Goal: Task Accomplishment & Management: Use online tool/utility

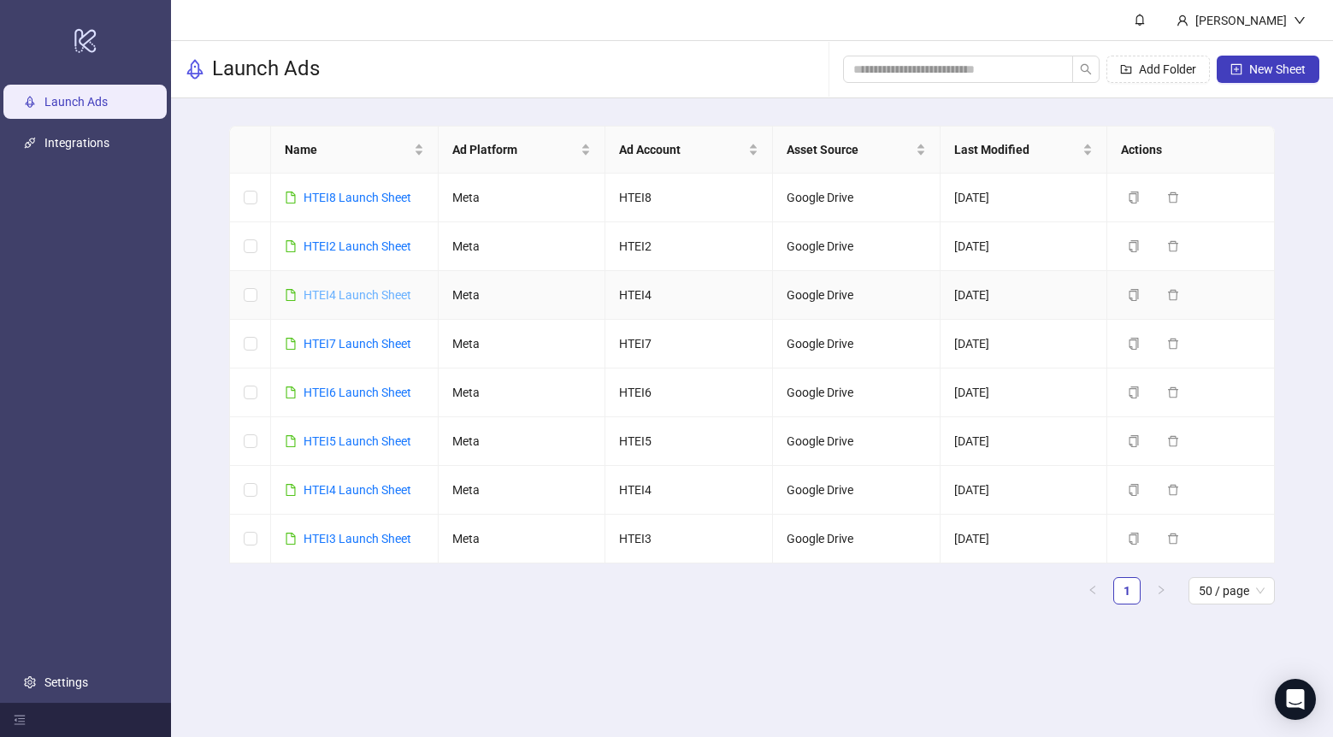
click at [387, 293] on link "HTEI4 Launch Sheet" at bounding box center [358, 295] width 108 height 14
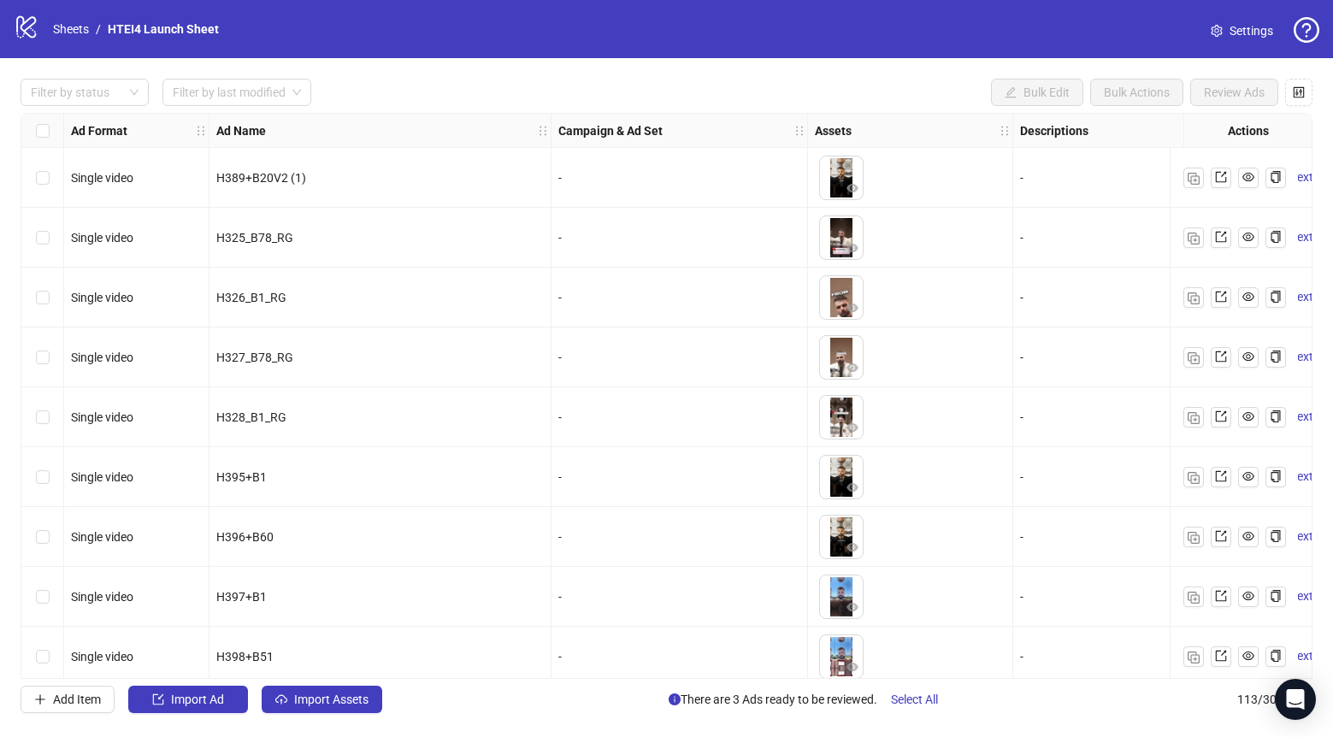
scroll to position [273, 0]
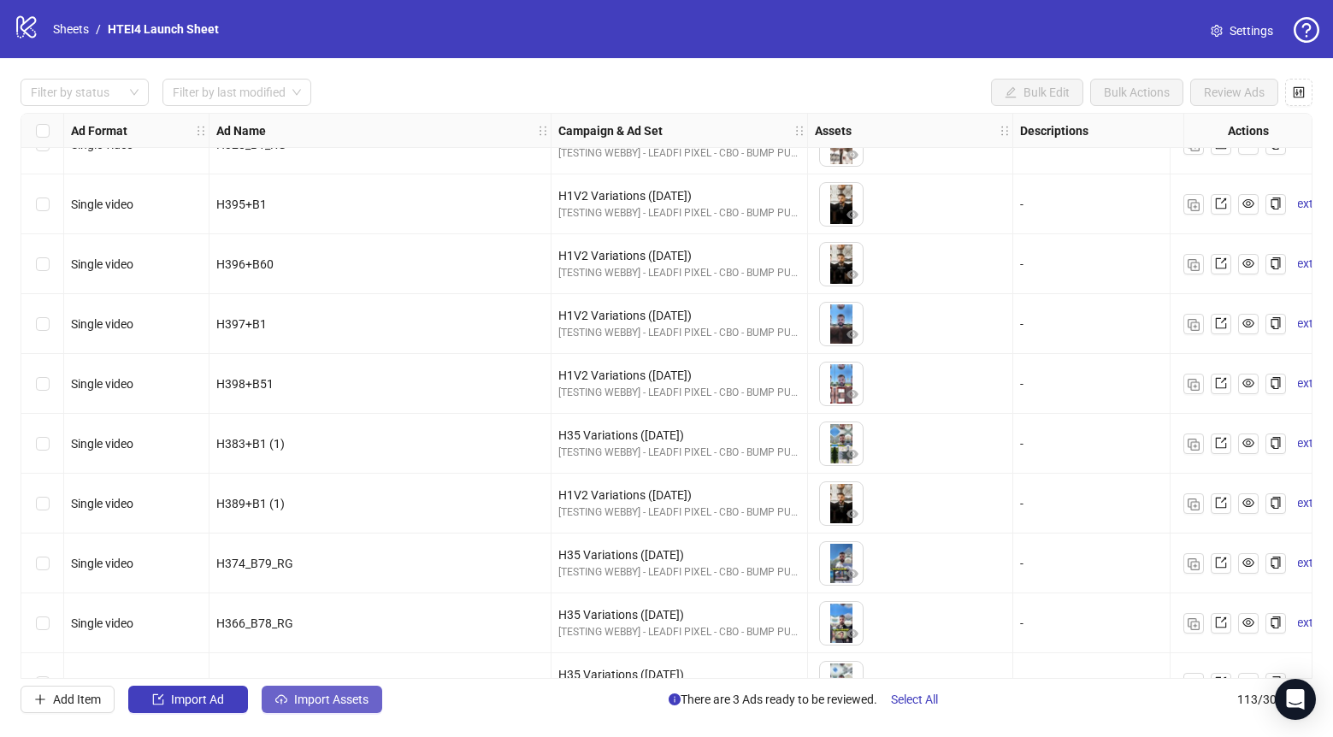
click at [370, 702] on button "Import Assets" at bounding box center [322, 699] width 121 height 27
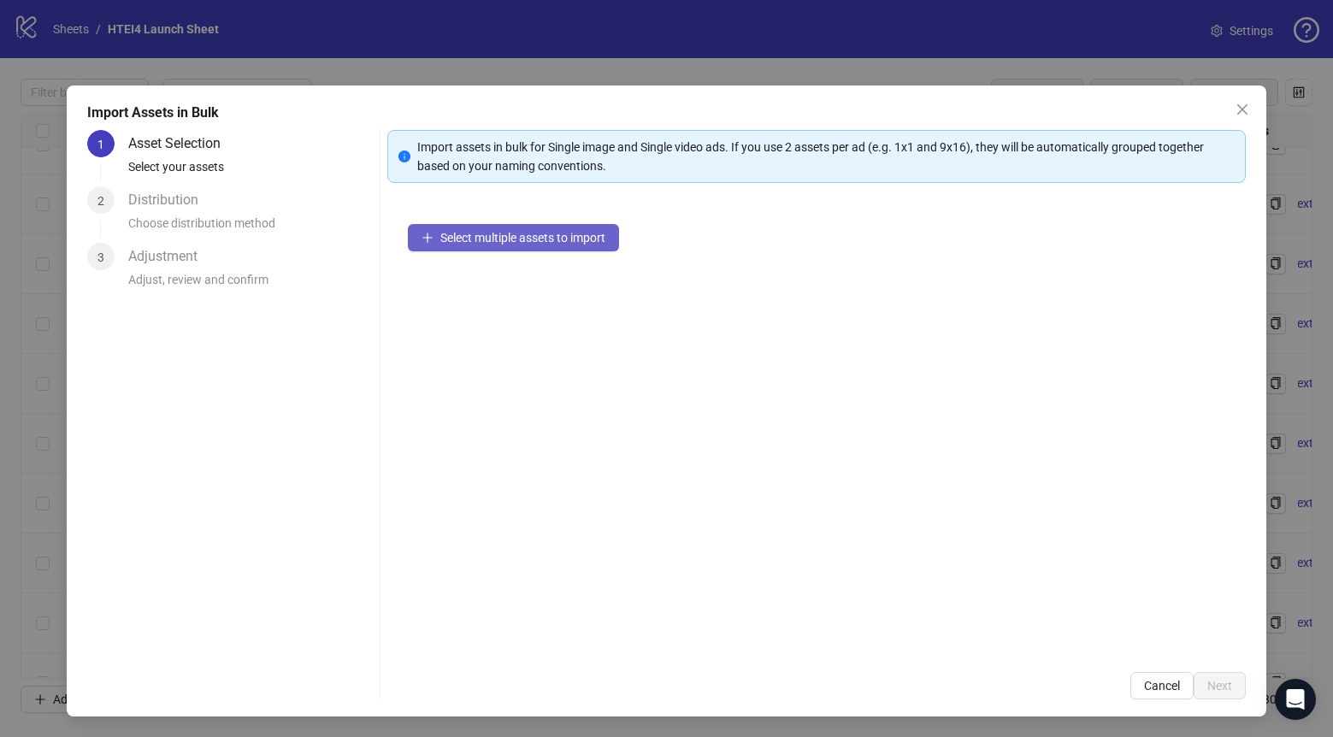
click at [540, 245] on button "Select multiple assets to import" at bounding box center [513, 237] width 211 height 27
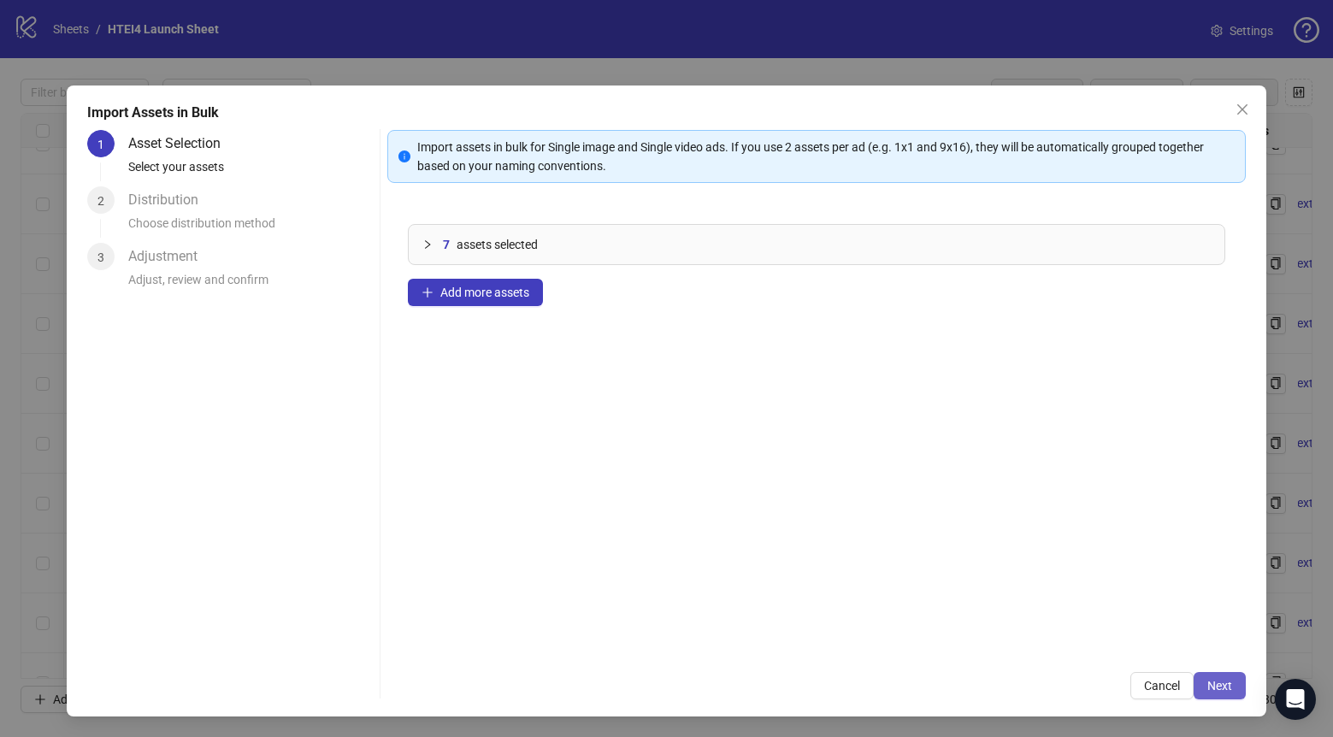
click at [1219, 699] on button "Next" at bounding box center [1220, 685] width 52 height 27
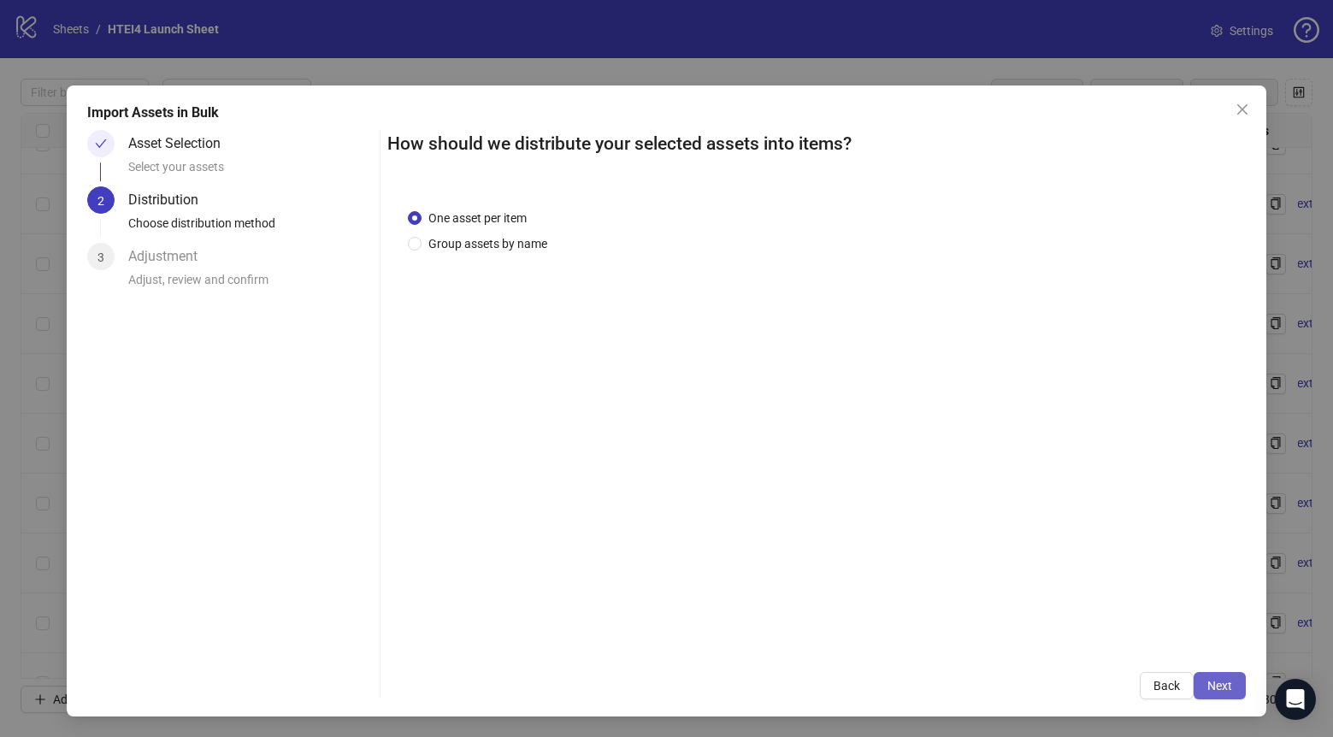
click at [1229, 680] on span "Next" at bounding box center [1219, 686] width 25 height 14
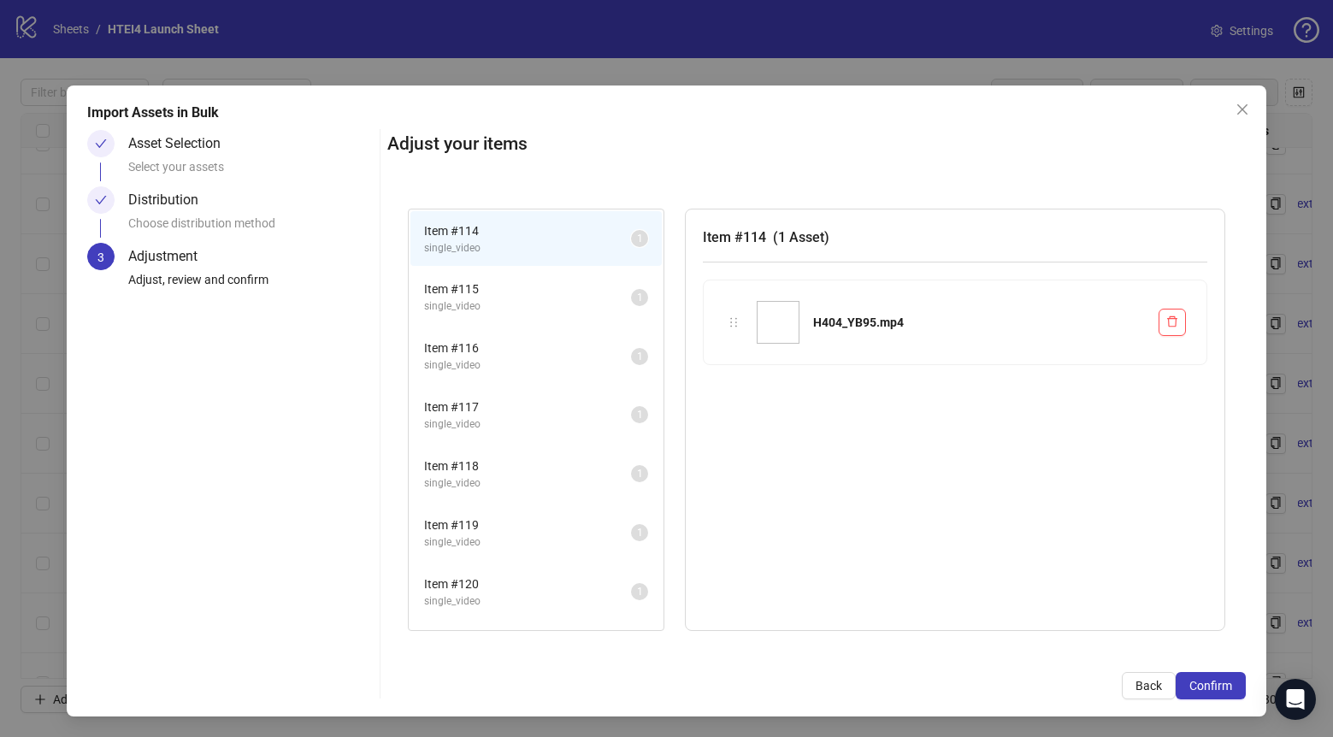
click at [1230, 680] on span "Confirm" at bounding box center [1210, 686] width 43 height 14
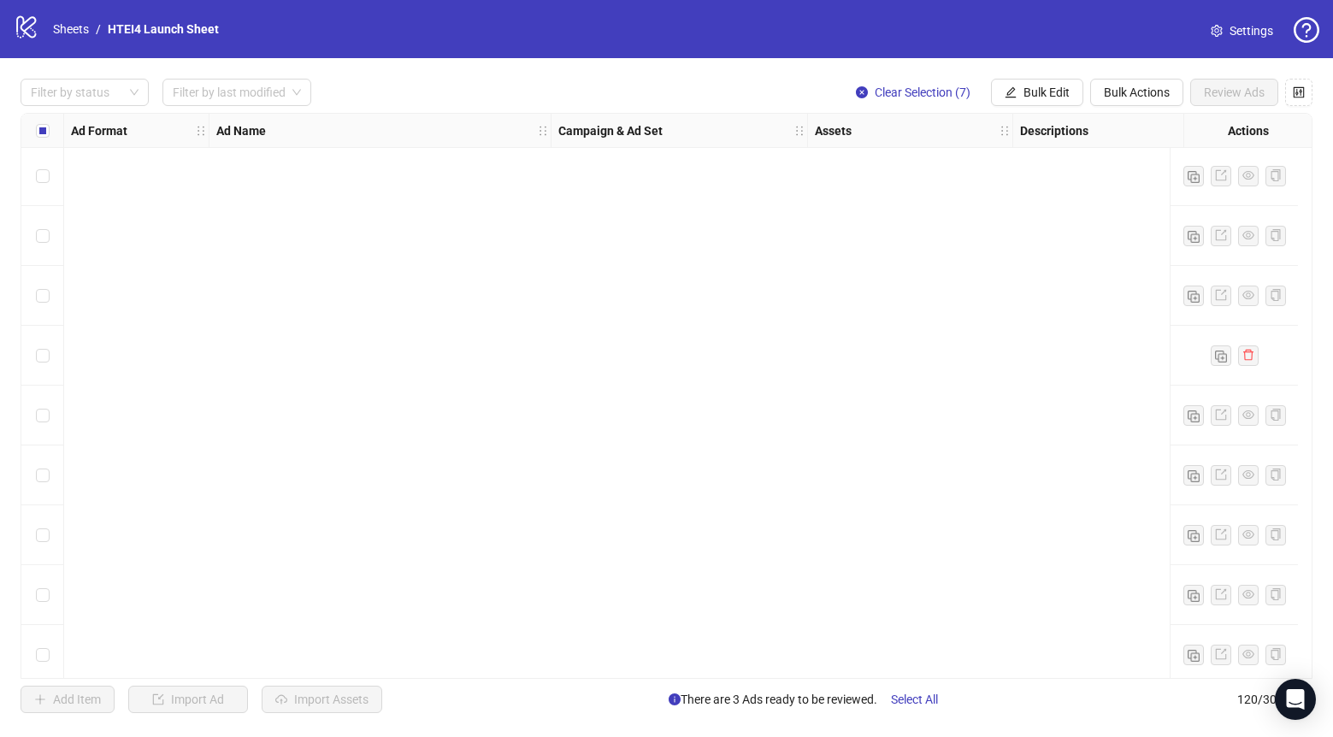
scroll to position [6660, 0]
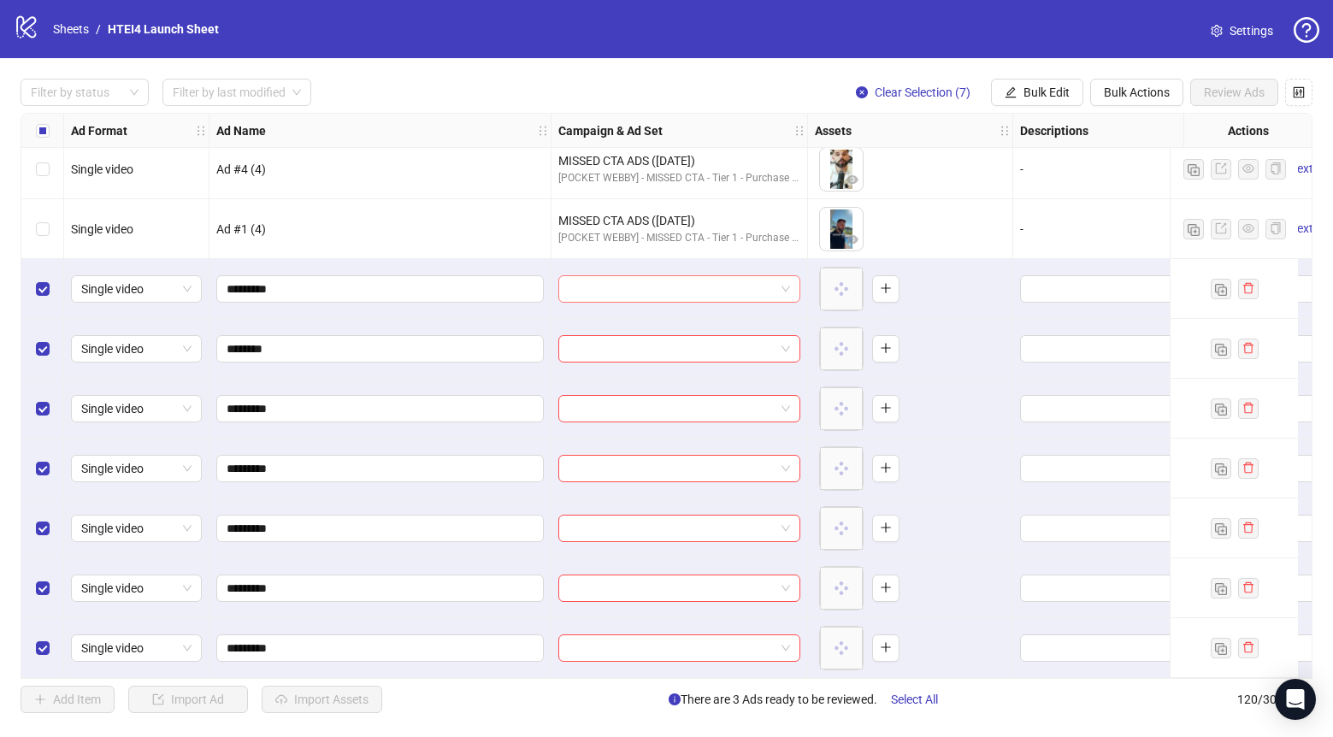
click at [623, 276] on input "search" at bounding box center [672, 289] width 206 height 26
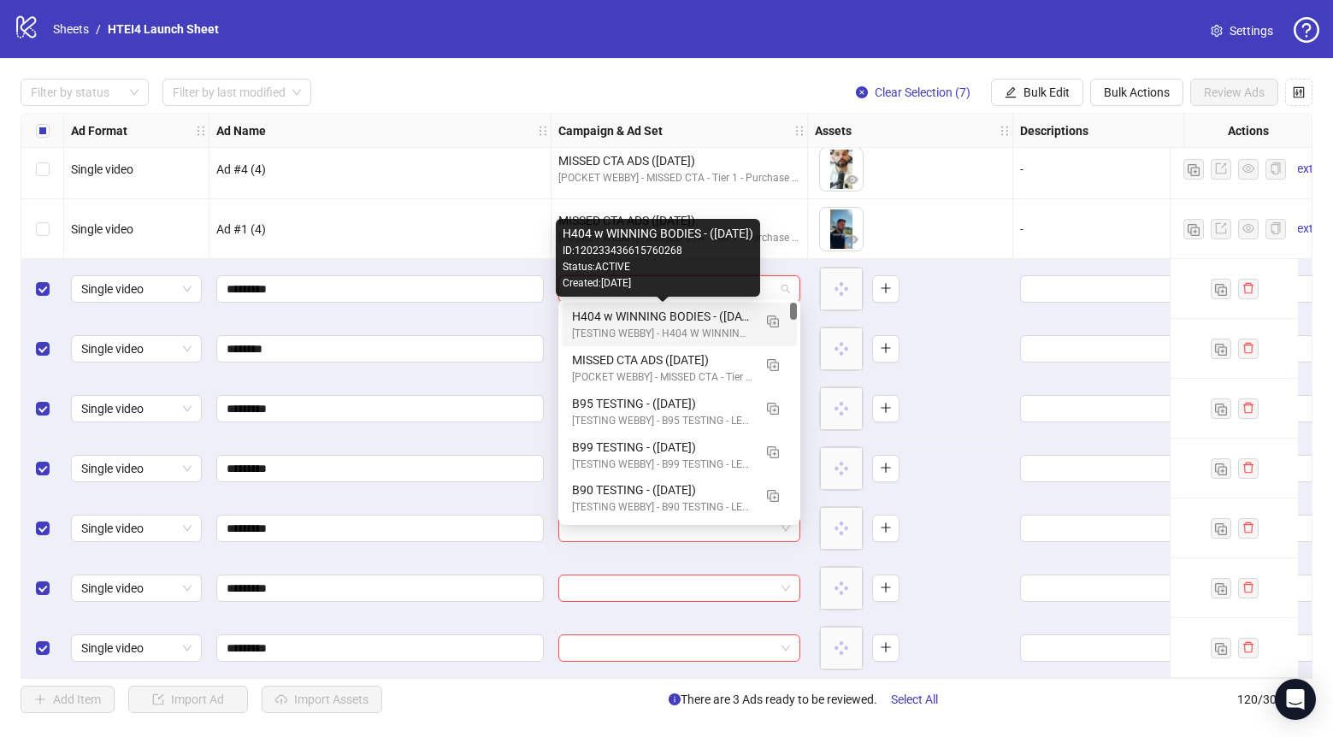
click at [654, 322] on div "H404 w WINNING BODIES - ([DATE])" at bounding box center [662, 316] width 180 height 19
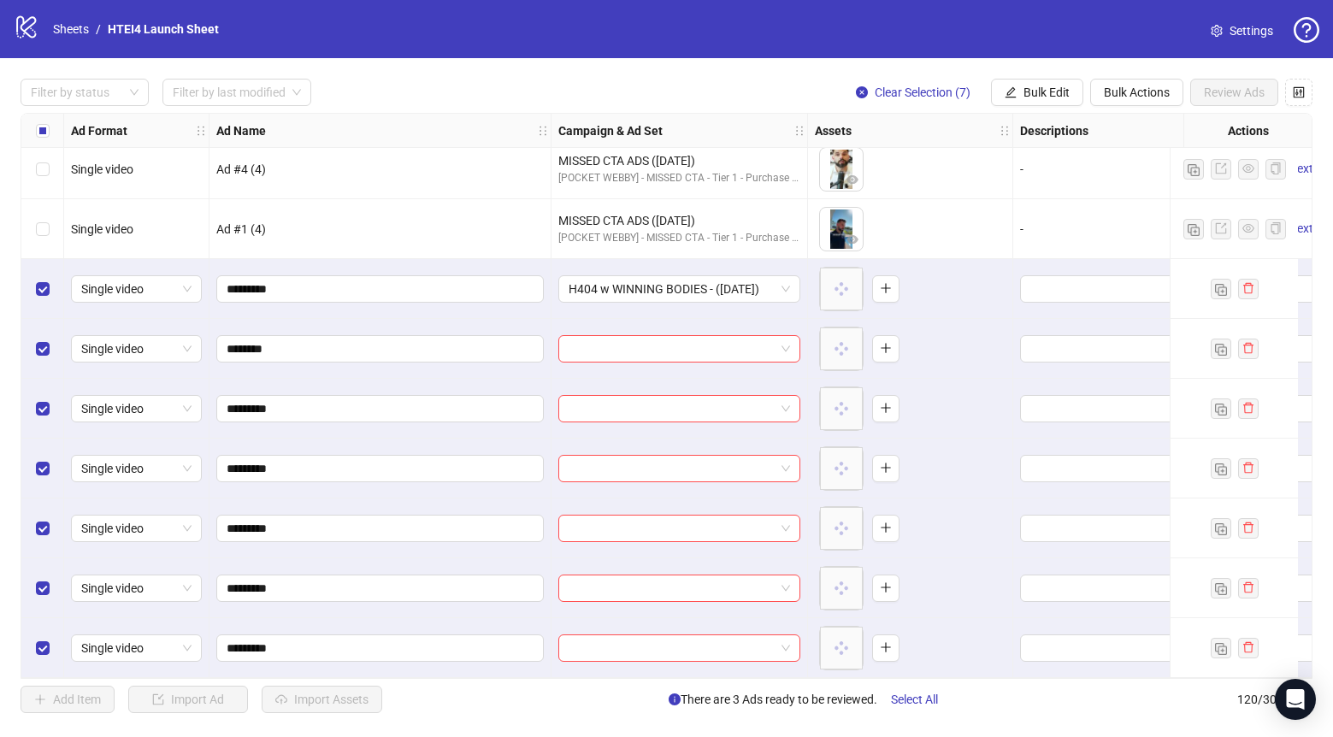
click at [56, 222] on div "Select row 113" at bounding box center [42, 229] width 43 height 60
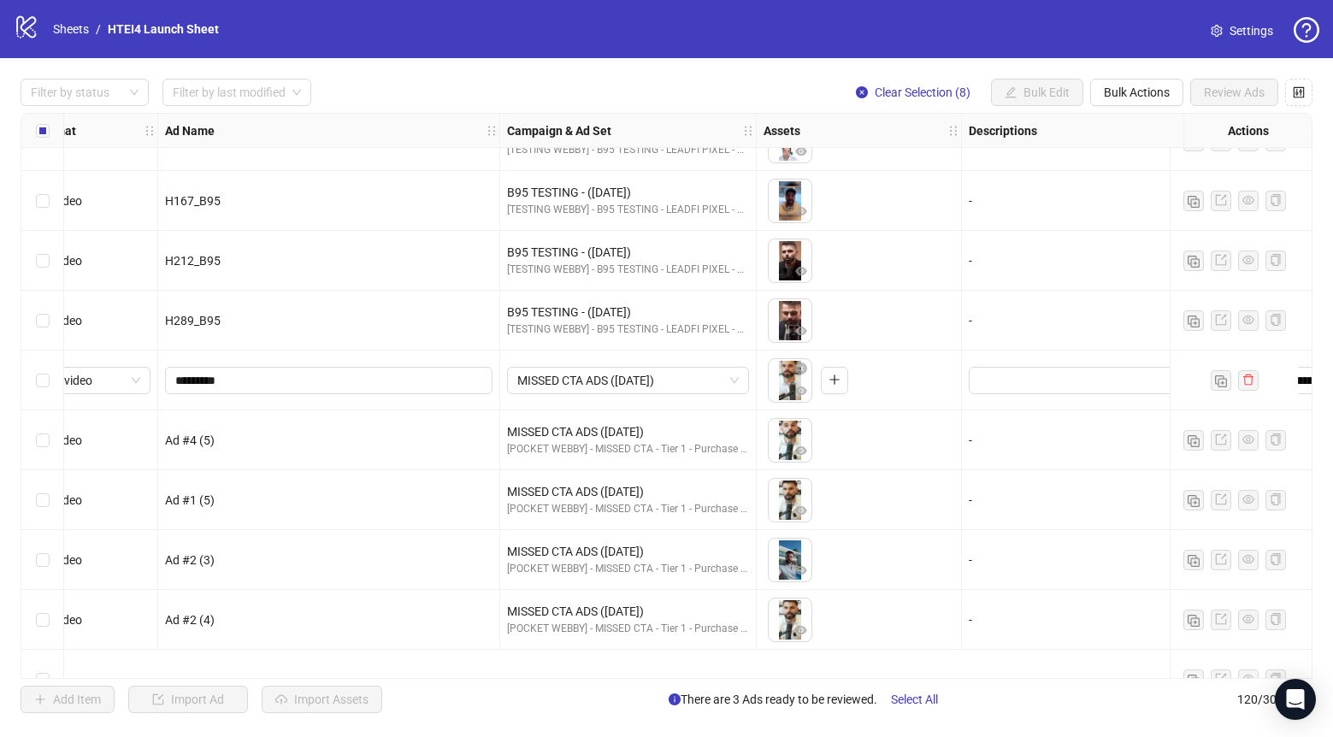
scroll to position [5747, 51]
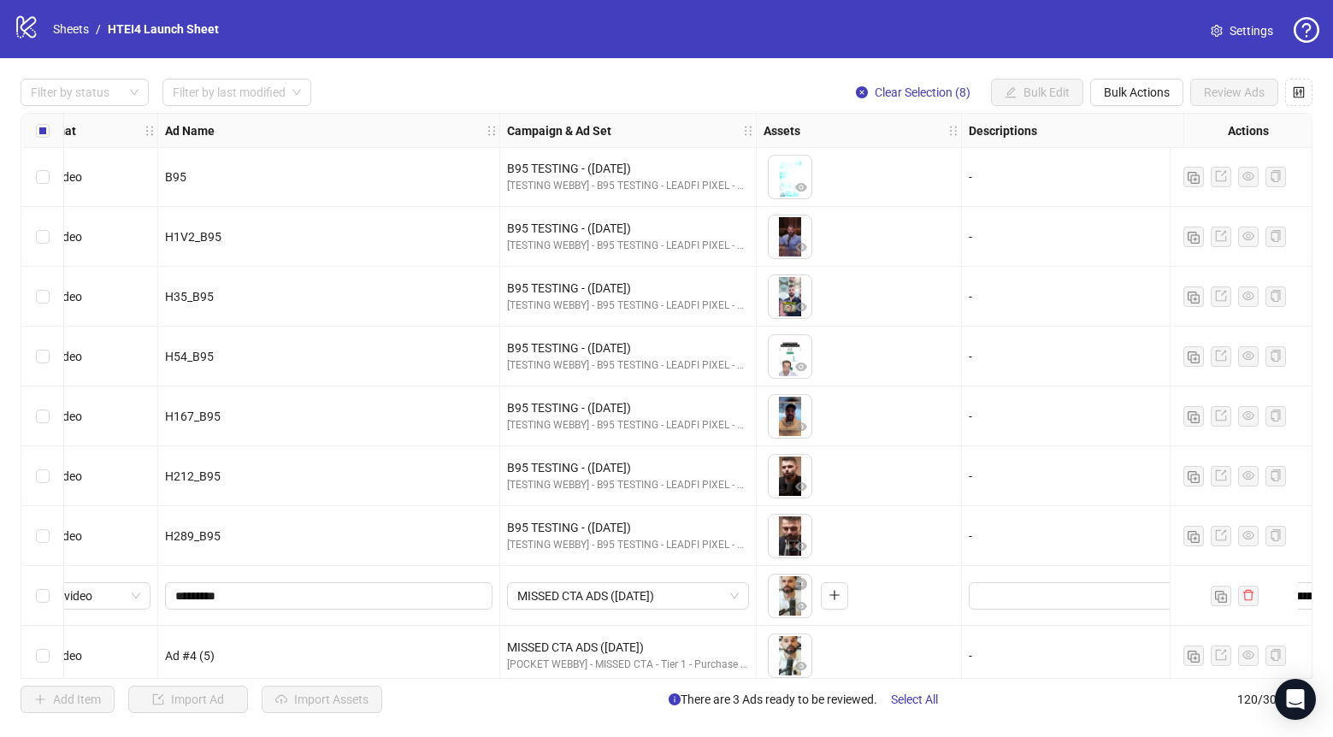
click at [40, 111] on div "**********" at bounding box center [666, 396] width 1333 height 676
click at [40, 123] on label "Select all rows" at bounding box center [43, 130] width 14 height 19
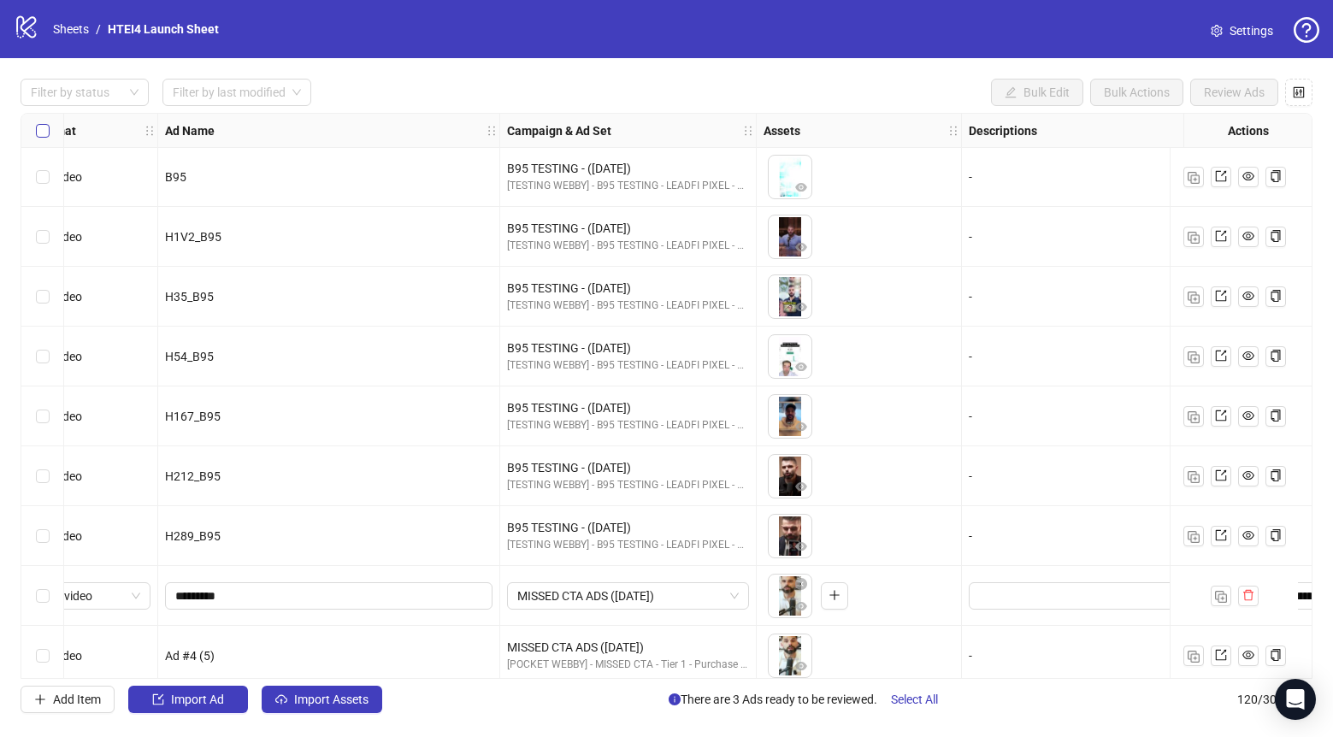
click at [40, 123] on label "Select all rows" at bounding box center [43, 130] width 14 height 19
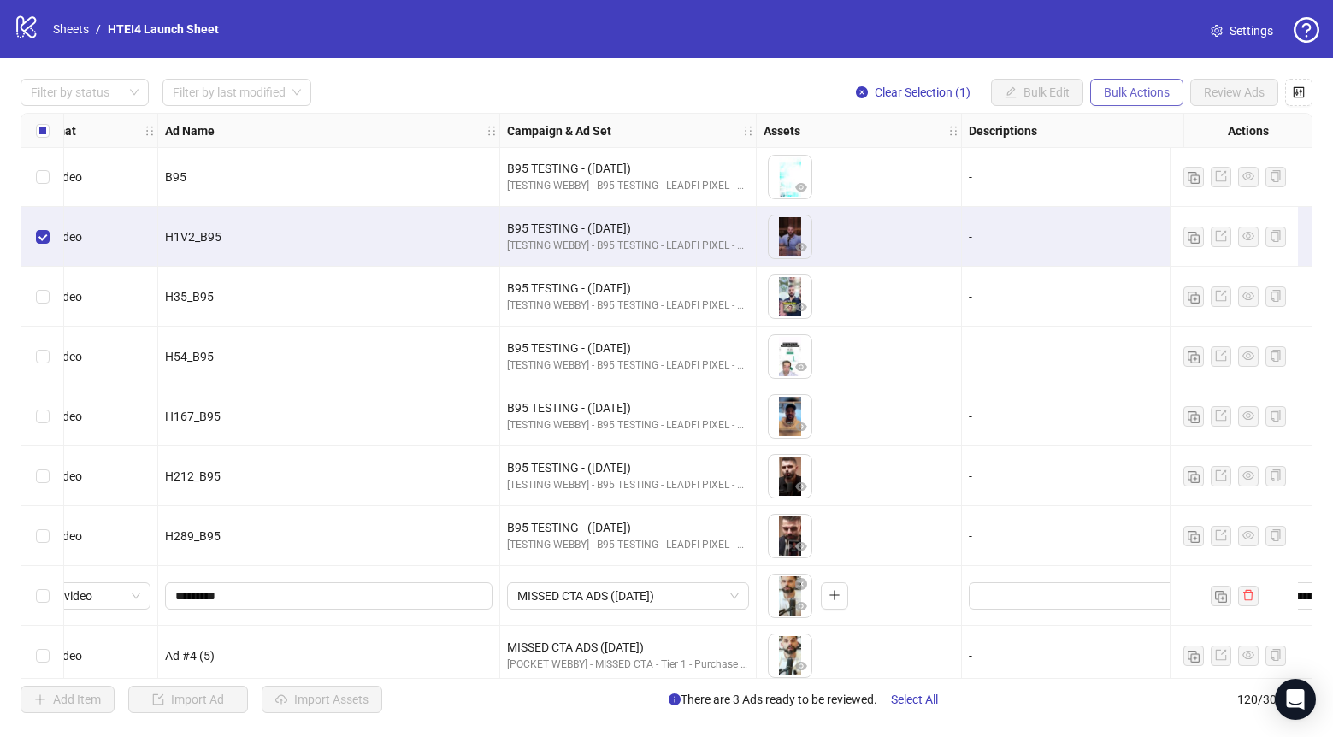
click at [1120, 86] on span "Bulk Actions" at bounding box center [1137, 93] width 66 height 14
click at [1129, 179] on span "Duplicate with assets" at bounding box center [1160, 182] width 117 height 19
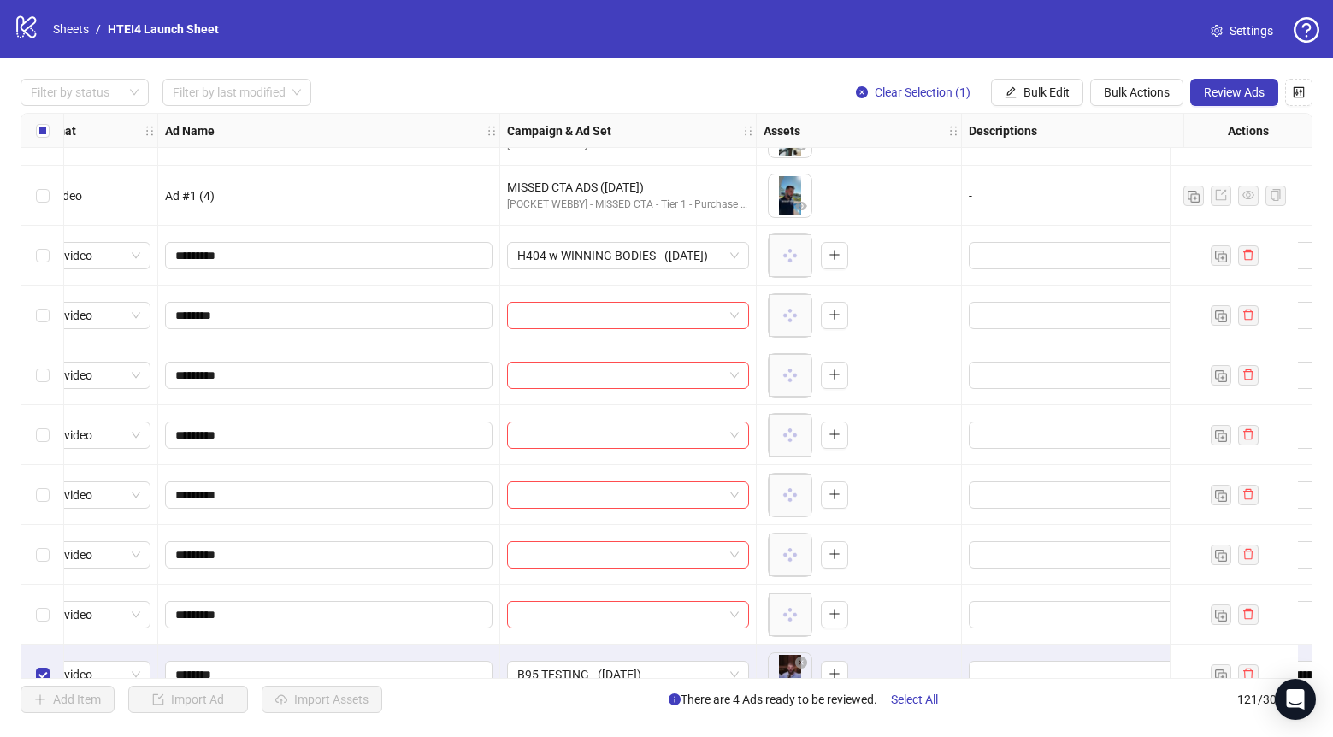
scroll to position [6719, 51]
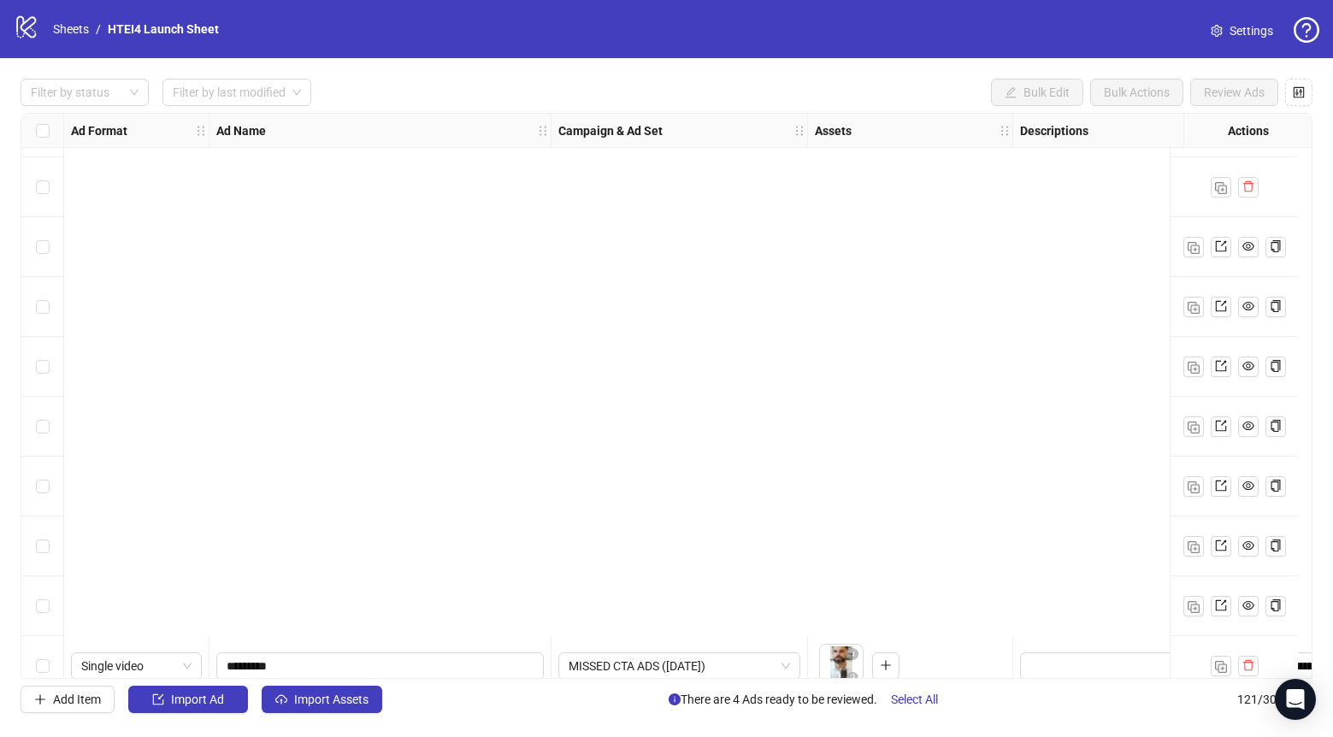
scroll to position [6719, 0]
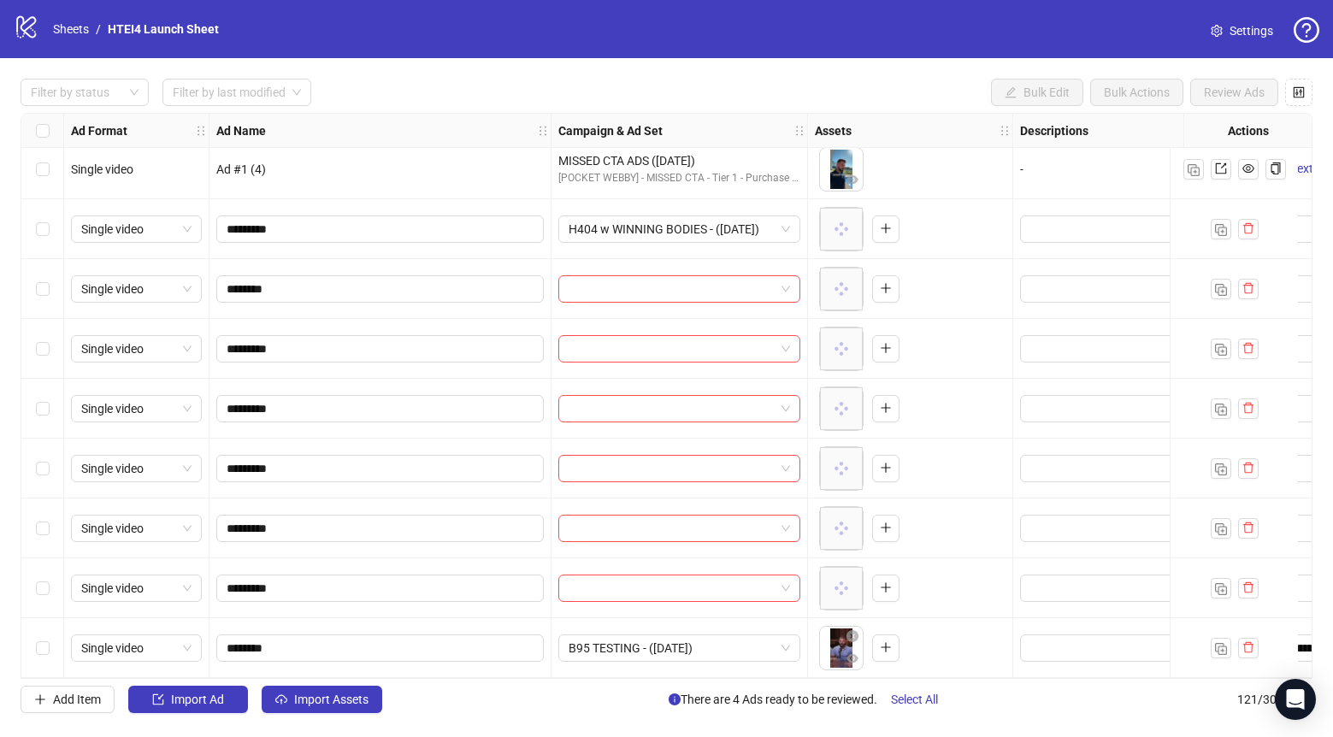
click at [56, 630] on div "Select row 121" at bounding box center [42, 648] width 43 height 60
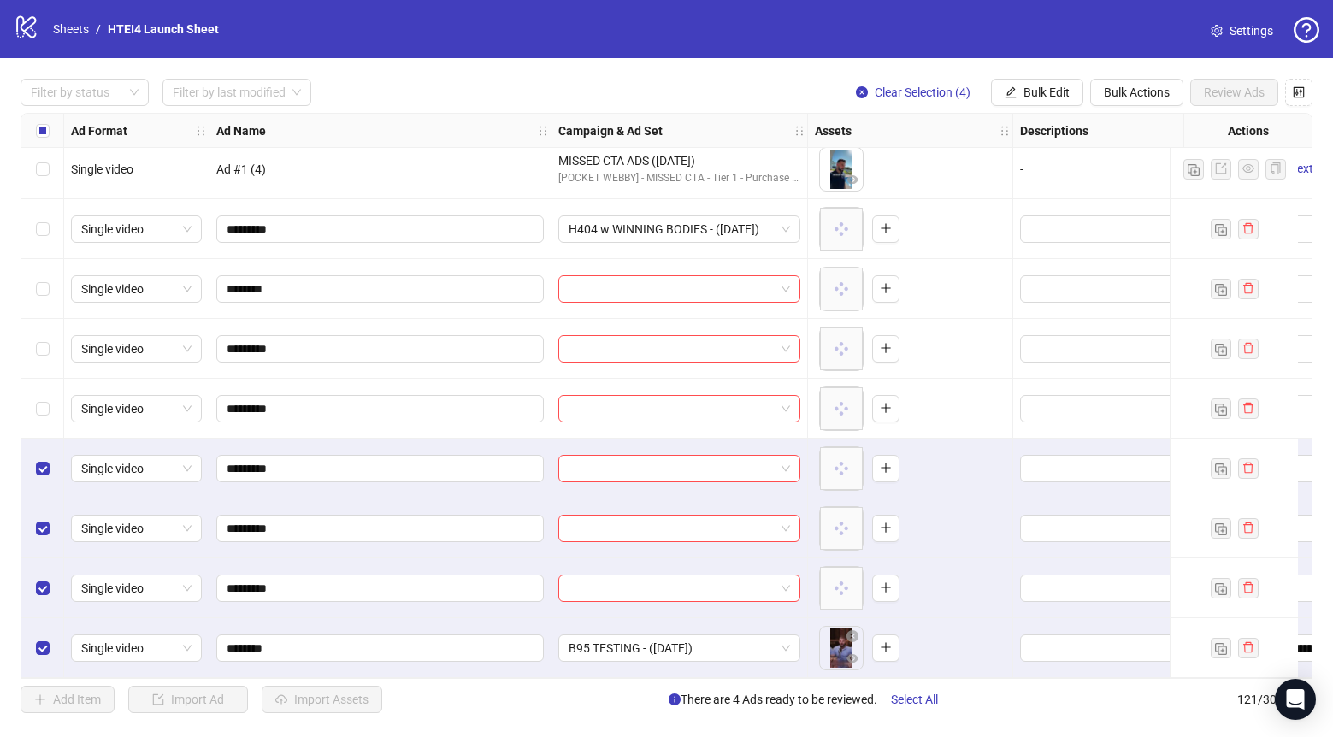
click at [38, 389] on div "Select row 117" at bounding box center [42, 409] width 43 height 60
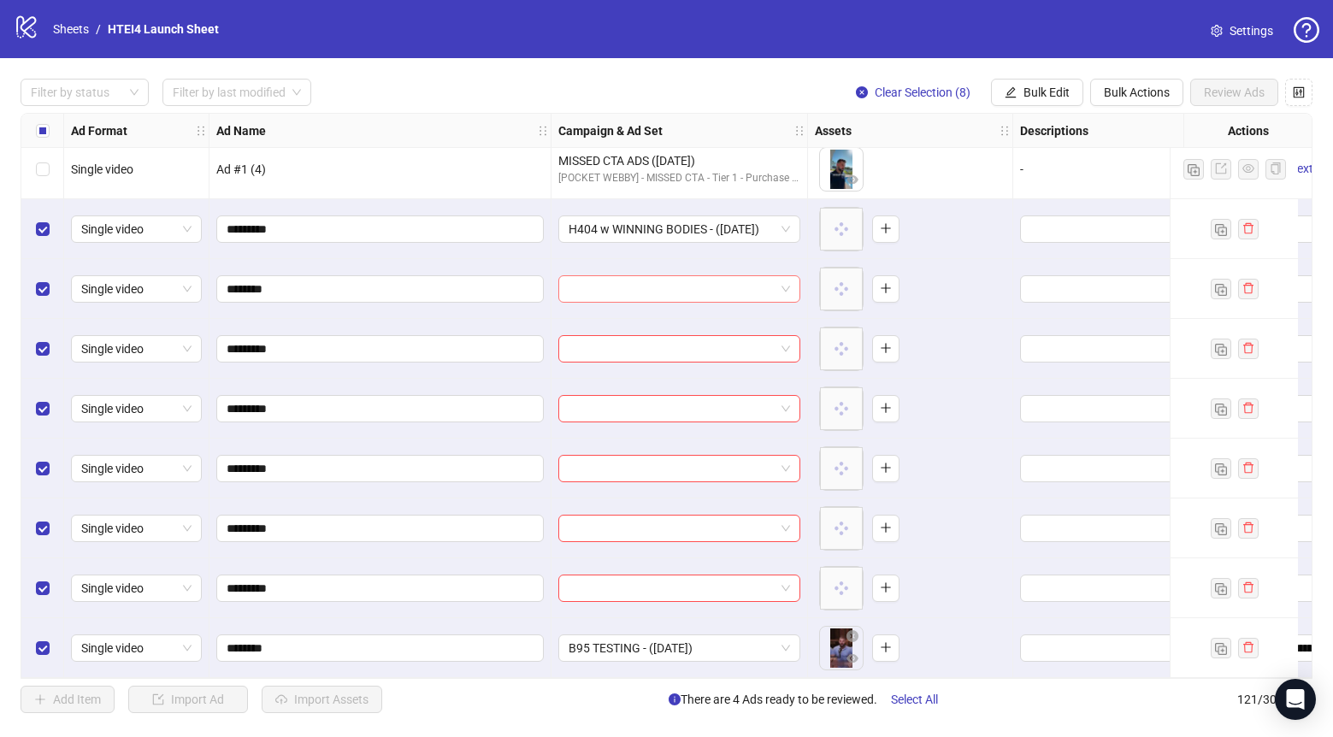
click at [676, 276] on input "search" at bounding box center [672, 289] width 206 height 26
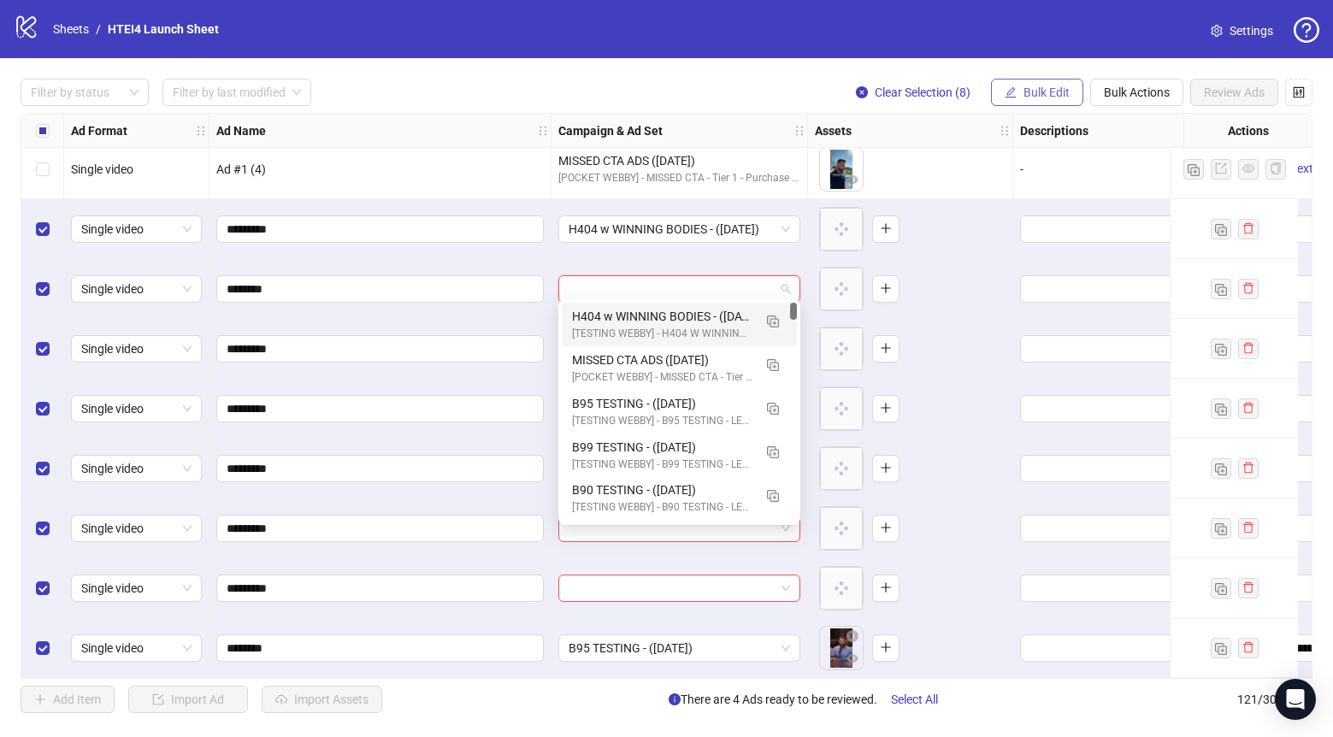
click at [1024, 94] on span "Bulk Edit" at bounding box center [1047, 93] width 46 height 14
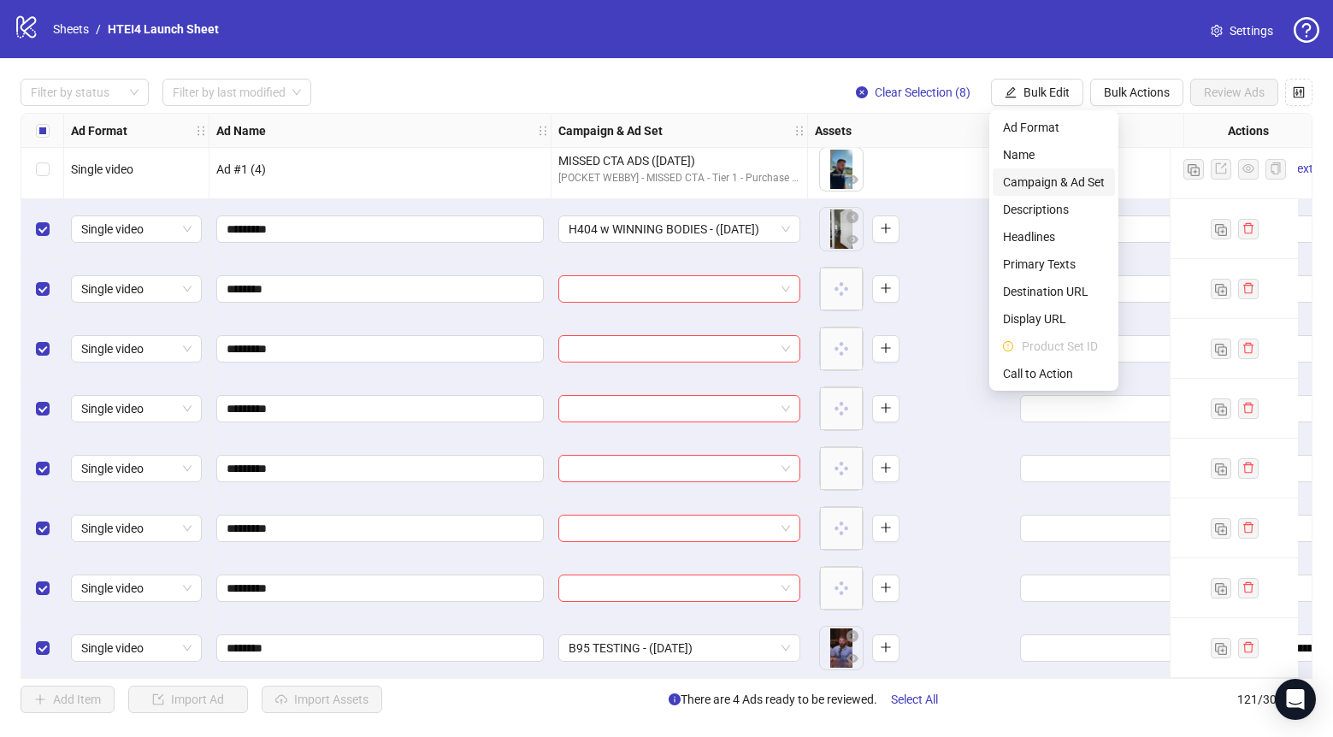
click at [1056, 188] on span "Campaign & Ad Set" at bounding box center [1054, 182] width 102 height 19
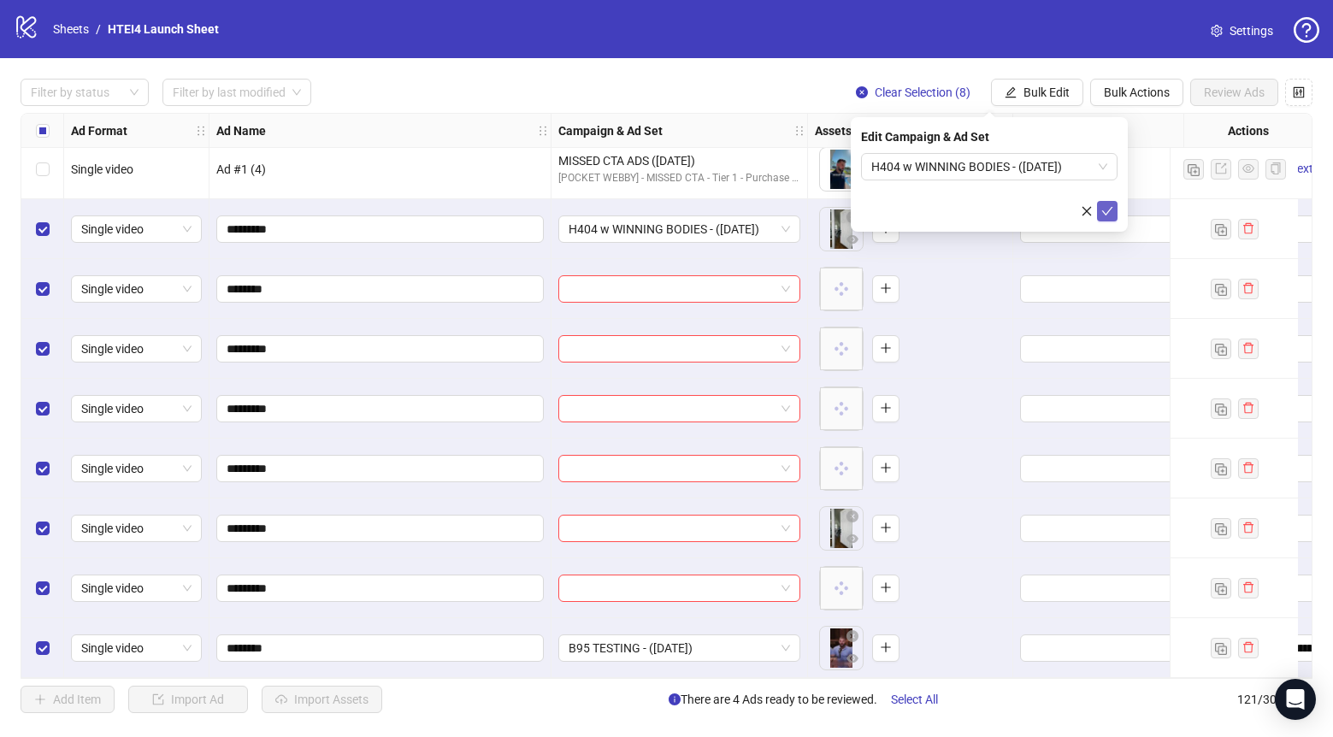
click at [1112, 211] on icon "check" at bounding box center [1107, 211] width 12 height 12
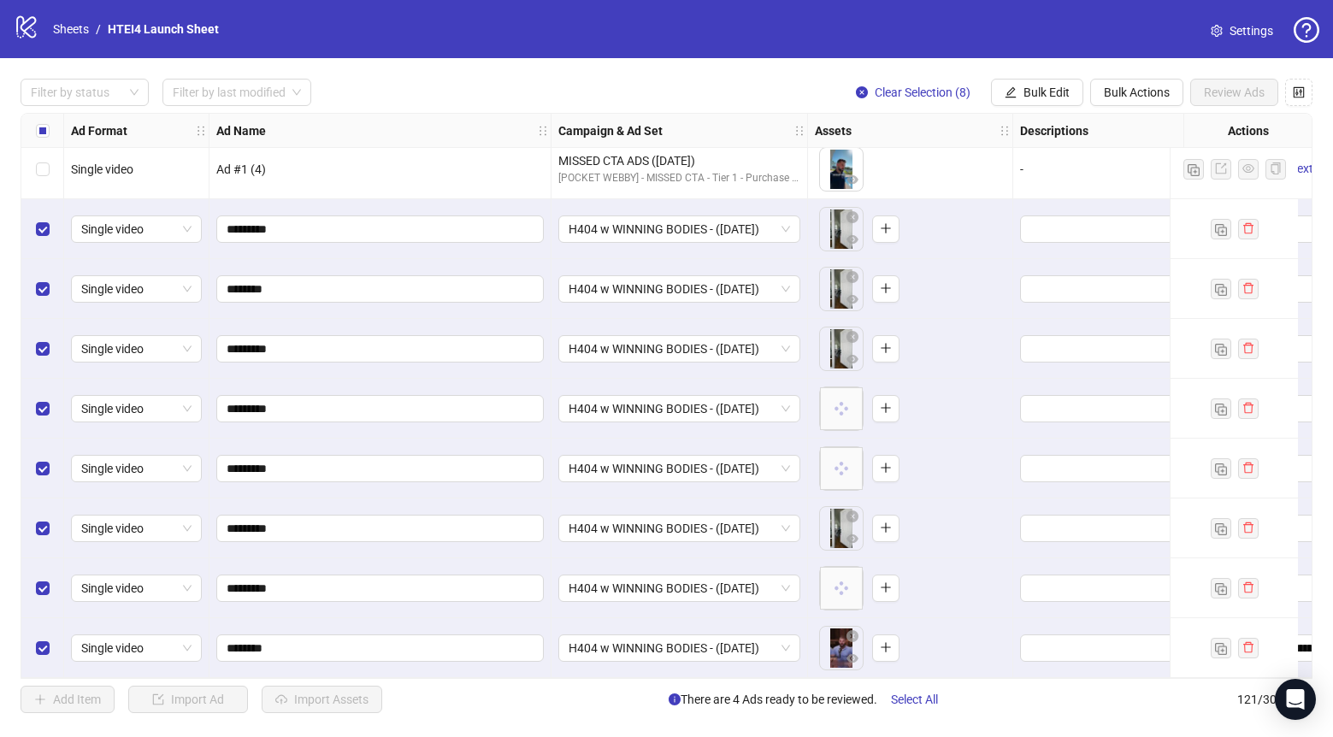
scroll to position [6719, 238]
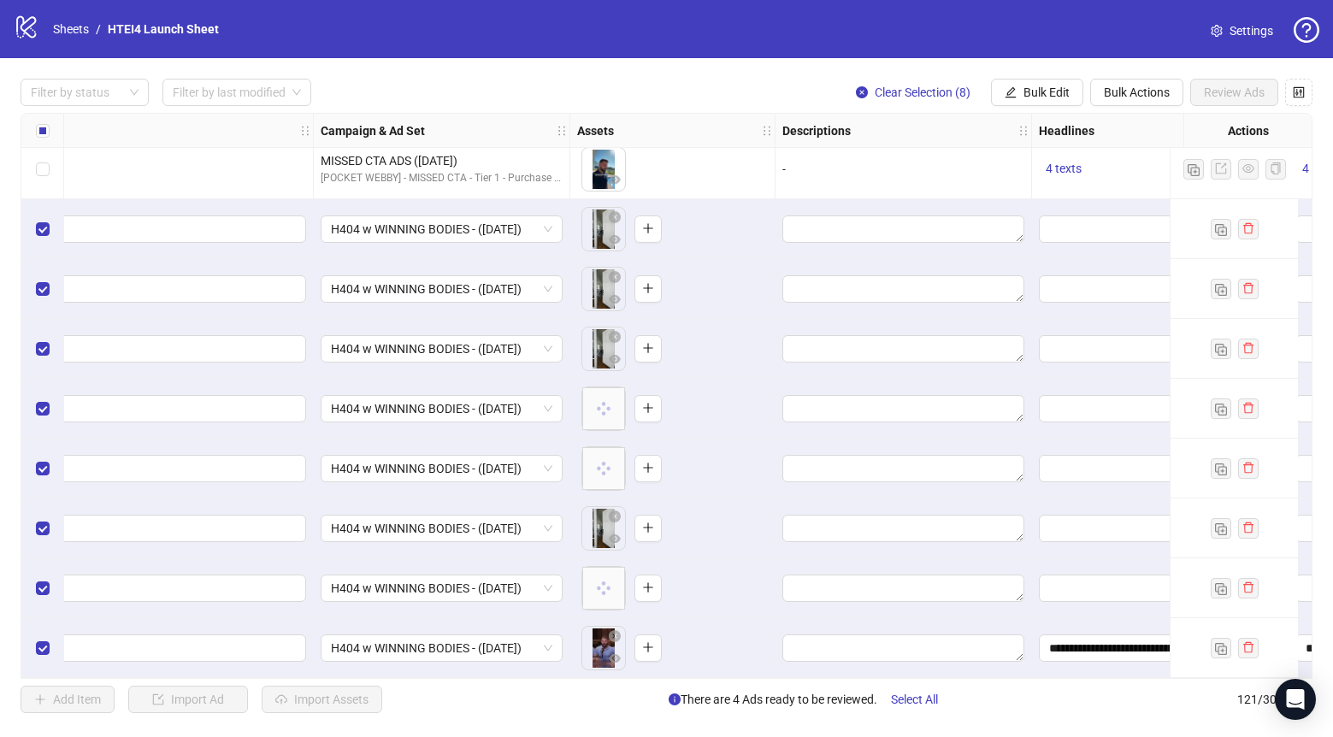
click at [1035, 112] on div "Filter by status Filter by last modified Clear Selection (8) Bulk Edit Bulk Act…" at bounding box center [666, 396] width 1333 height 676
click at [1035, 108] on div "Filter by status Filter by last modified Clear Selection (8) Bulk Edit Bulk Act…" at bounding box center [666, 396] width 1333 height 676
click at [1033, 97] on span "Bulk Edit" at bounding box center [1047, 93] width 46 height 14
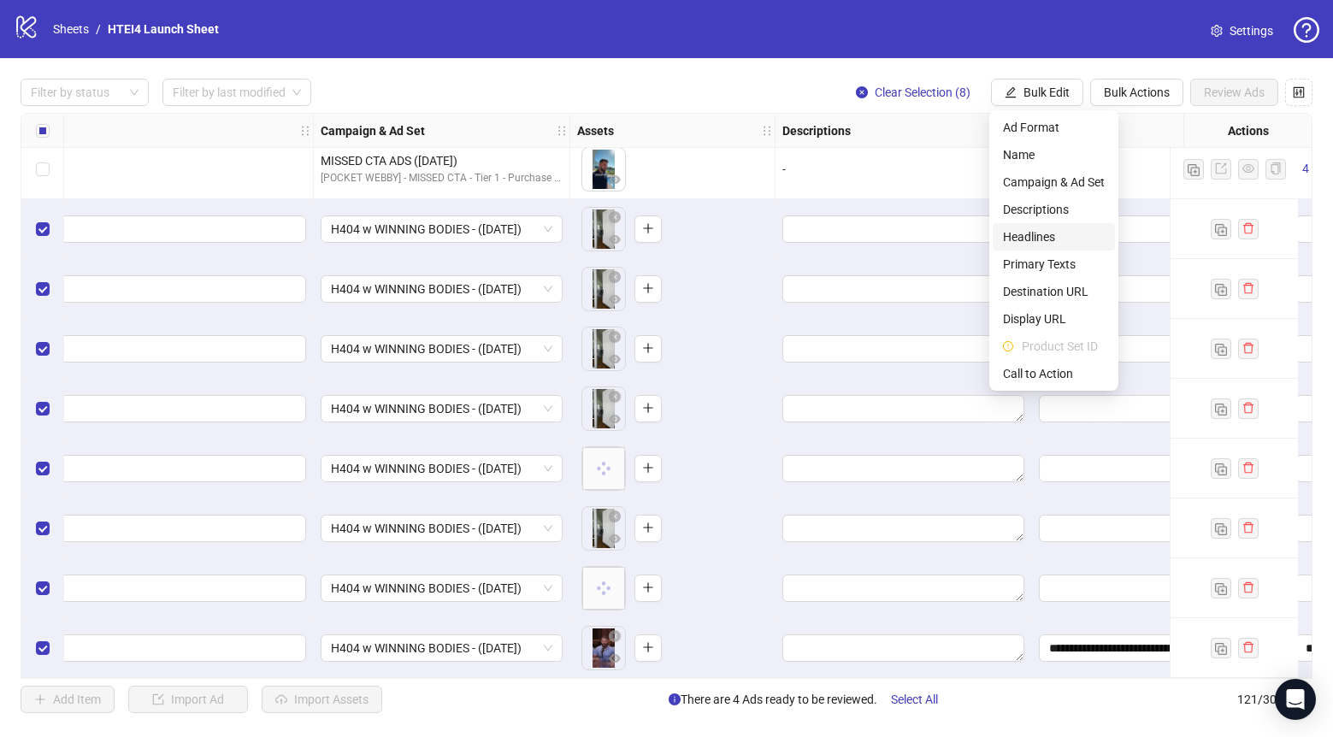
click at [1038, 242] on span "Headlines" at bounding box center [1054, 236] width 102 height 19
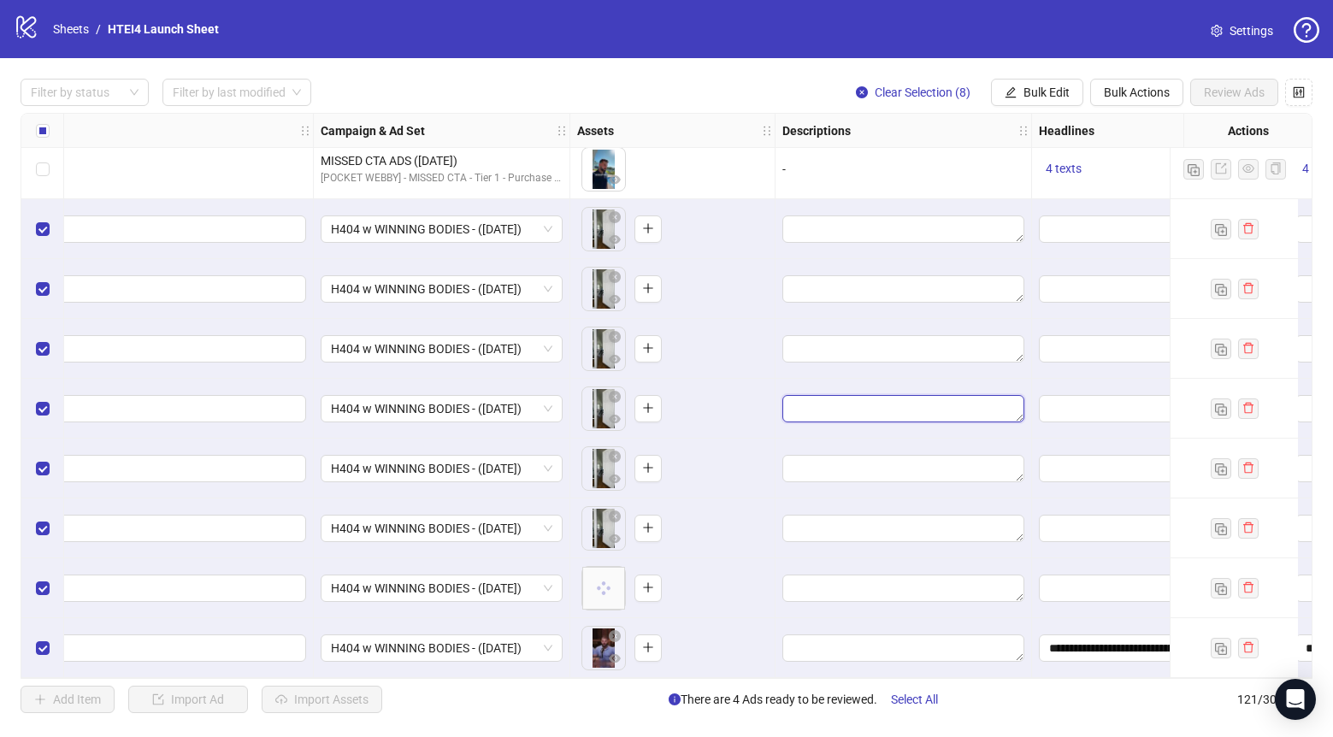
click at [931, 395] on textarea "Edit values" at bounding box center [903, 408] width 242 height 27
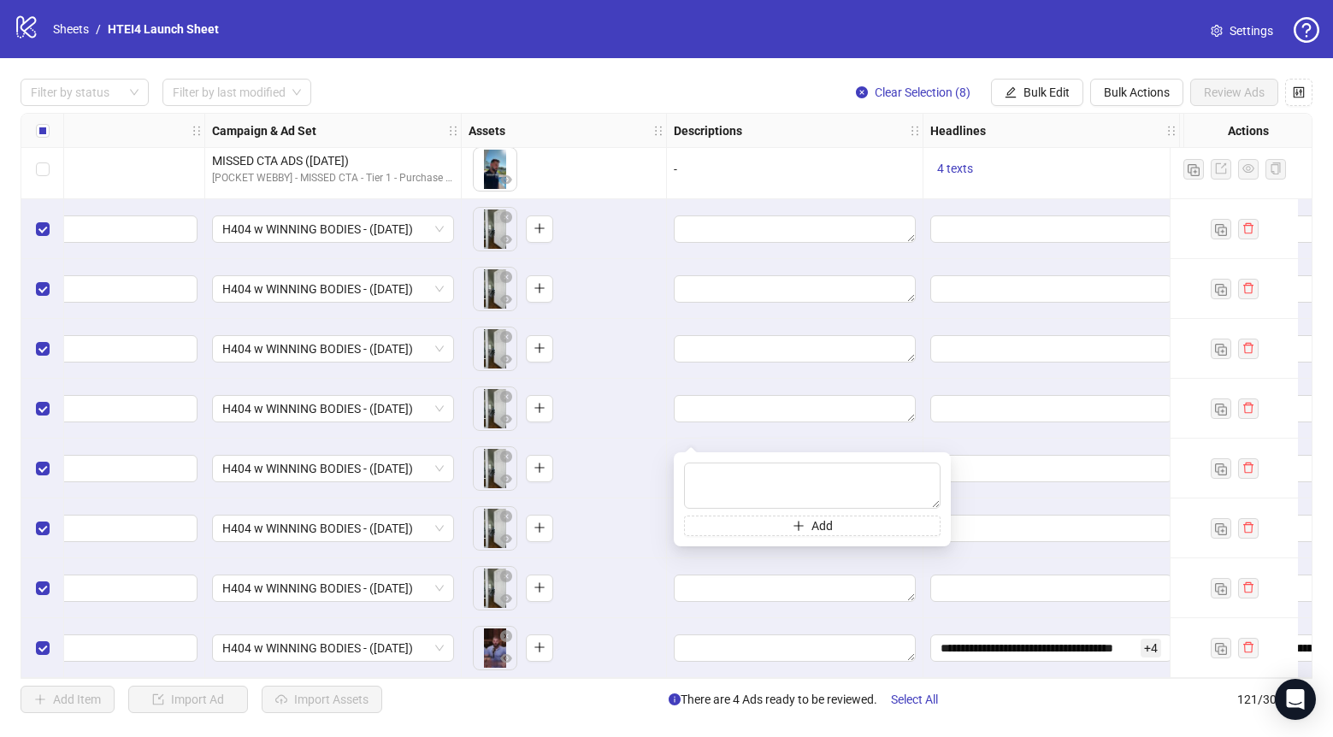
scroll to position [6693, 346]
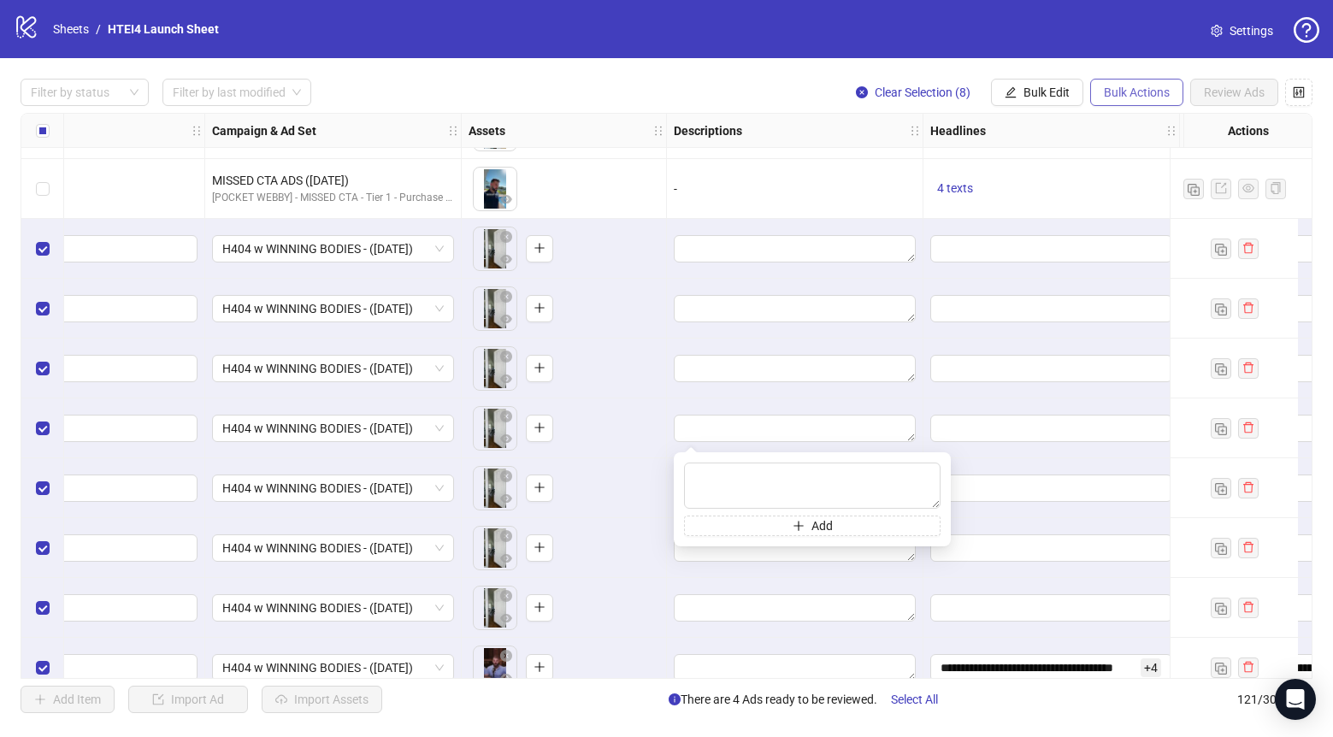
click at [1142, 91] on span "Bulk Actions" at bounding box center [1137, 93] width 66 height 14
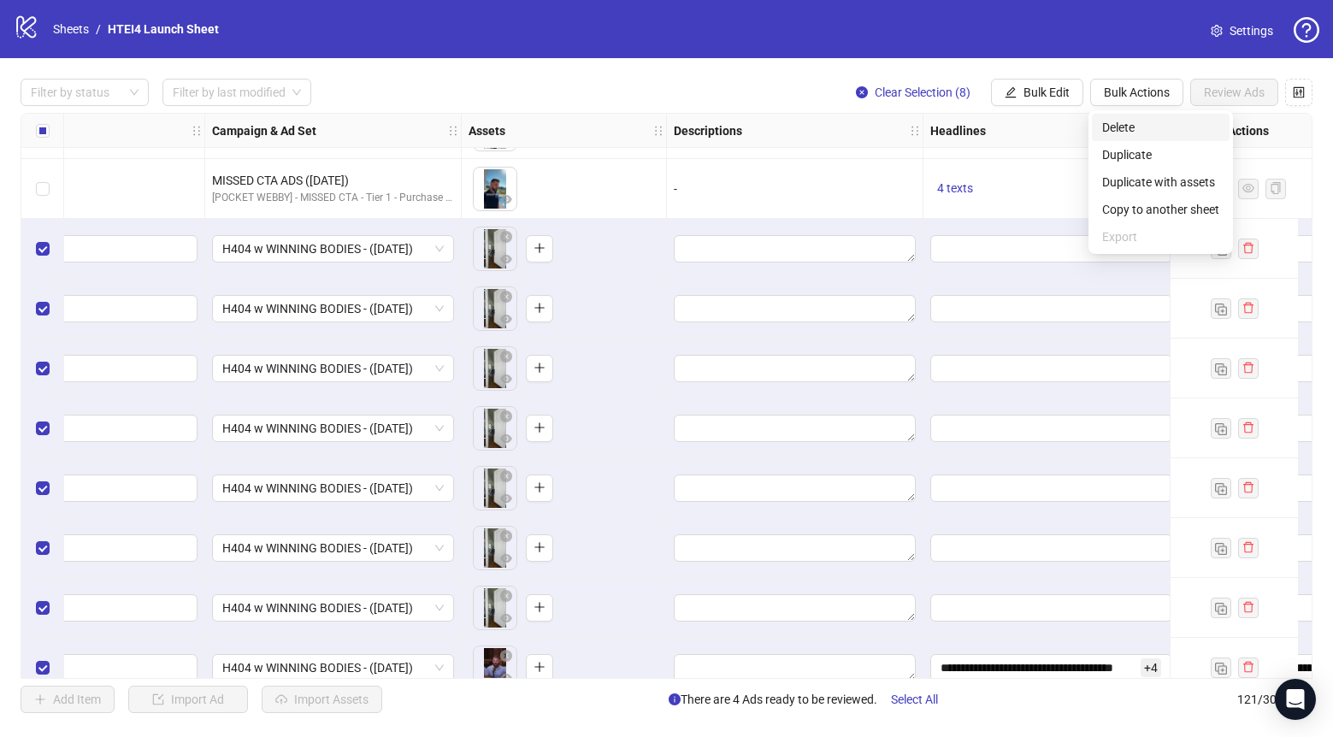
click at [1142, 129] on span "Delete" at bounding box center [1160, 127] width 117 height 19
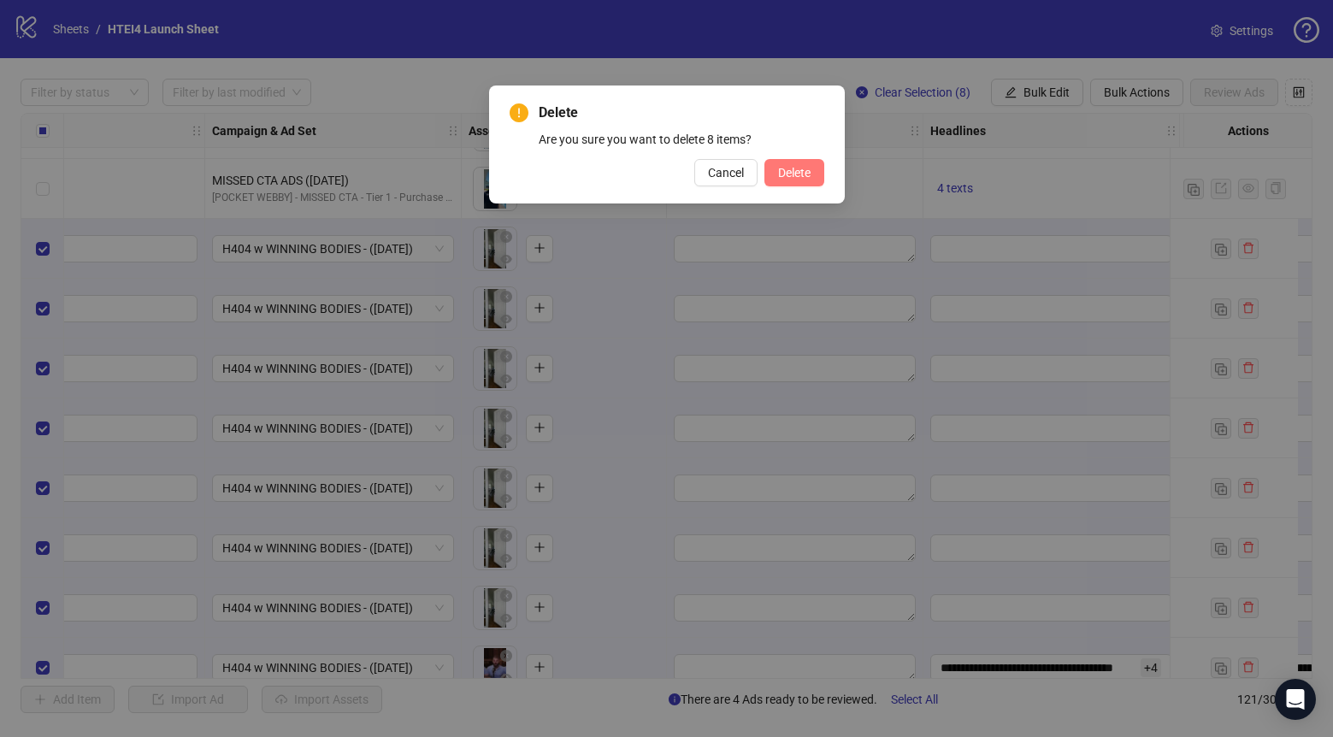
click at [809, 180] on button "Delete" at bounding box center [794, 172] width 60 height 27
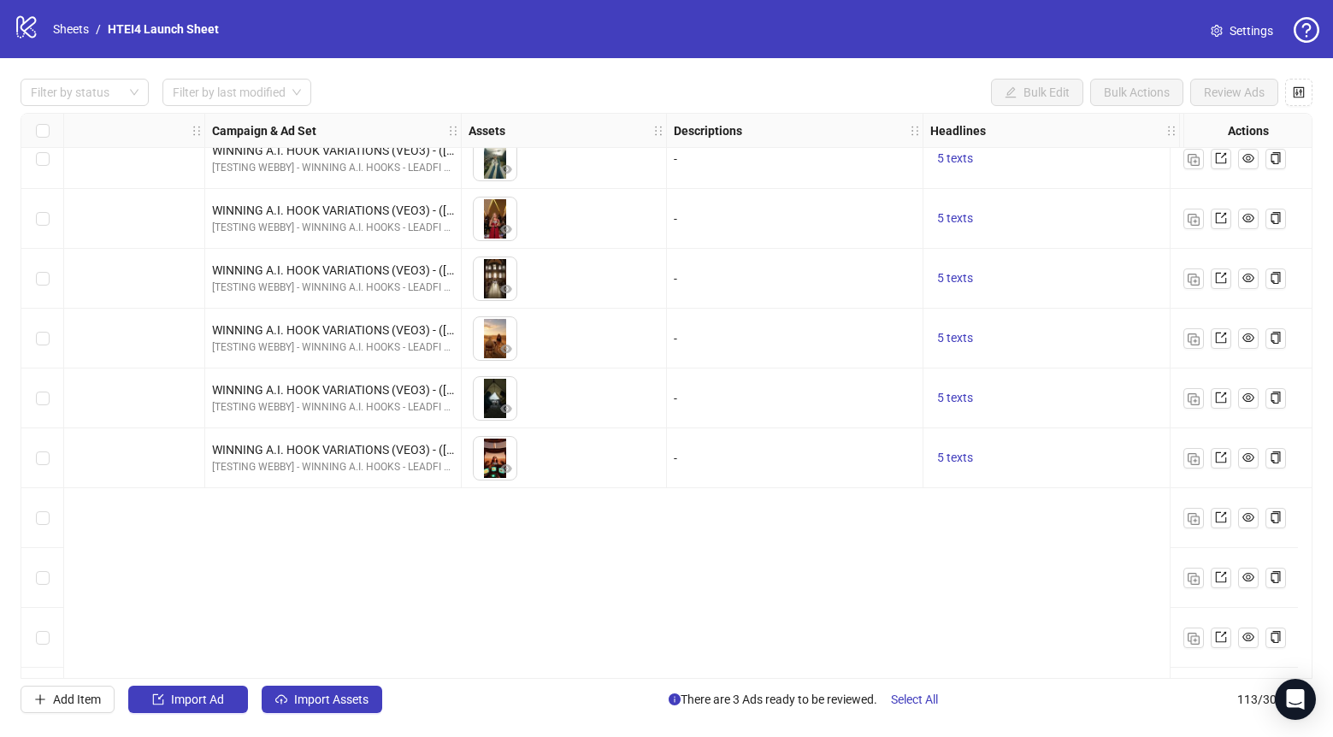
scroll to position [4715, 346]
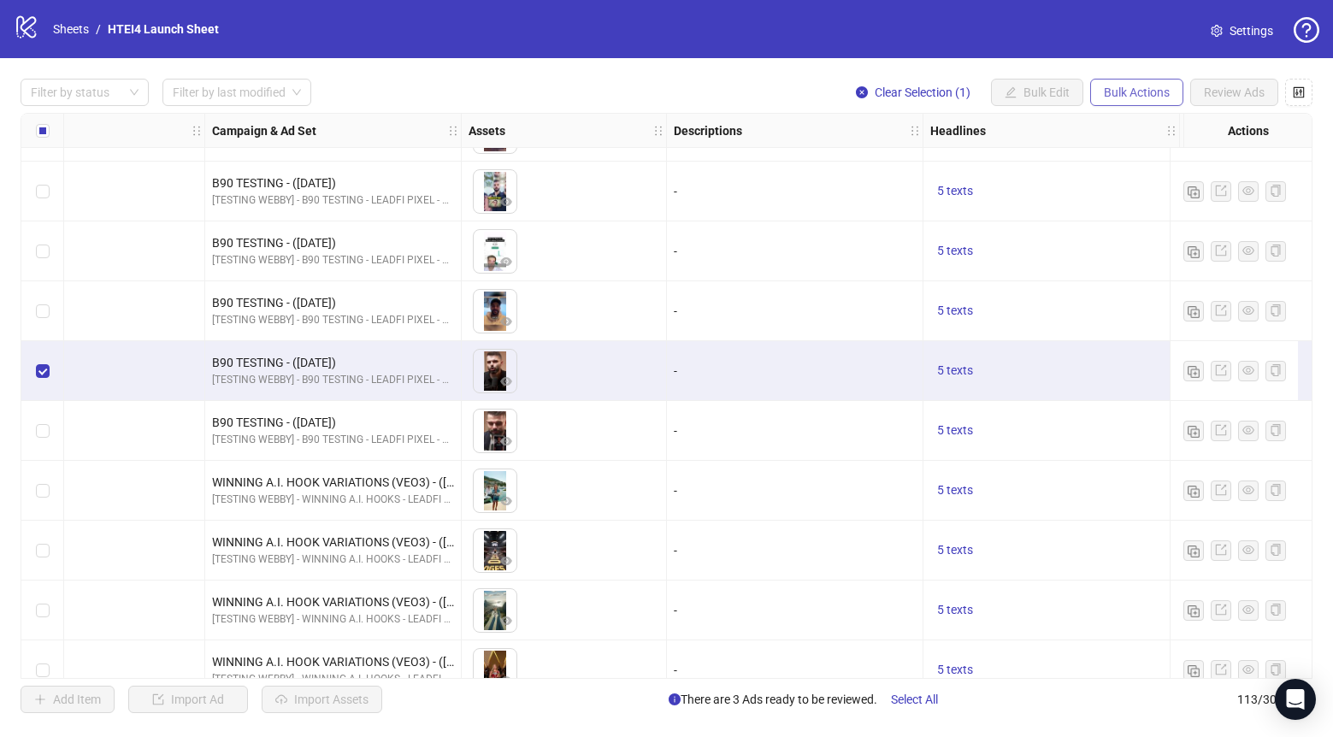
click at [1133, 85] on button "Bulk Actions" at bounding box center [1136, 92] width 93 height 27
click at [1134, 188] on span "Duplicate with assets" at bounding box center [1160, 182] width 117 height 19
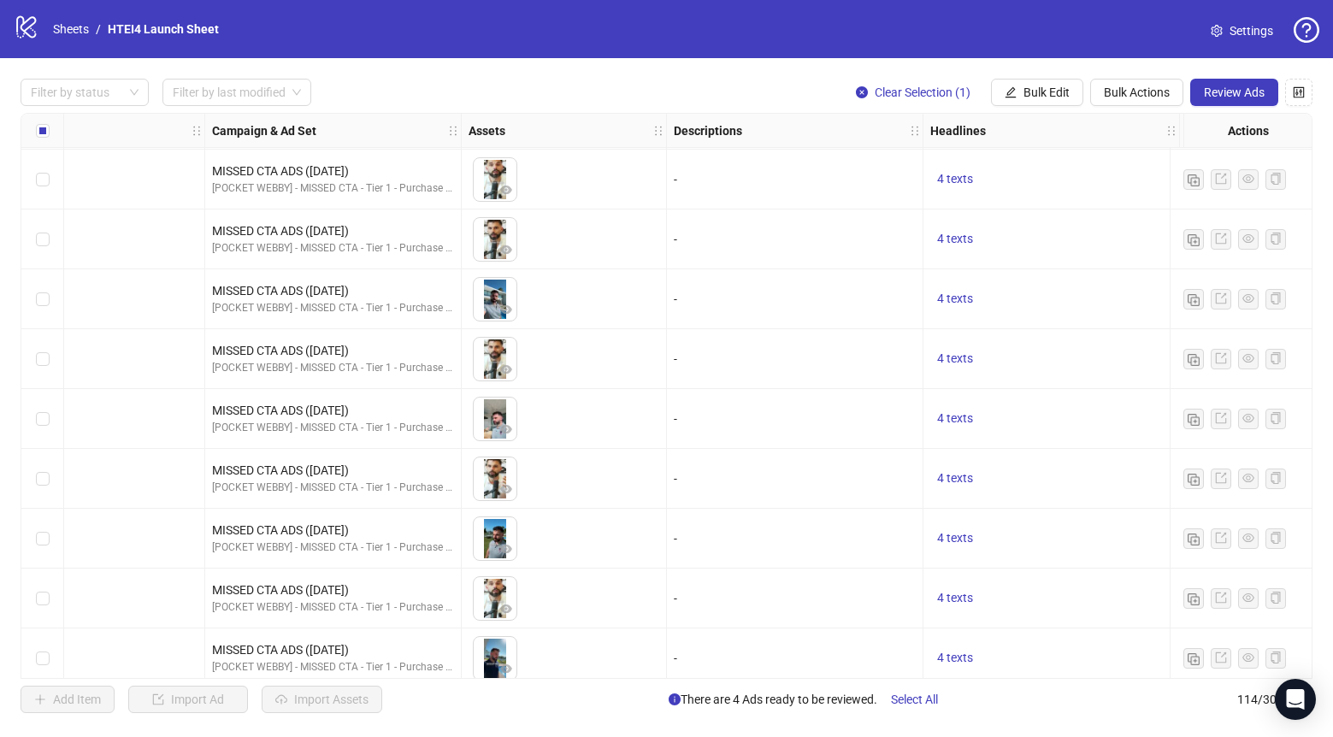
scroll to position [6300, 346]
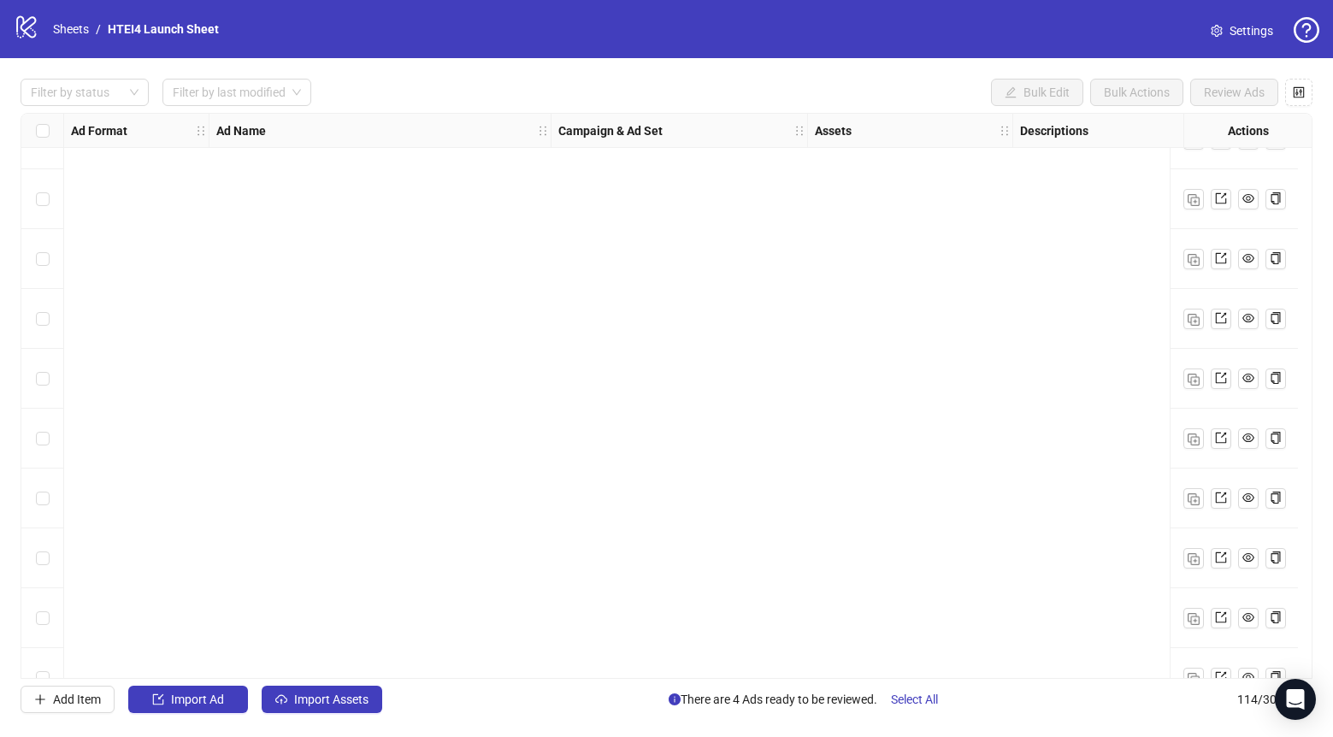
scroll to position [6300, 0]
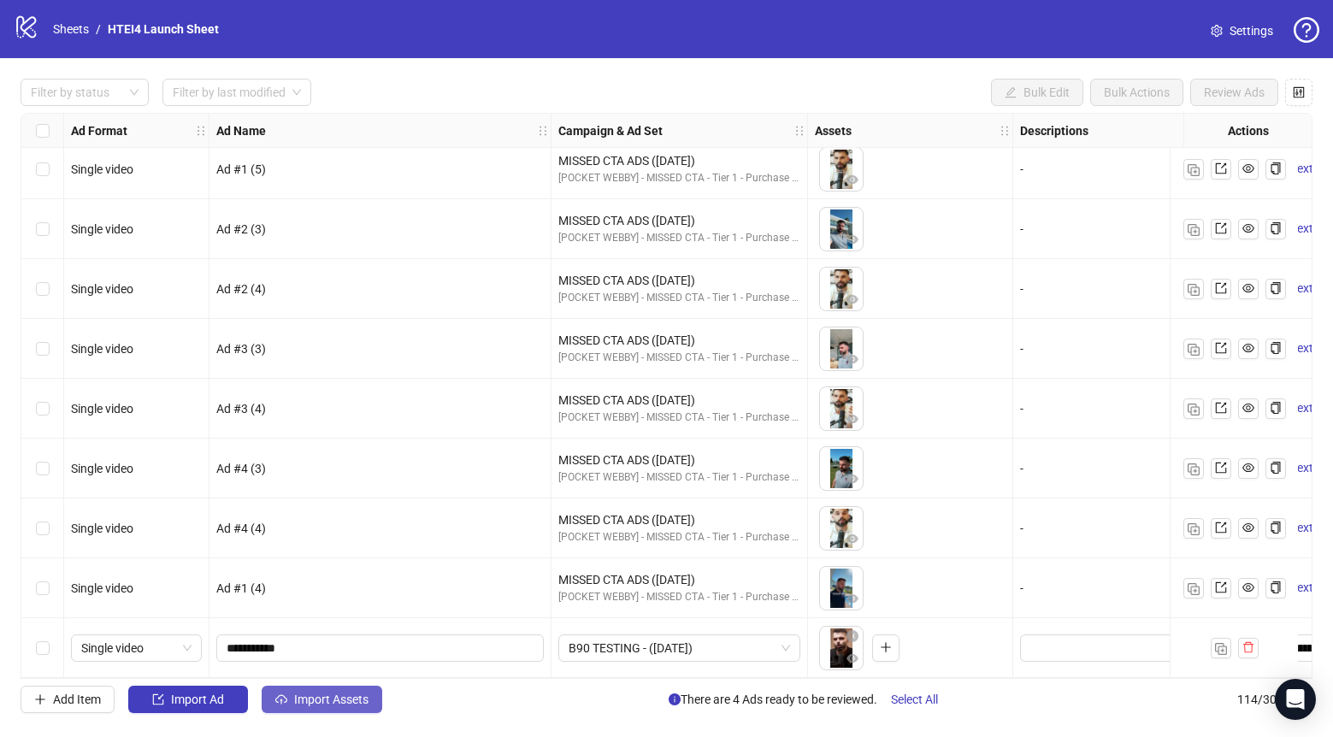
click at [328, 691] on button "Import Assets" at bounding box center [322, 699] width 121 height 27
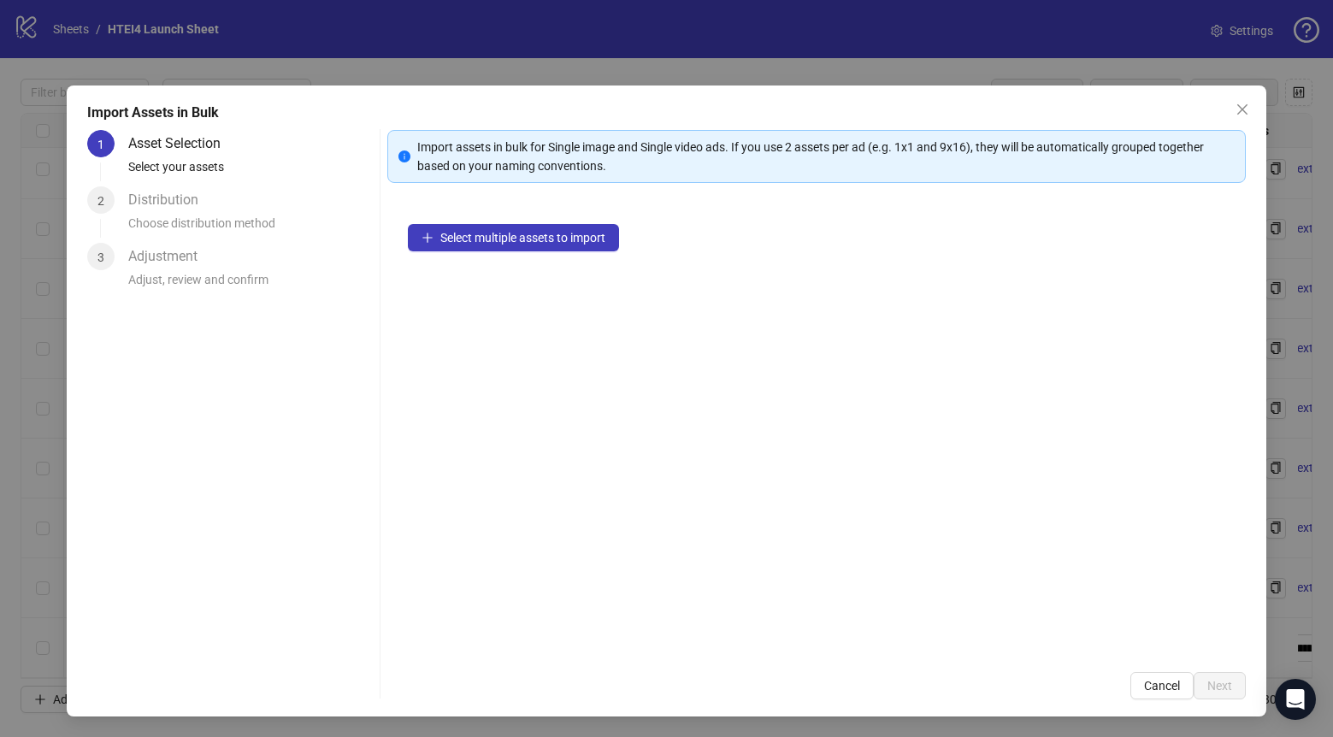
click at [505, 263] on div "Select multiple assets to import" at bounding box center [816, 428] width 859 height 448
click at [505, 250] on button "Select multiple assets to import" at bounding box center [513, 237] width 211 height 27
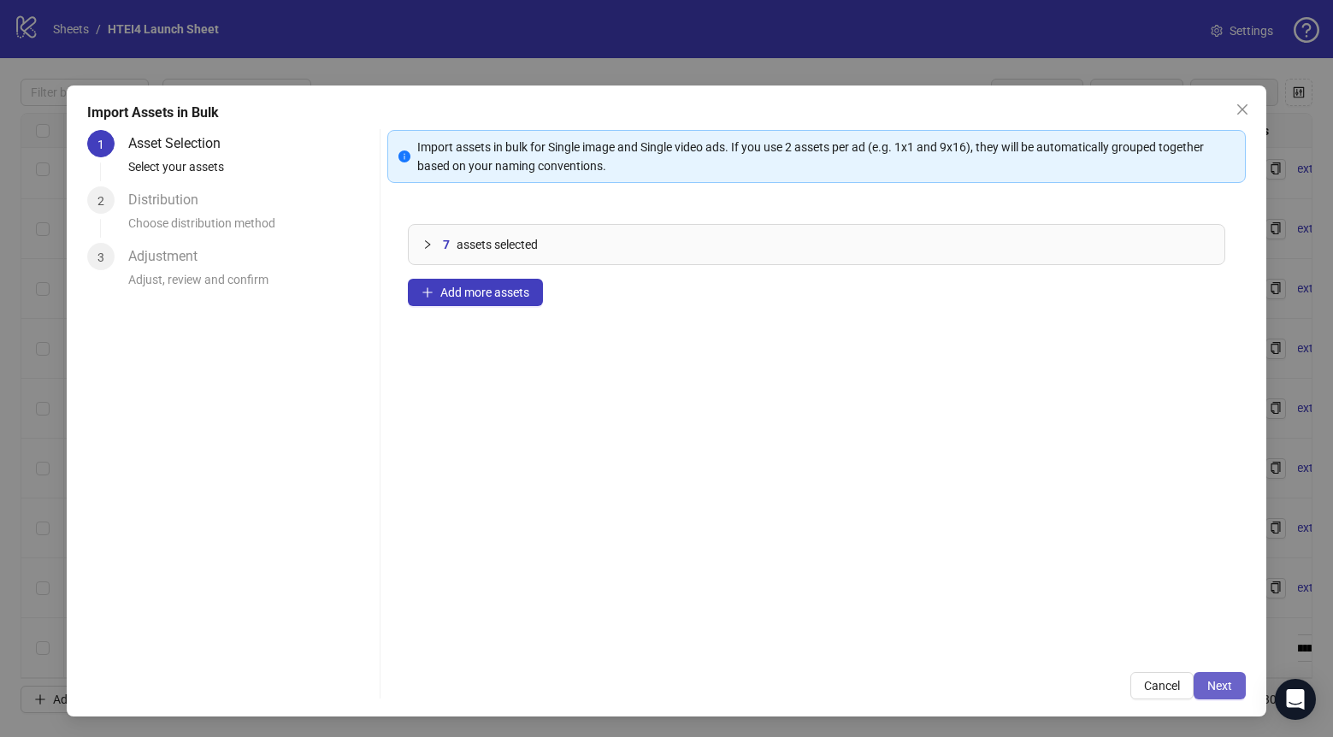
click at [1227, 682] on span "Next" at bounding box center [1219, 686] width 25 height 14
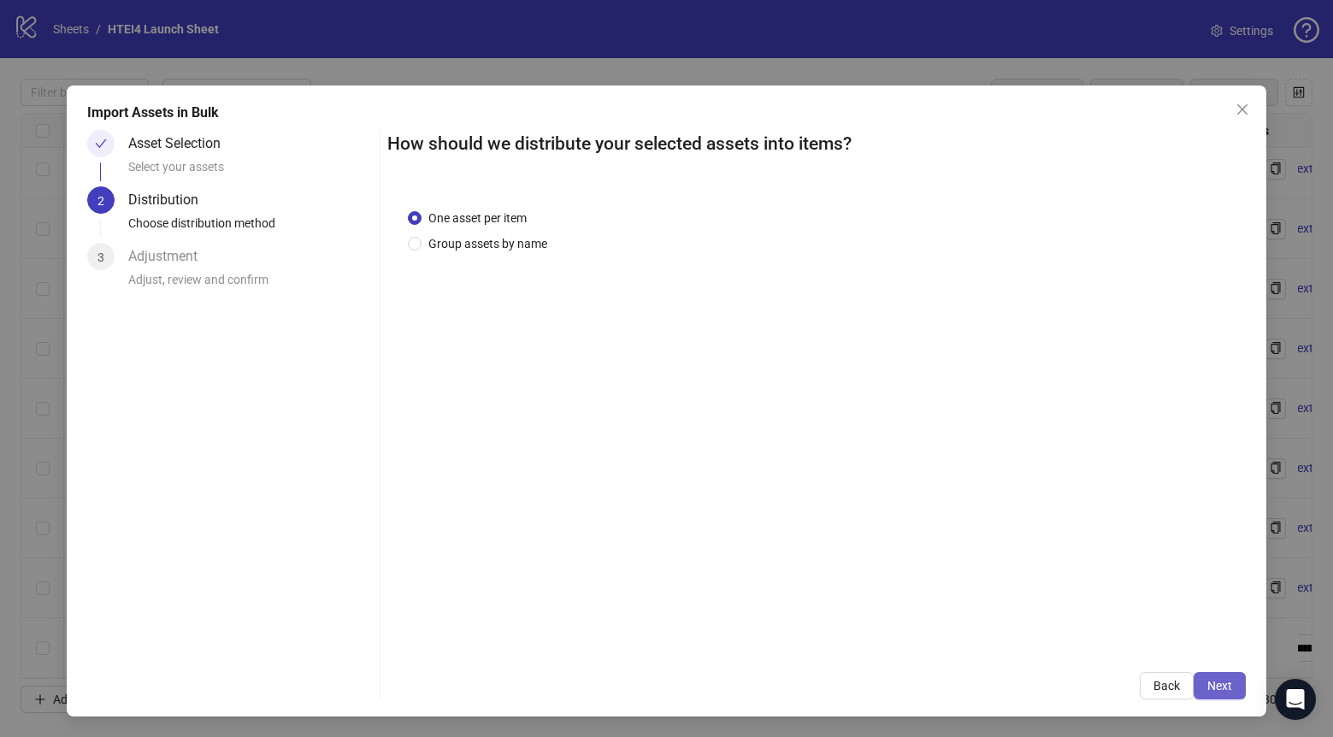
click at [1225, 688] on span "Next" at bounding box center [1219, 686] width 25 height 14
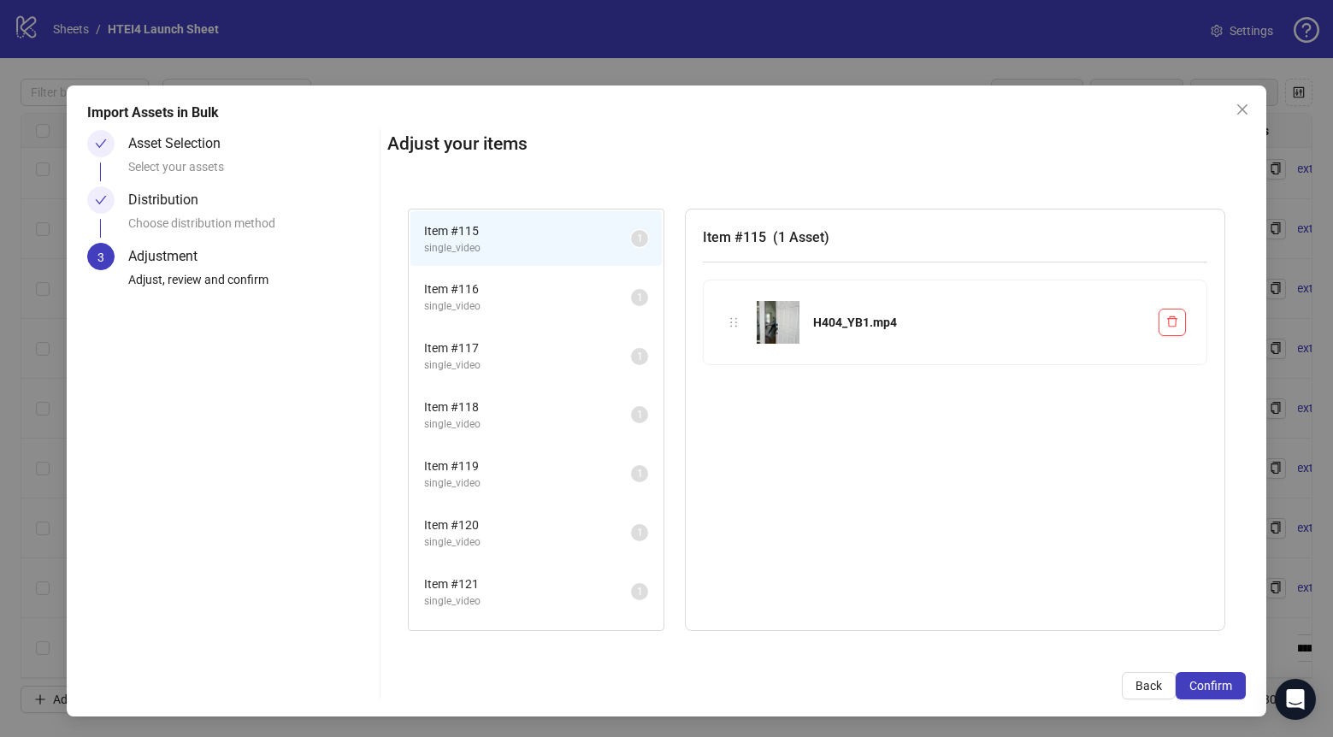
click at [1225, 688] on span "Confirm" at bounding box center [1210, 686] width 43 height 14
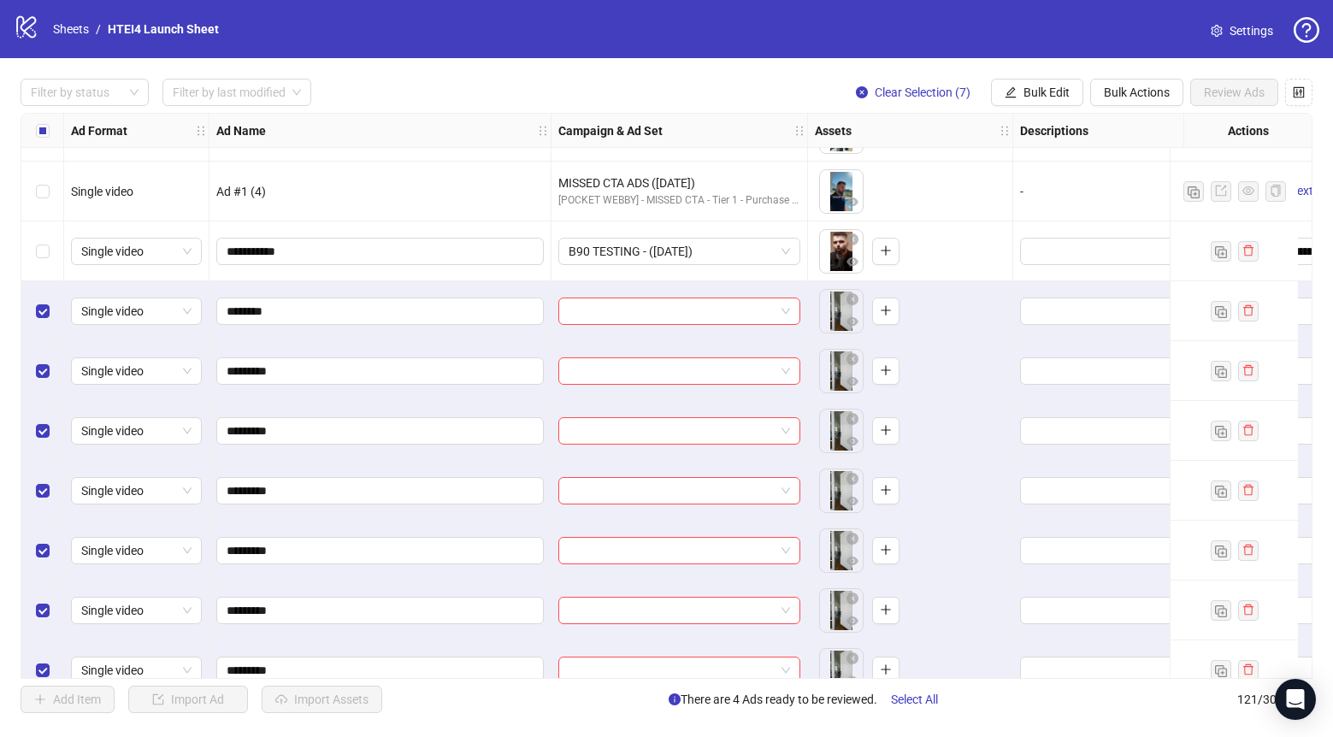
scroll to position [6719, 0]
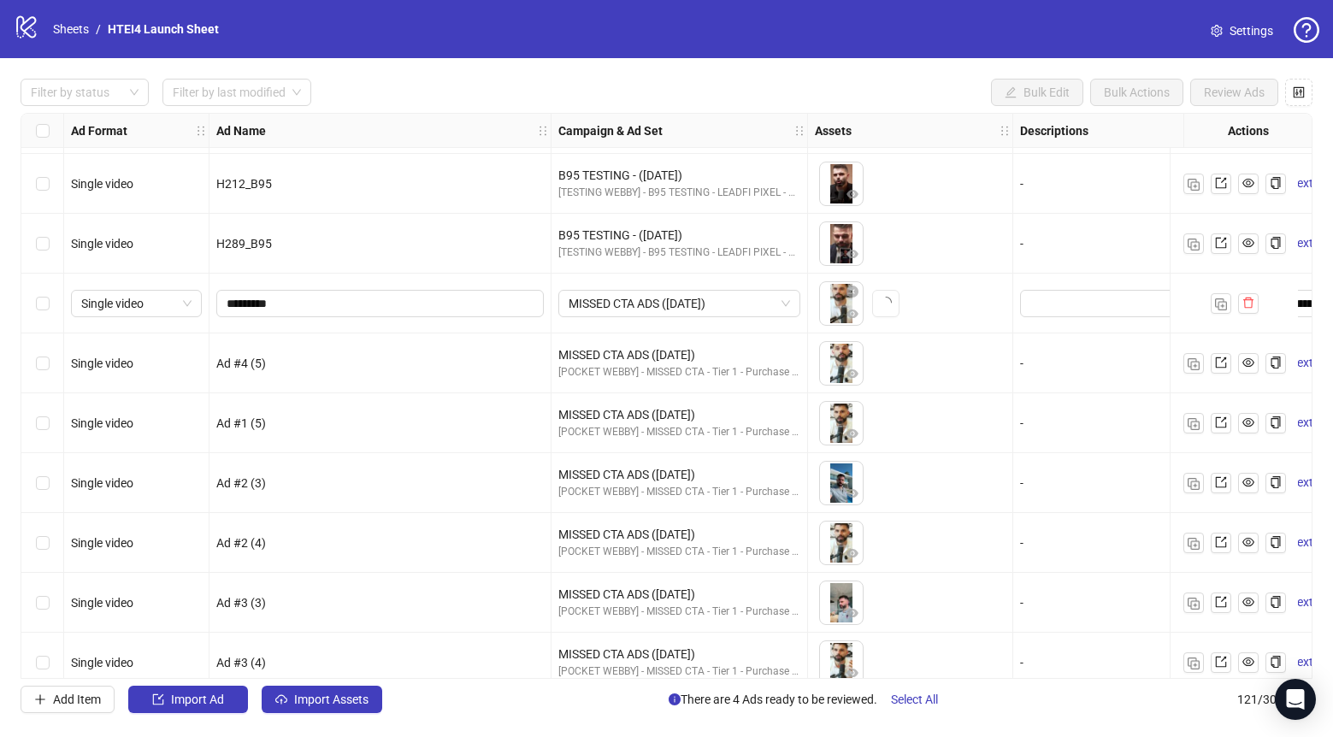
scroll to position [6719, 0]
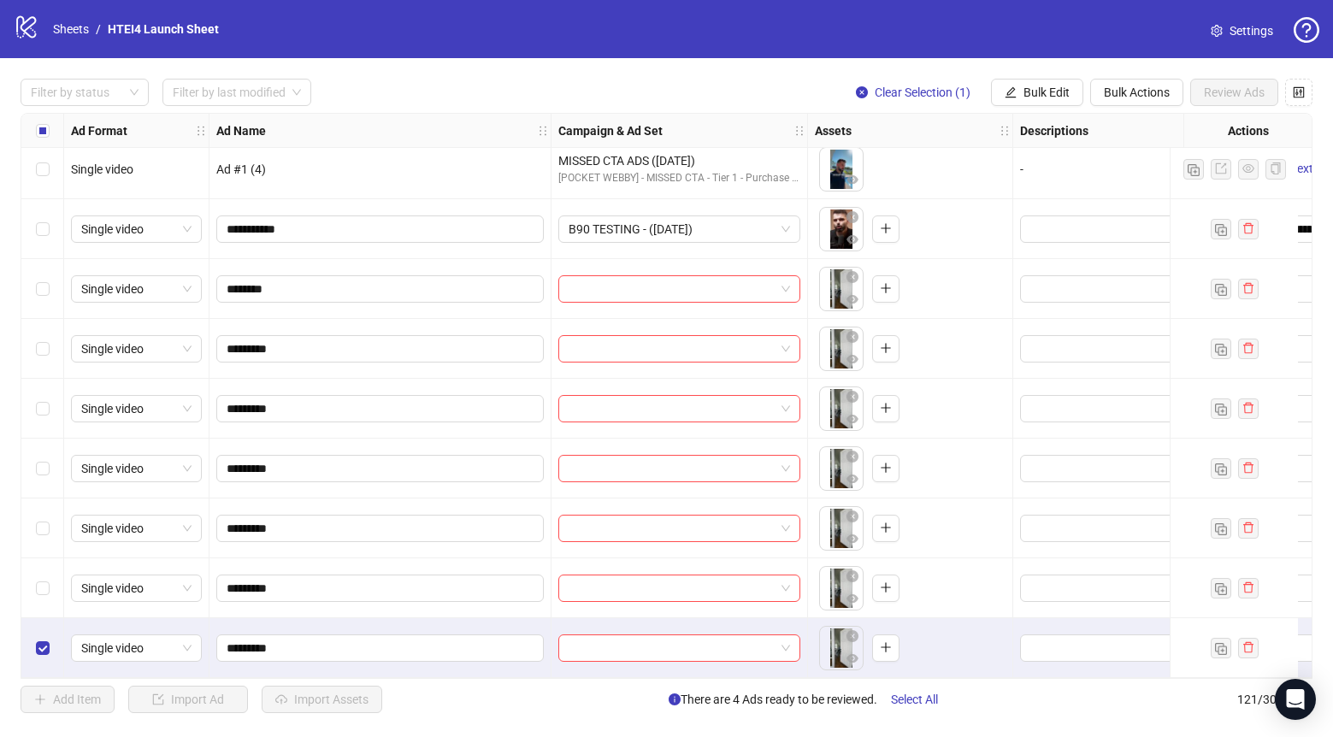
click at [44, 568] on div "Select row 120" at bounding box center [42, 588] width 43 height 60
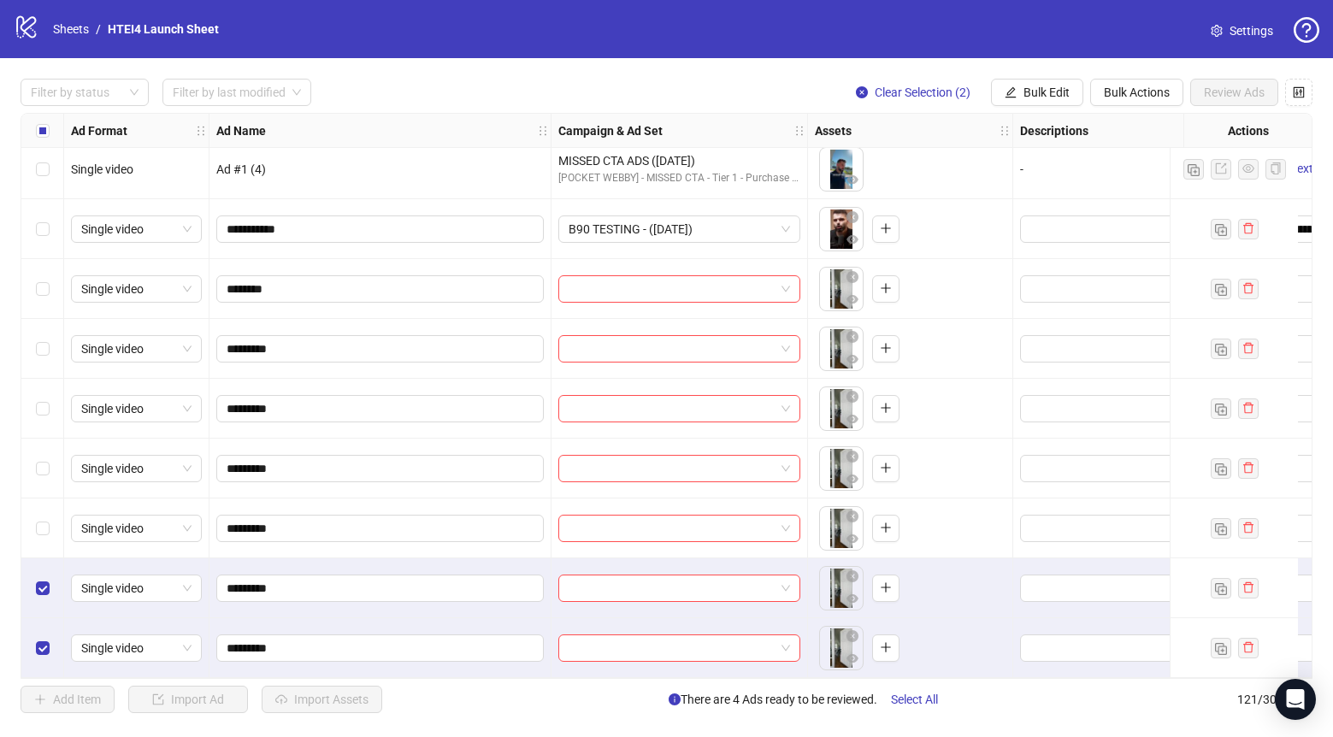
click at [44, 508] on div "Select row 119" at bounding box center [42, 529] width 43 height 60
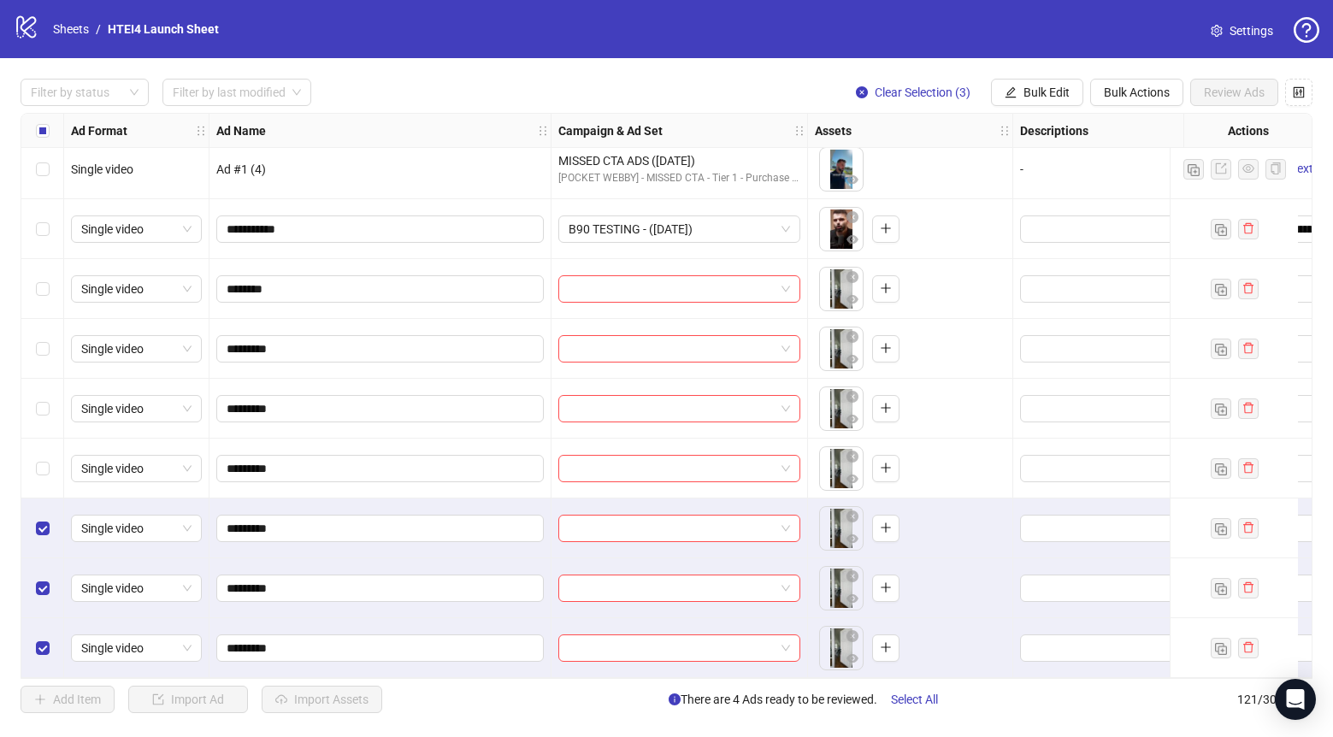
click at [44, 475] on div "Select row 118" at bounding box center [42, 469] width 43 height 60
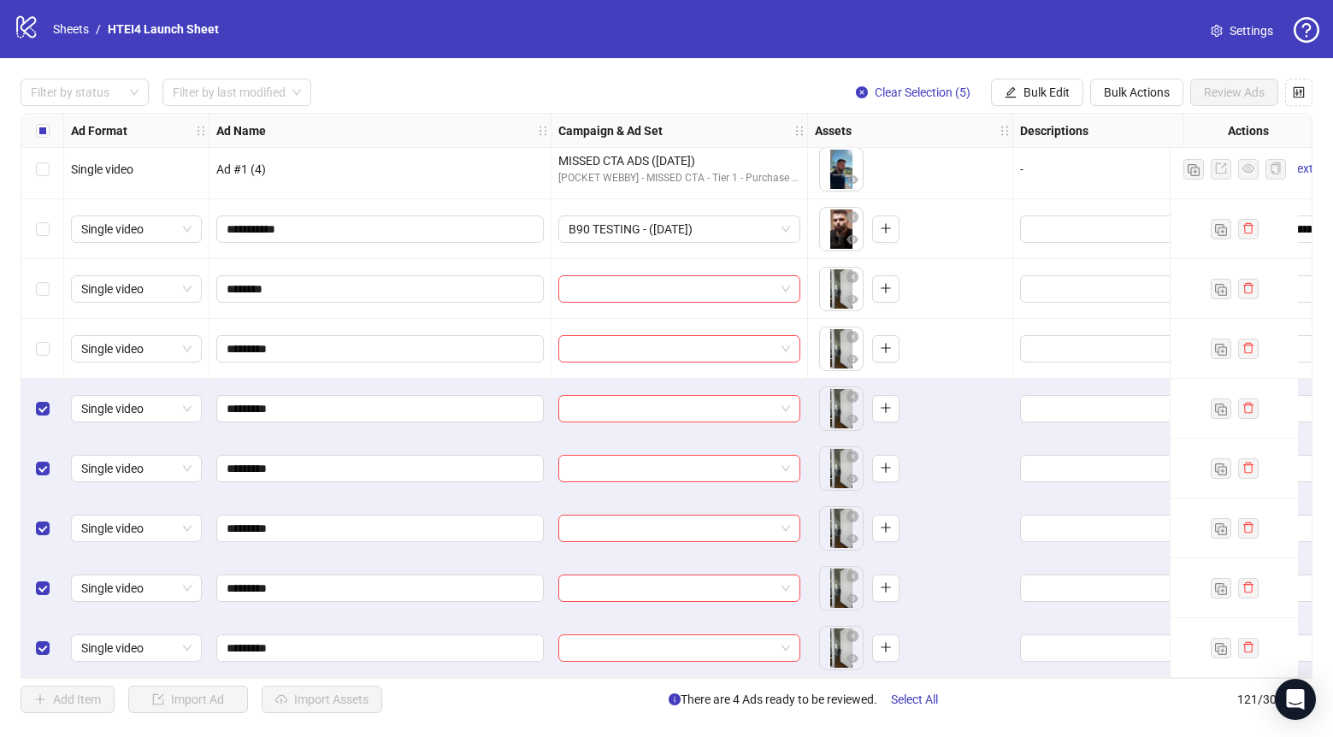
click at [44, 354] on div "Select row 116" at bounding box center [42, 349] width 43 height 60
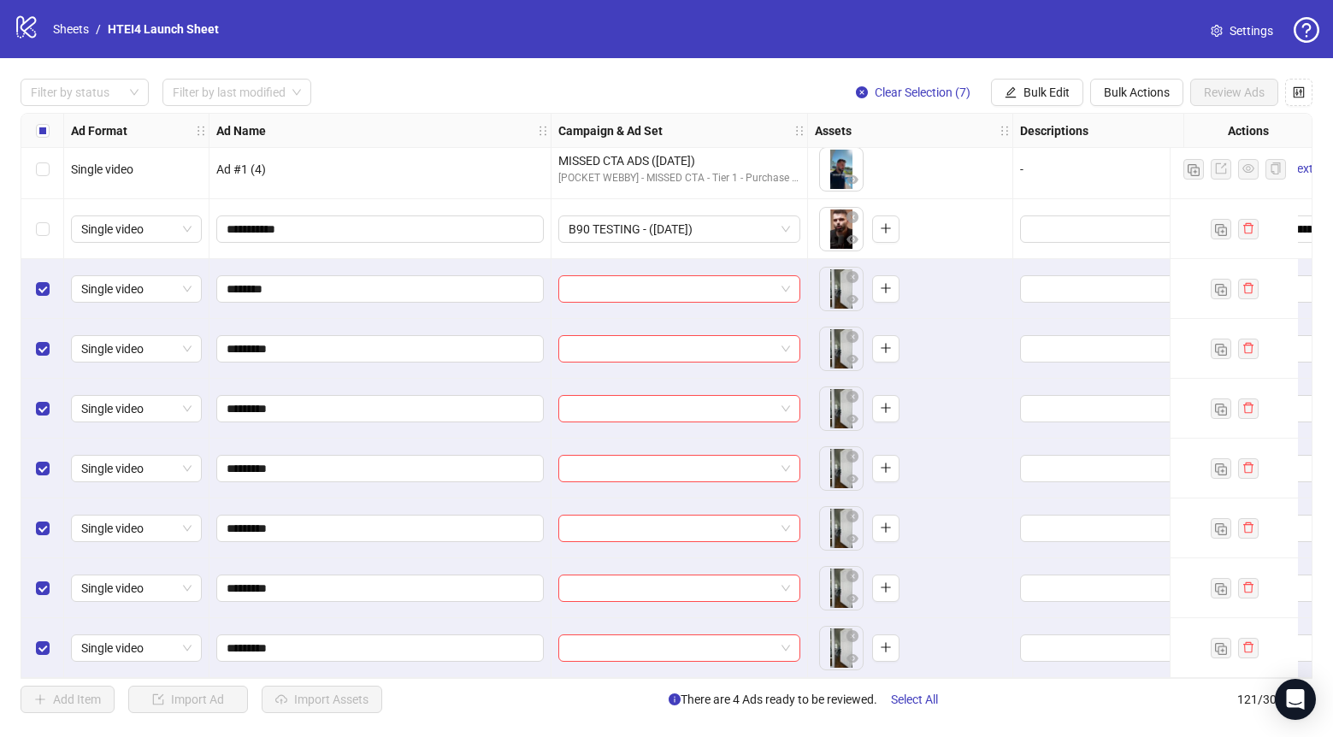
click at [44, 208] on div "Select row 114" at bounding box center [42, 229] width 43 height 60
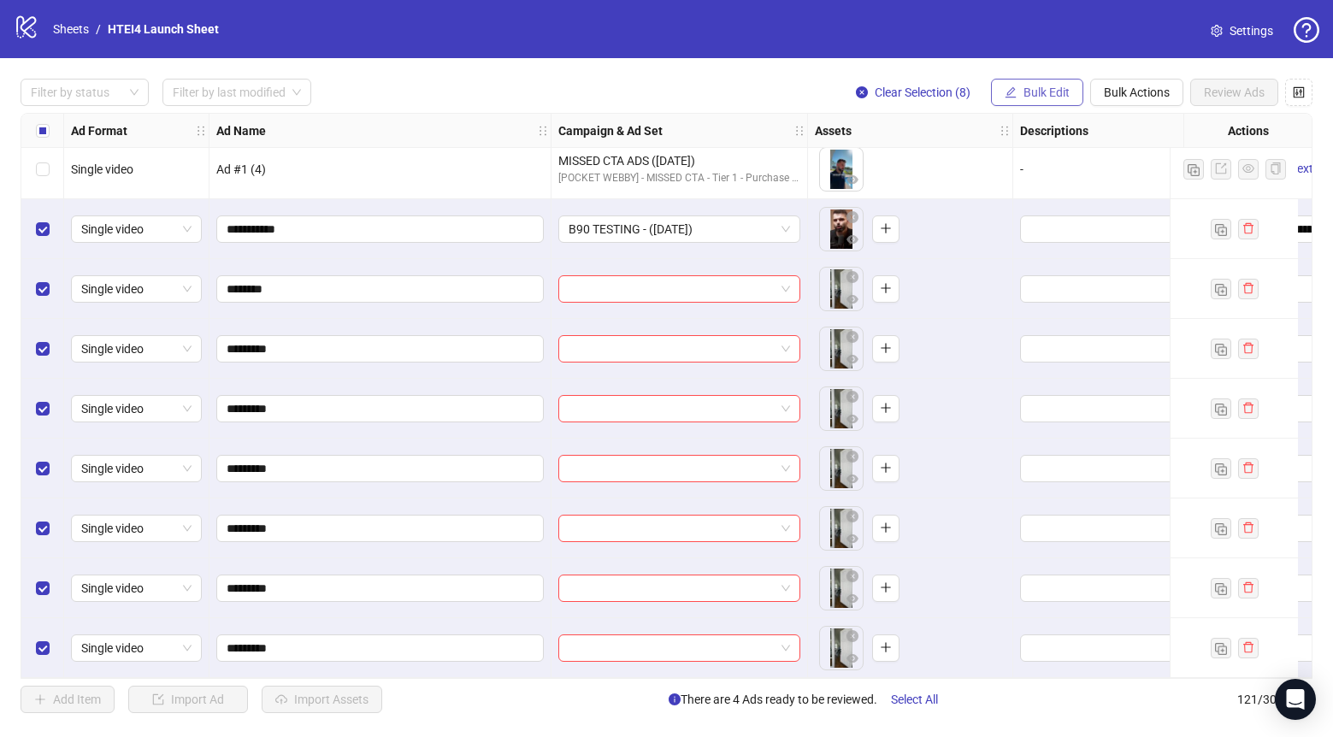
click at [1030, 96] on span "Bulk Edit" at bounding box center [1047, 93] width 46 height 14
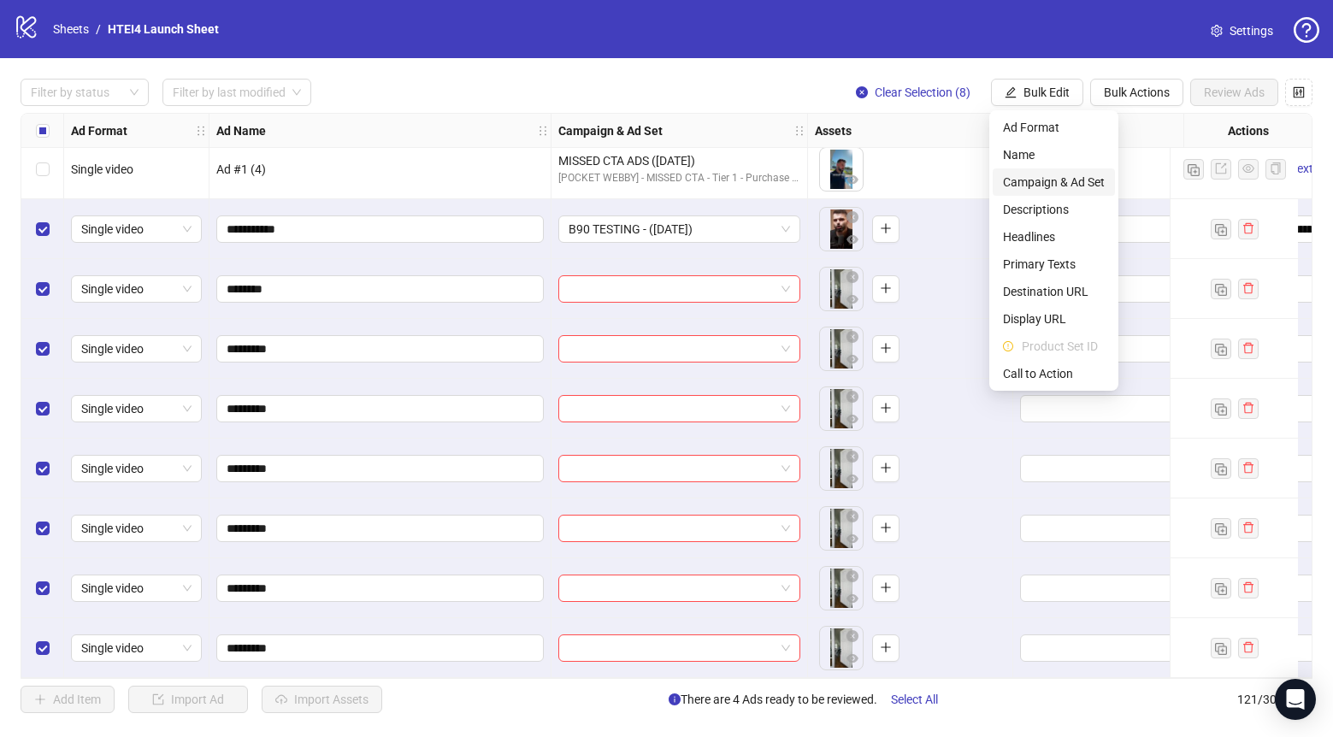
click at [1057, 190] on span "Campaign & Ad Set" at bounding box center [1054, 182] width 102 height 19
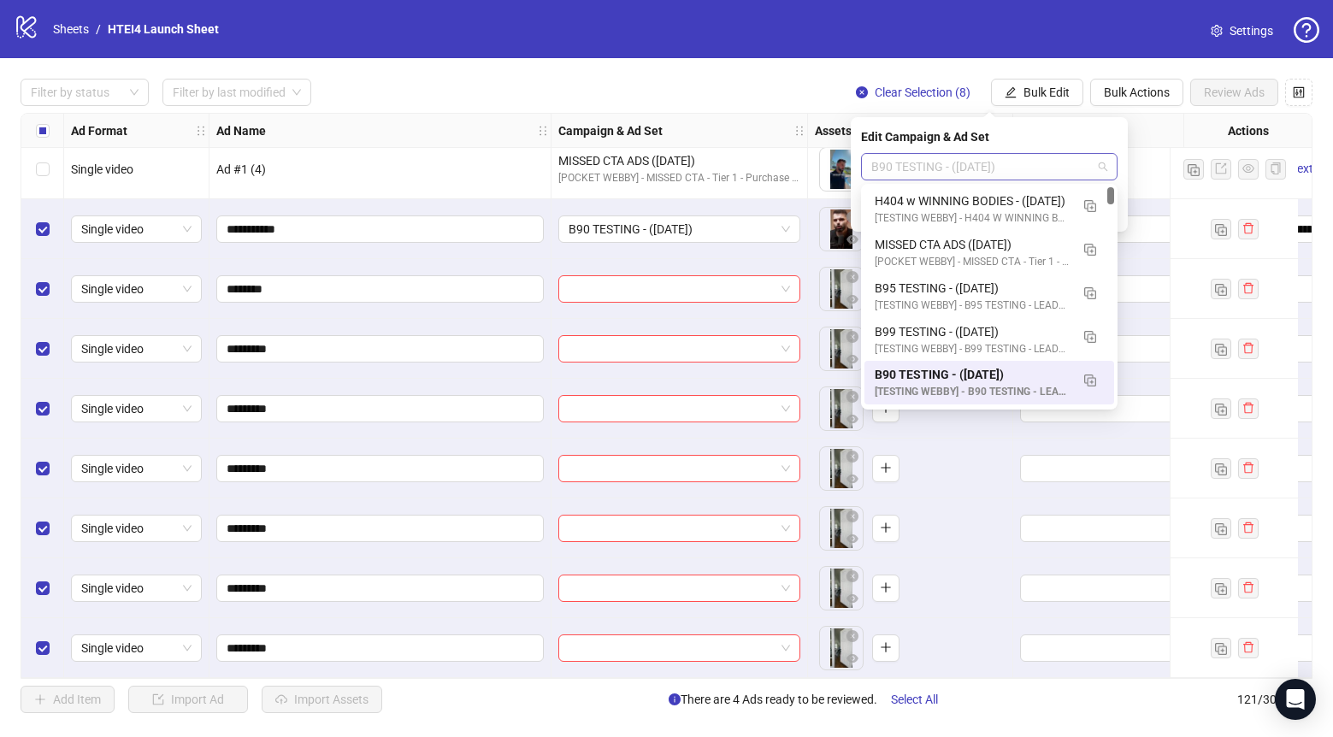
click at [959, 172] on span "B90 TESTING - ([DATE])" at bounding box center [989, 167] width 236 height 26
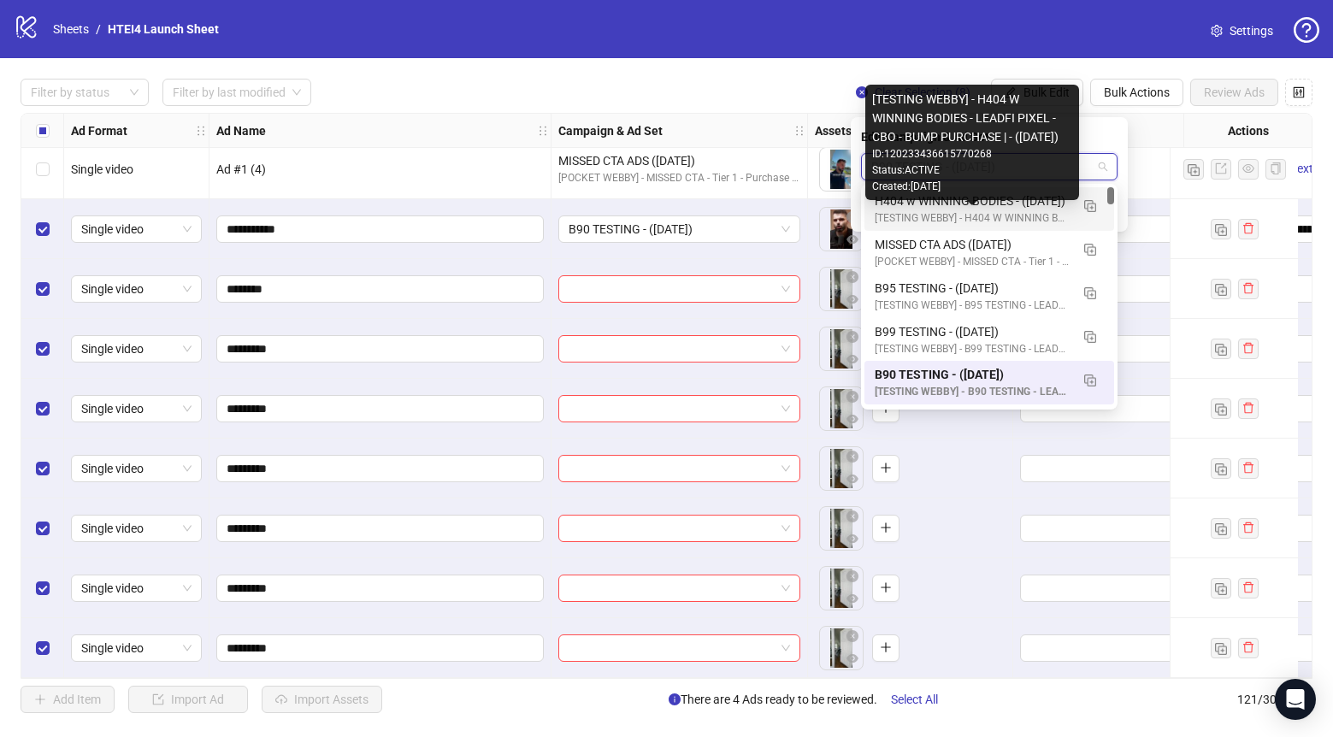
click at [970, 217] on div "[TESTING WEBBY] - H404 W WINNING BODIES - LEADFI PIXEL - CBO - BUMP PURCHASE | …" at bounding box center [972, 218] width 195 height 16
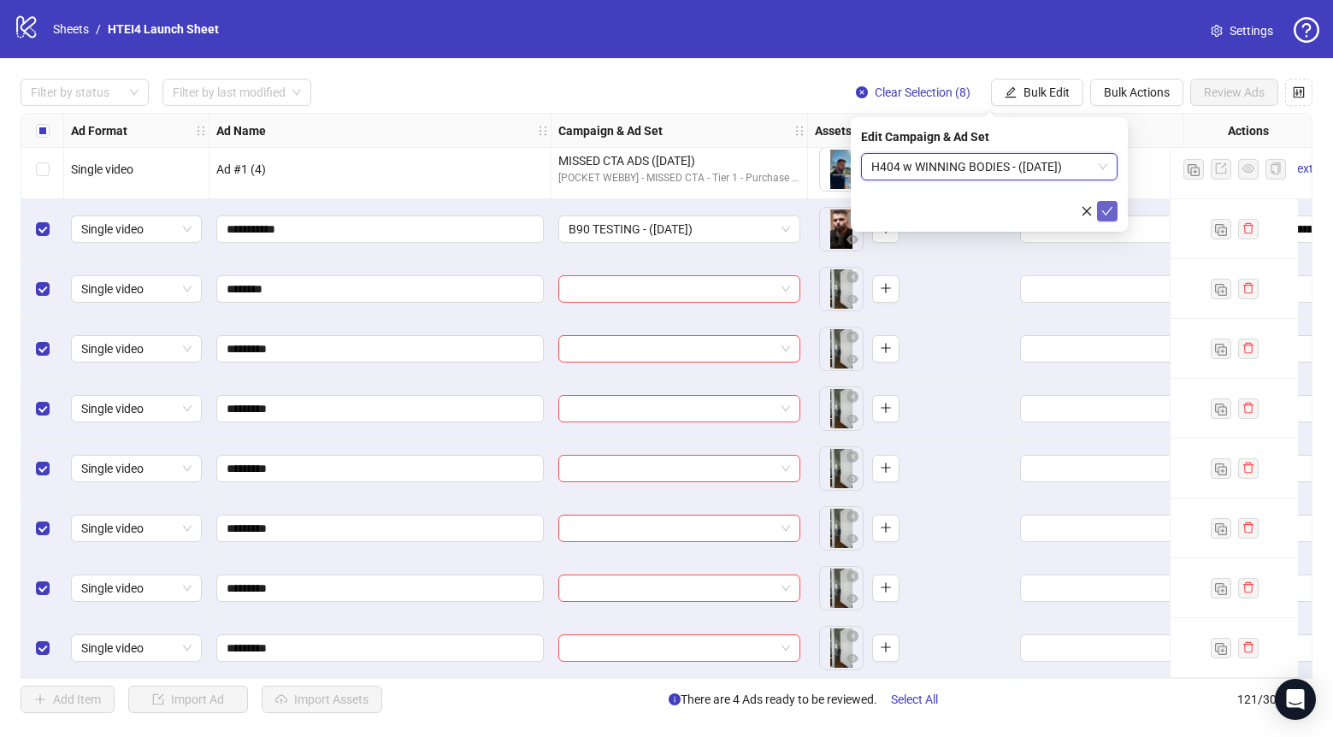
click at [1115, 212] on button "submit" at bounding box center [1107, 211] width 21 height 21
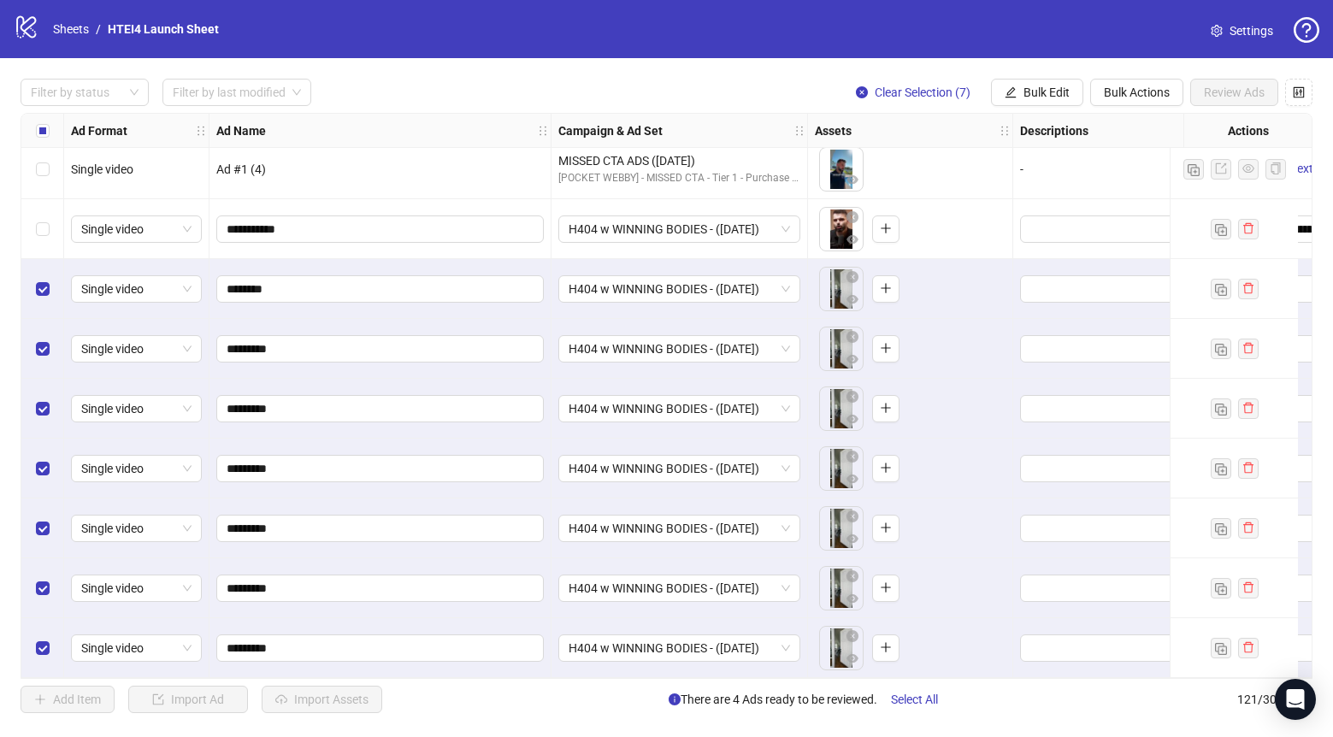
click at [50, 220] on div "Select row 114" at bounding box center [42, 229] width 43 height 60
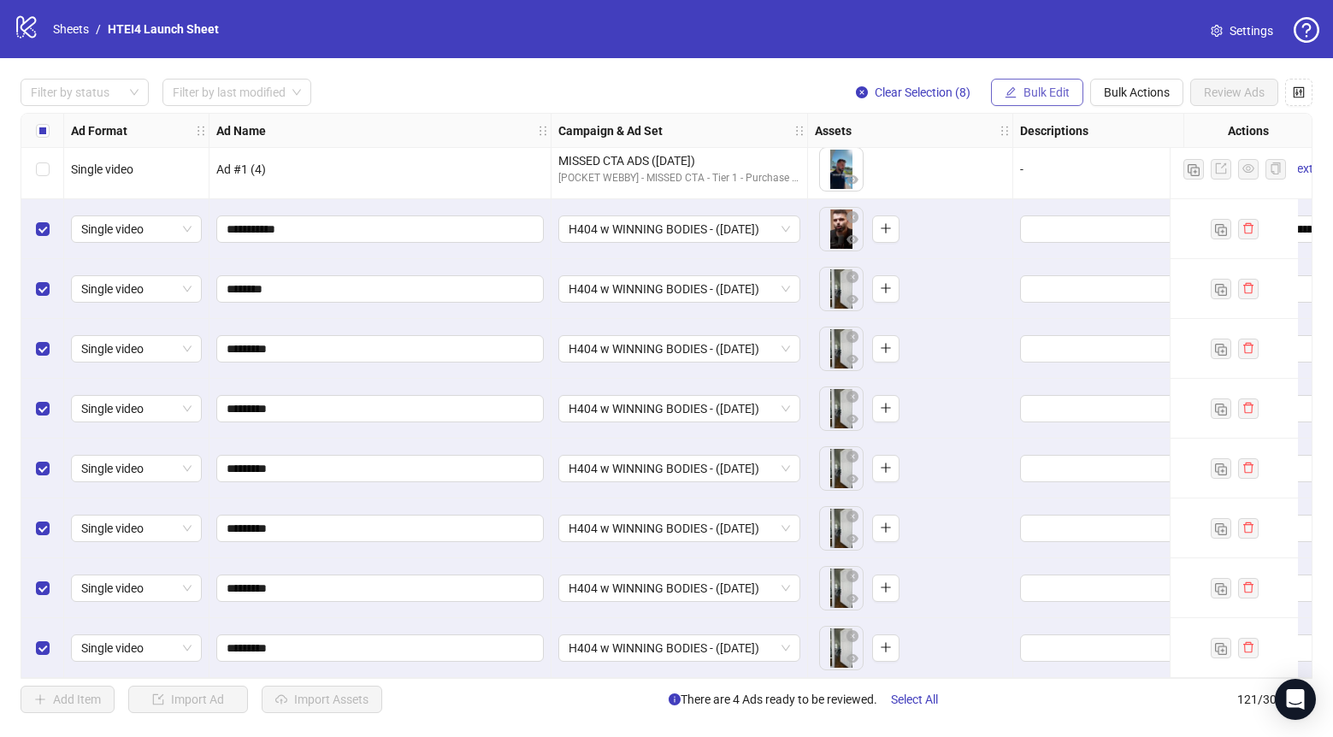
click at [1079, 93] on button "Bulk Edit" at bounding box center [1037, 92] width 92 height 27
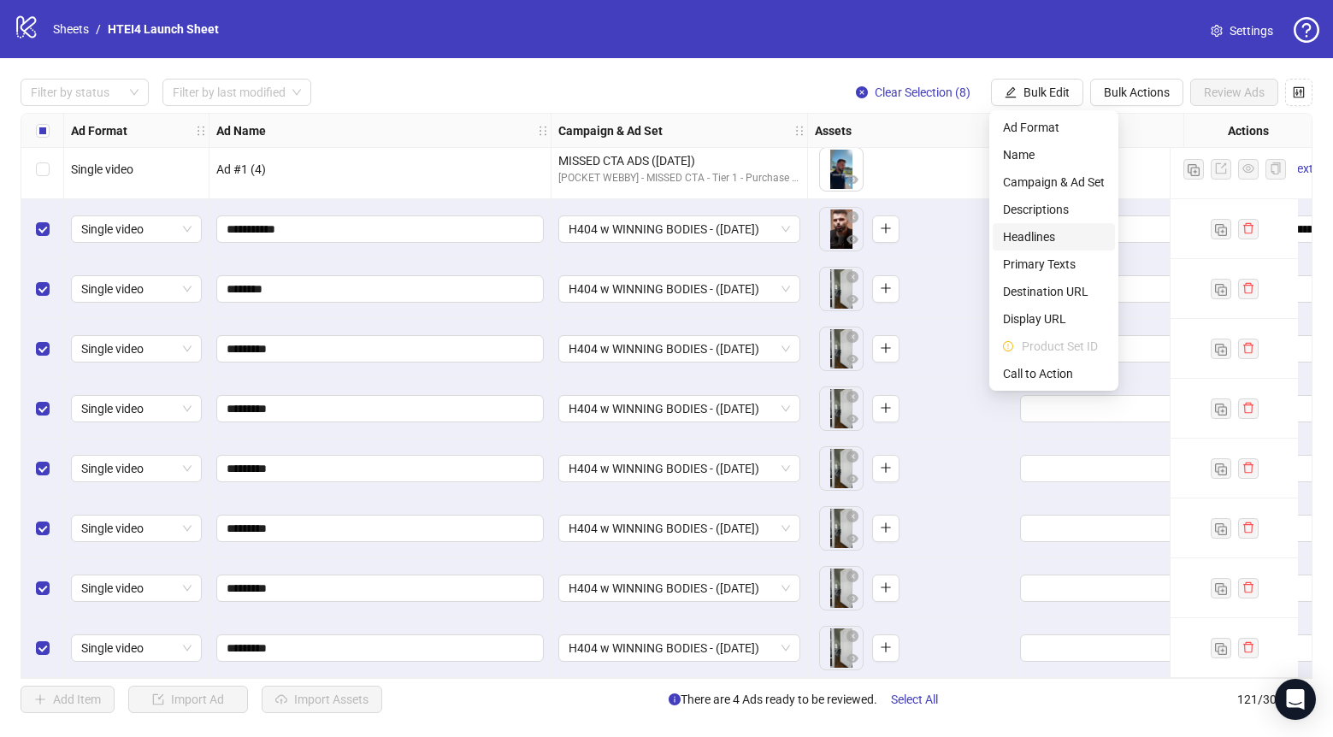
click at [1062, 236] on span "Headlines" at bounding box center [1054, 236] width 102 height 19
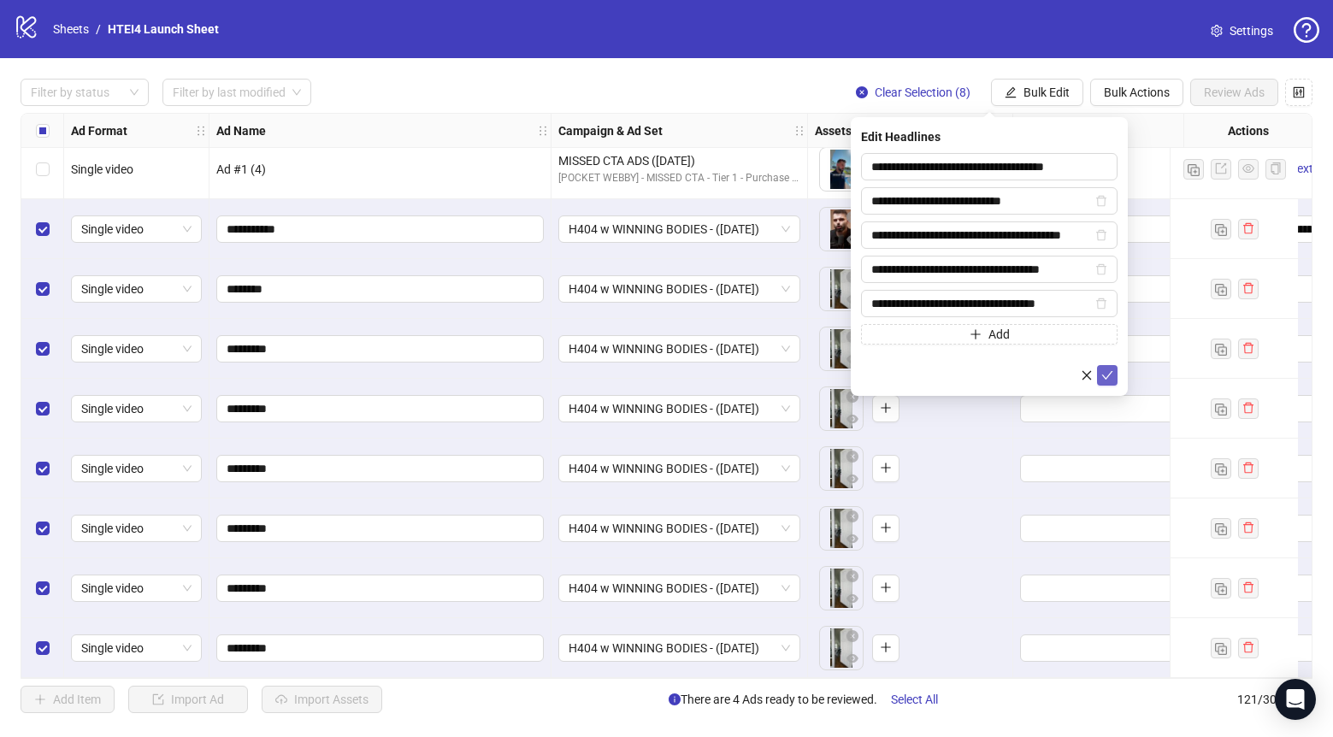
click at [1110, 369] on icon "check" at bounding box center [1107, 375] width 12 height 12
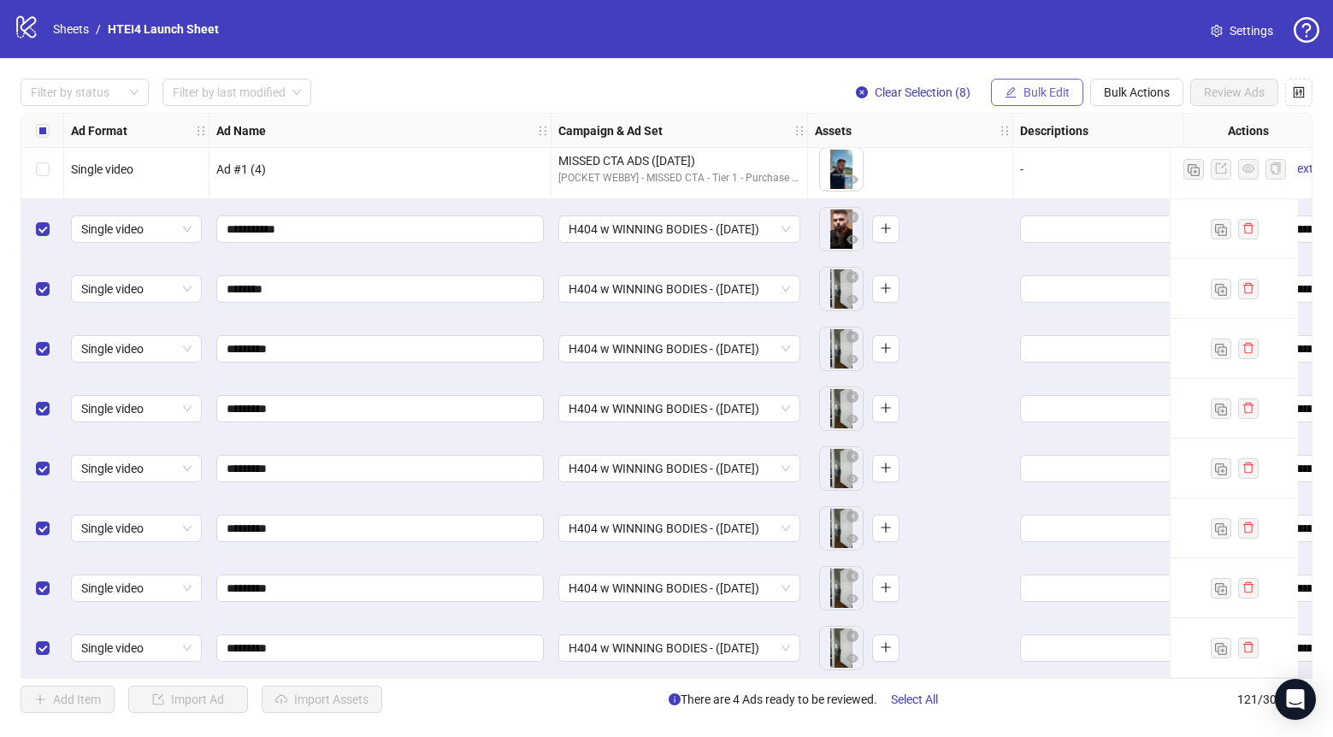
click at [1043, 91] on span "Bulk Edit" at bounding box center [1047, 93] width 46 height 14
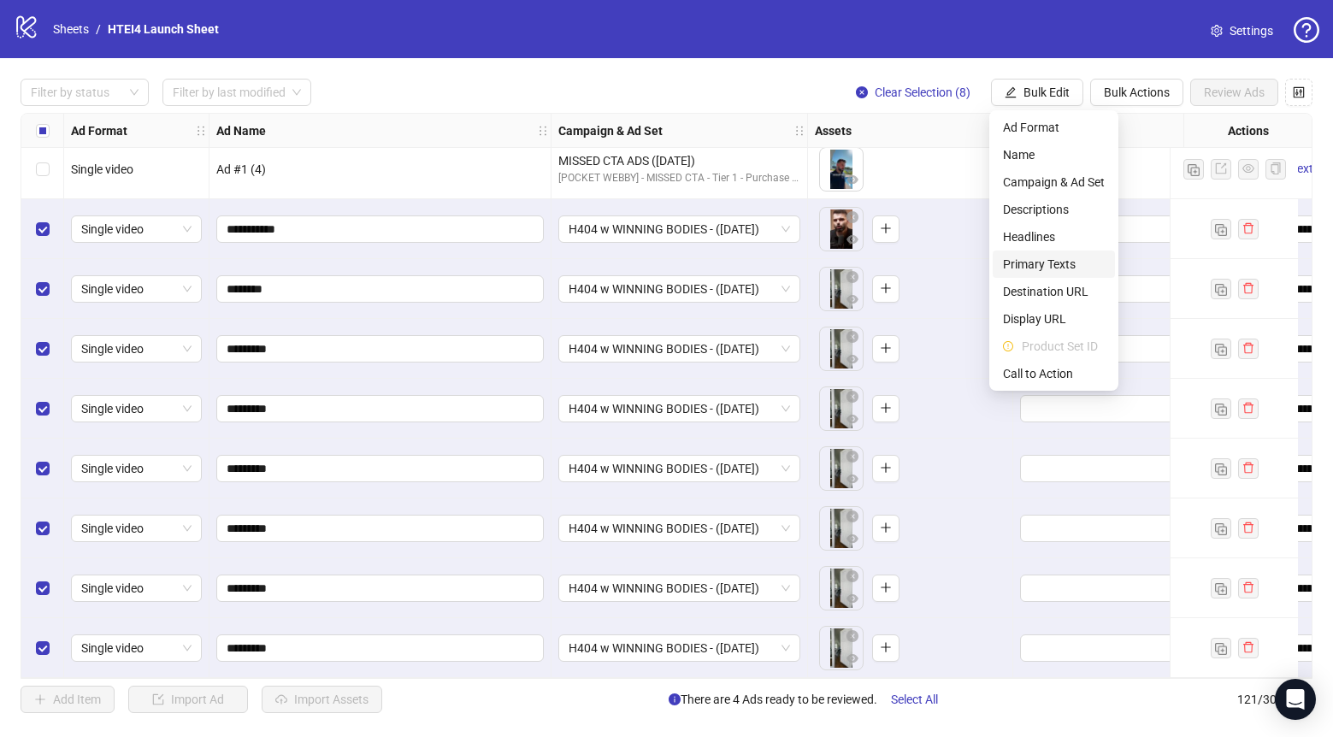
click at [1049, 257] on span "Primary Texts" at bounding box center [1054, 264] width 102 height 19
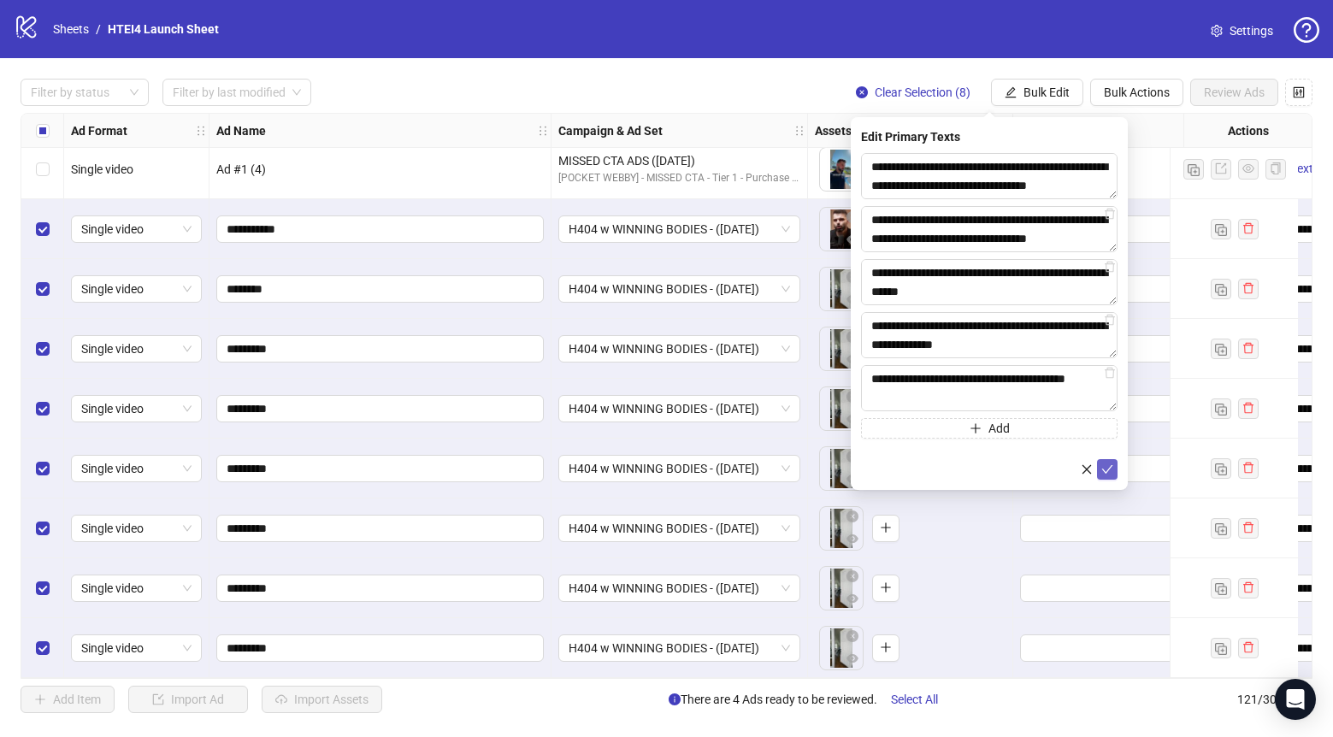
click at [1113, 469] on button "submit" at bounding box center [1107, 469] width 21 height 21
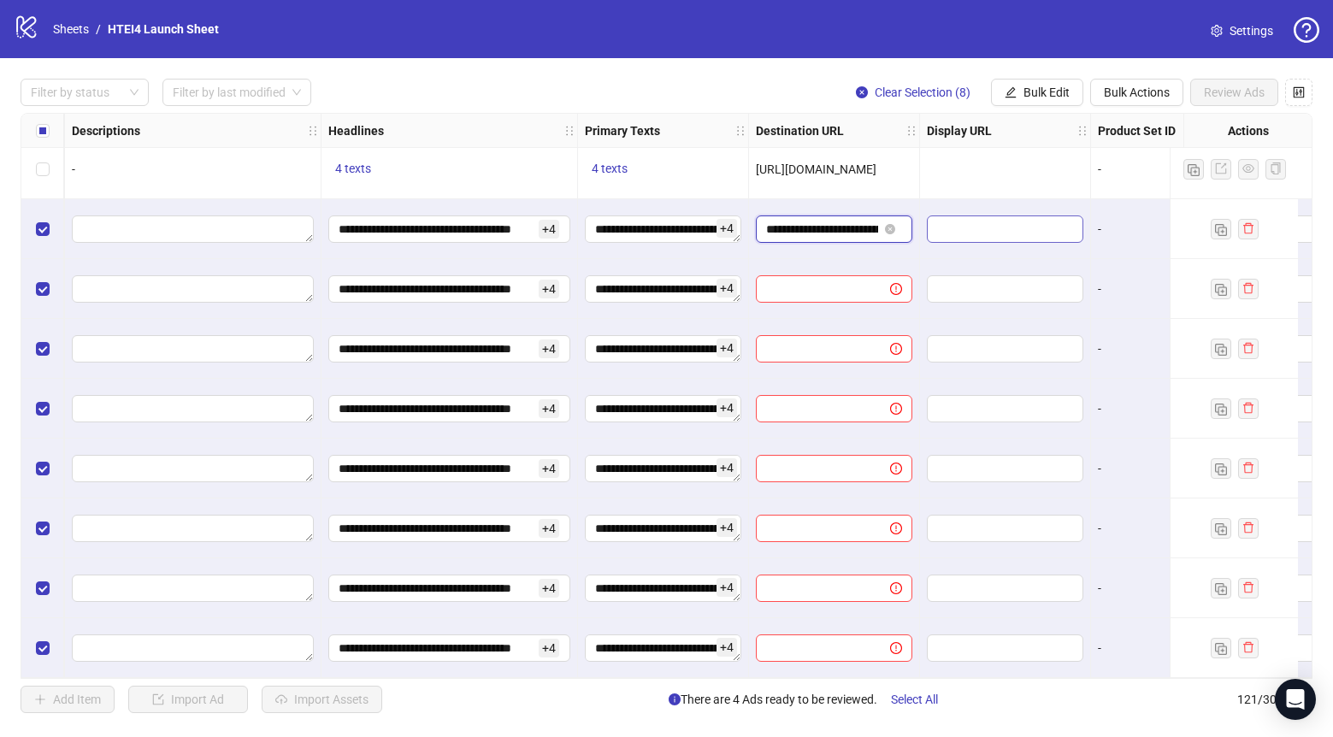
scroll to position [0, 137]
drag, startPoint x: 832, startPoint y: 215, endPoint x: 976, endPoint y: 215, distance: 143.7
click at [1046, 101] on button "Bulk Edit" at bounding box center [1037, 92] width 92 height 27
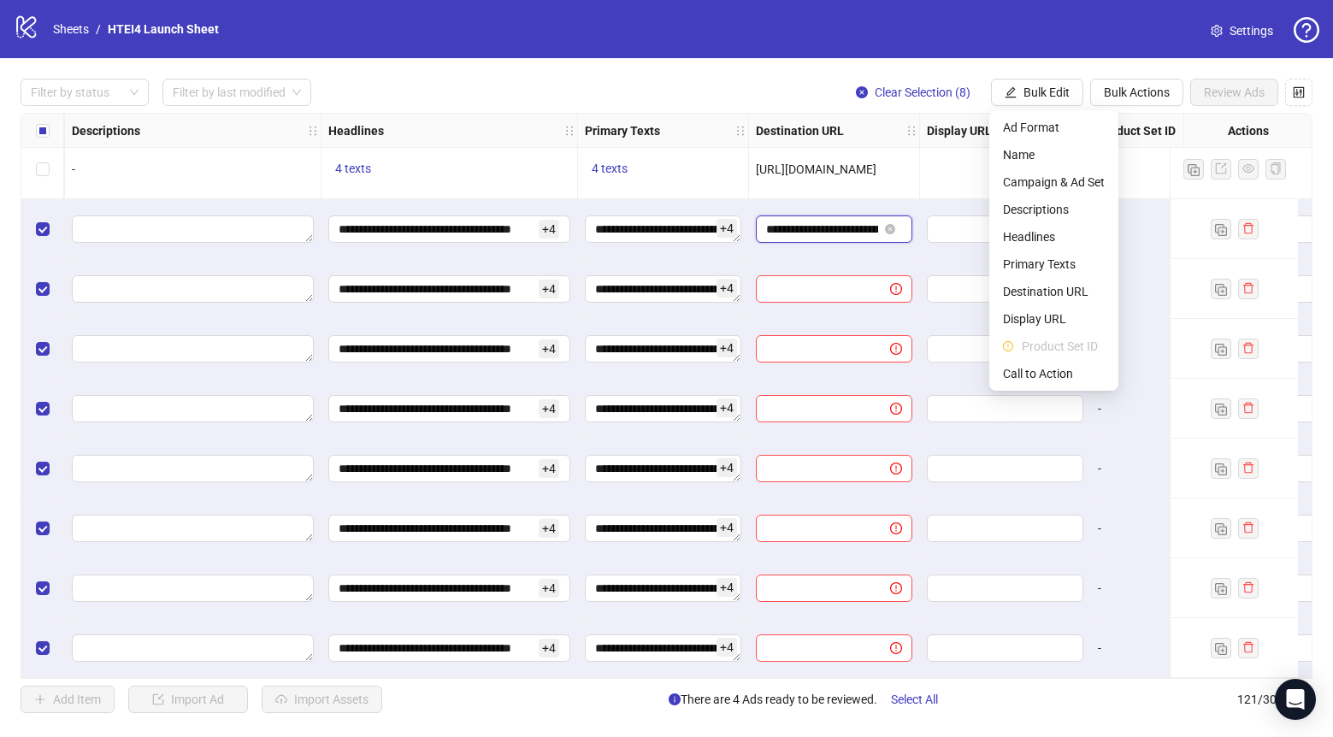
click at [842, 231] on input "**********" at bounding box center [822, 229] width 112 height 19
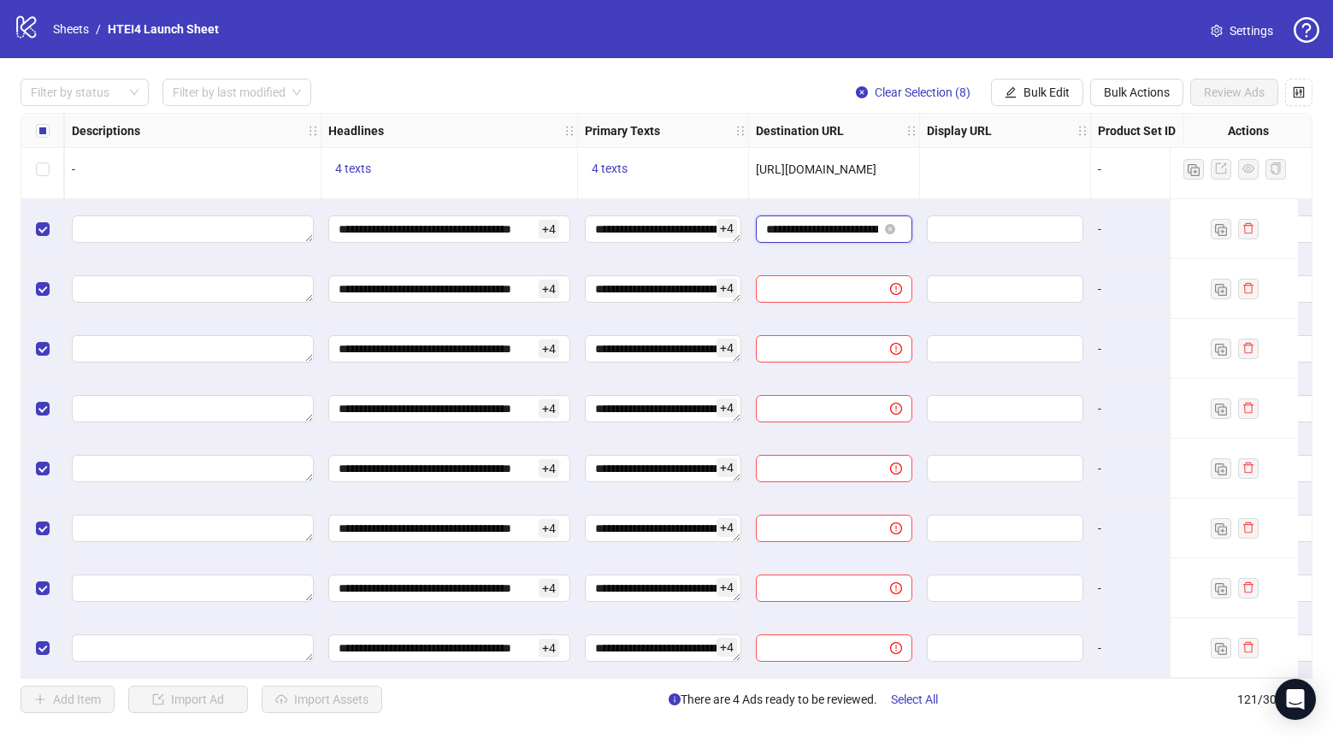
scroll to position [0, 137]
drag, startPoint x: 841, startPoint y: 212, endPoint x: 904, endPoint y: 217, distance: 63.5
click at [904, 217] on span "**********" at bounding box center [834, 228] width 156 height 27
click at [1028, 97] on span "Bulk Edit" at bounding box center [1047, 93] width 46 height 14
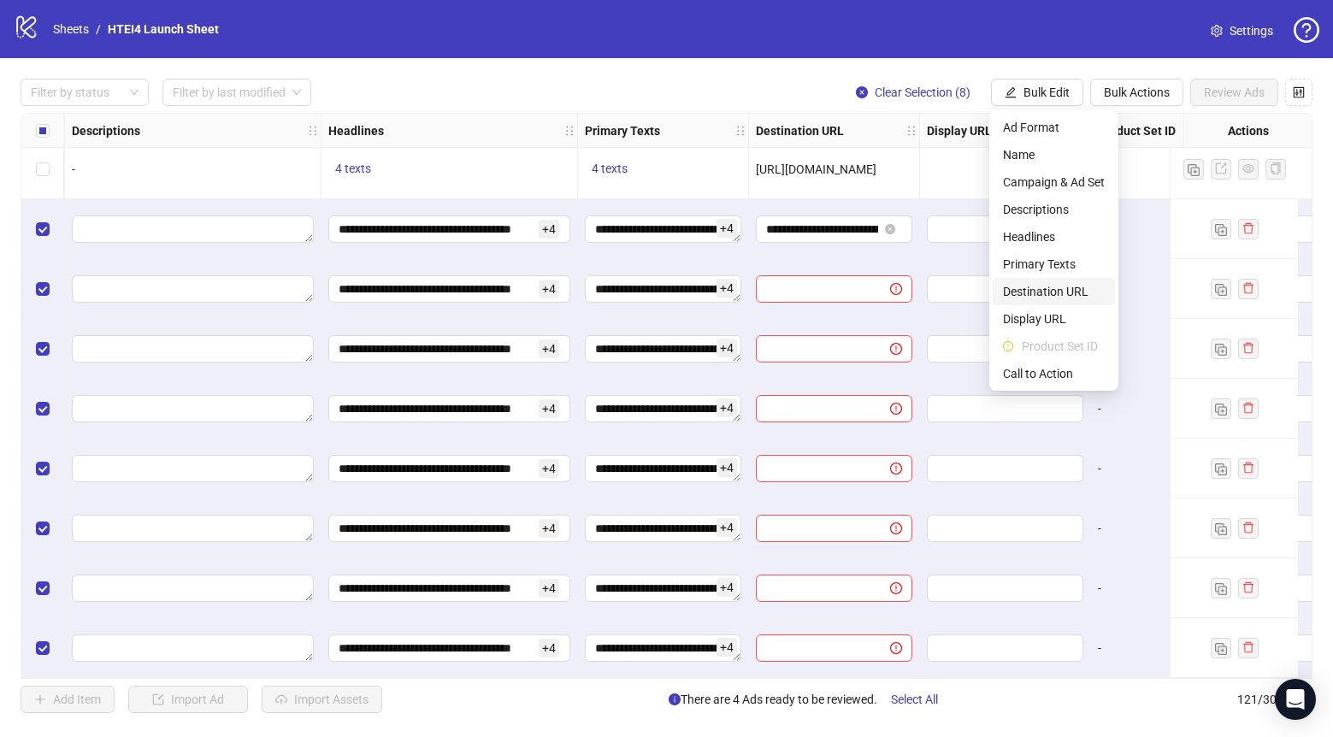
click at [1050, 296] on span "Destination URL" at bounding box center [1054, 291] width 102 height 19
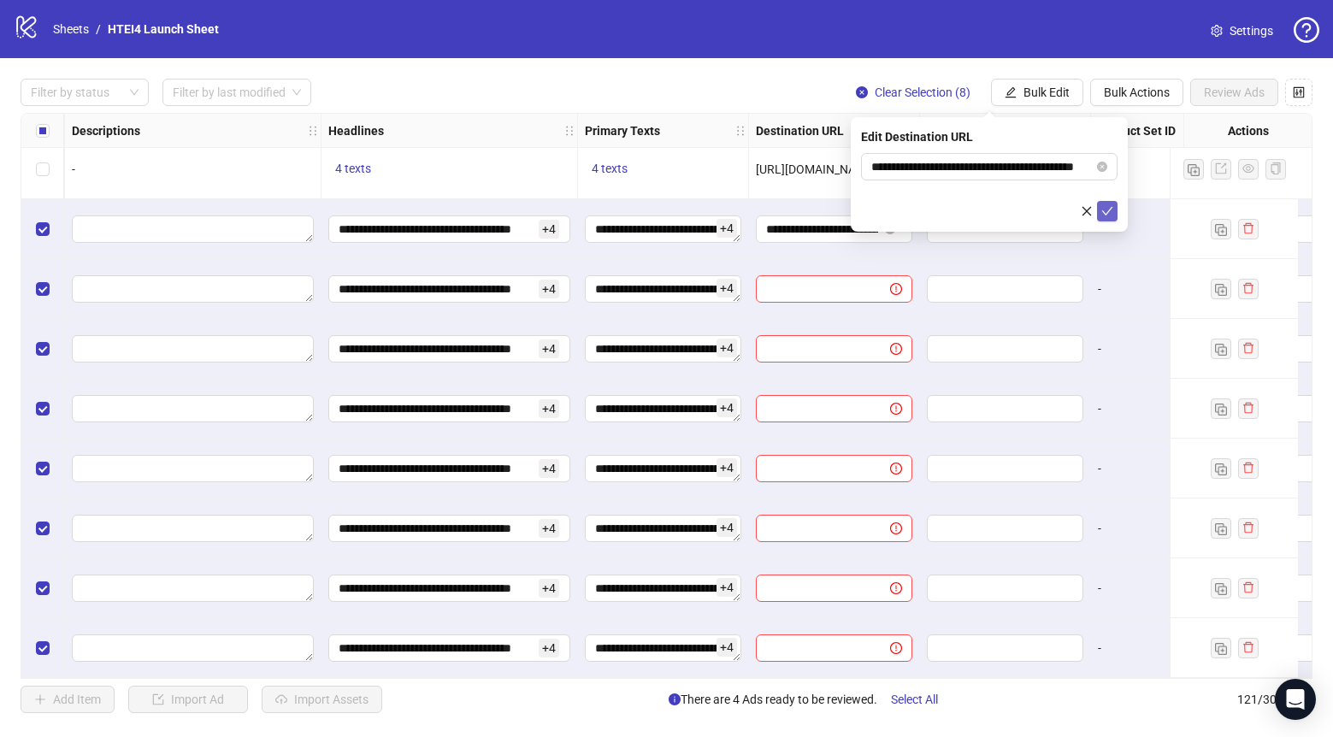
click at [1109, 207] on icon "check" at bounding box center [1107, 211] width 12 height 12
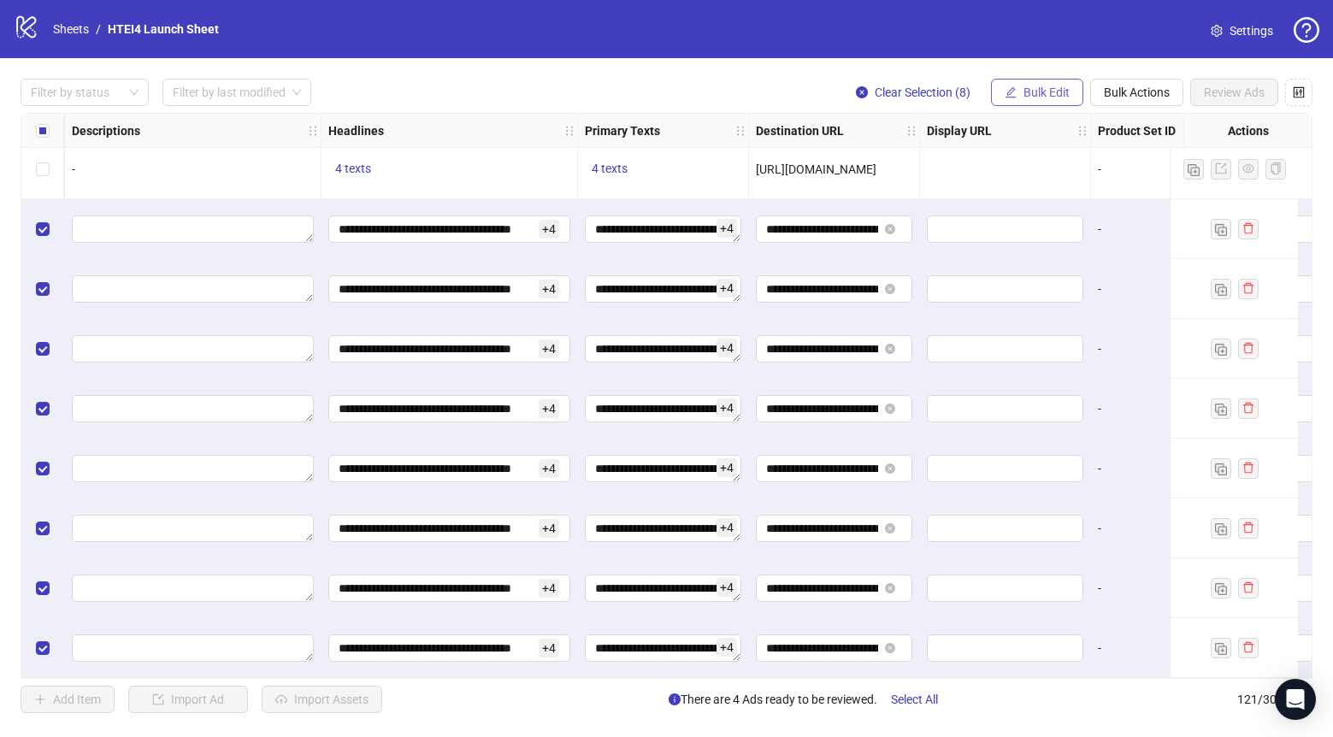
click at [1044, 85] on button "Bulk Edit" at bounding box center [1037, 92] width 92 height 27
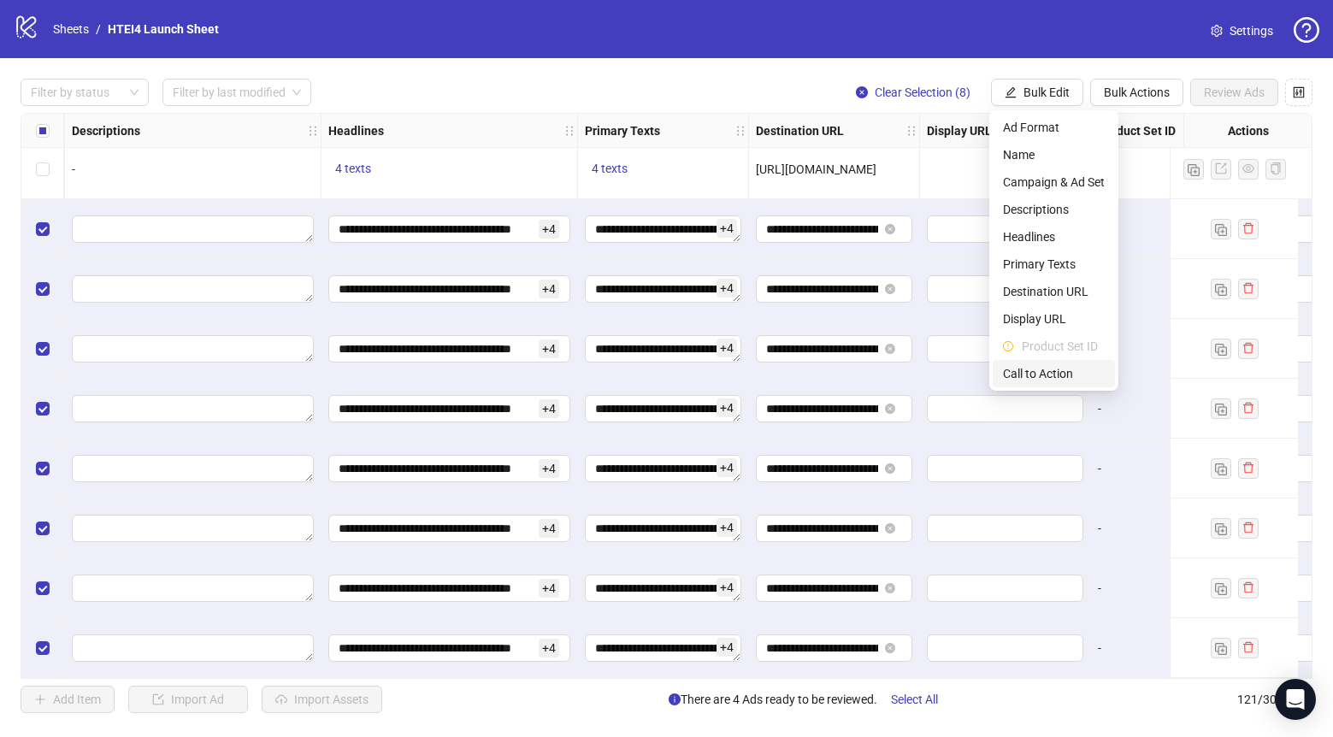
click at [1048, 365] on span "Call to Action" at bounding box center [1054, 373] width 102 height 19
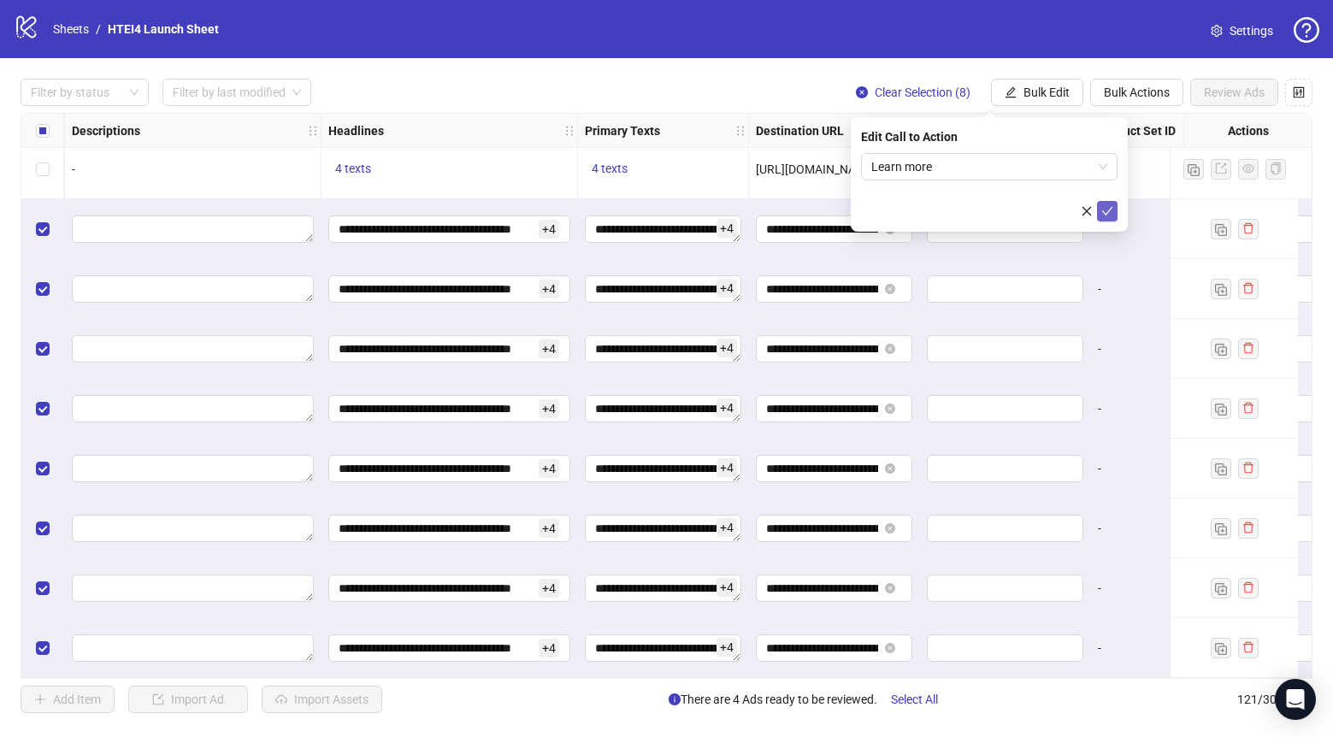
click at [1101, 214] on icon "check" at bounding box center [1107, 211] width 12 height 12
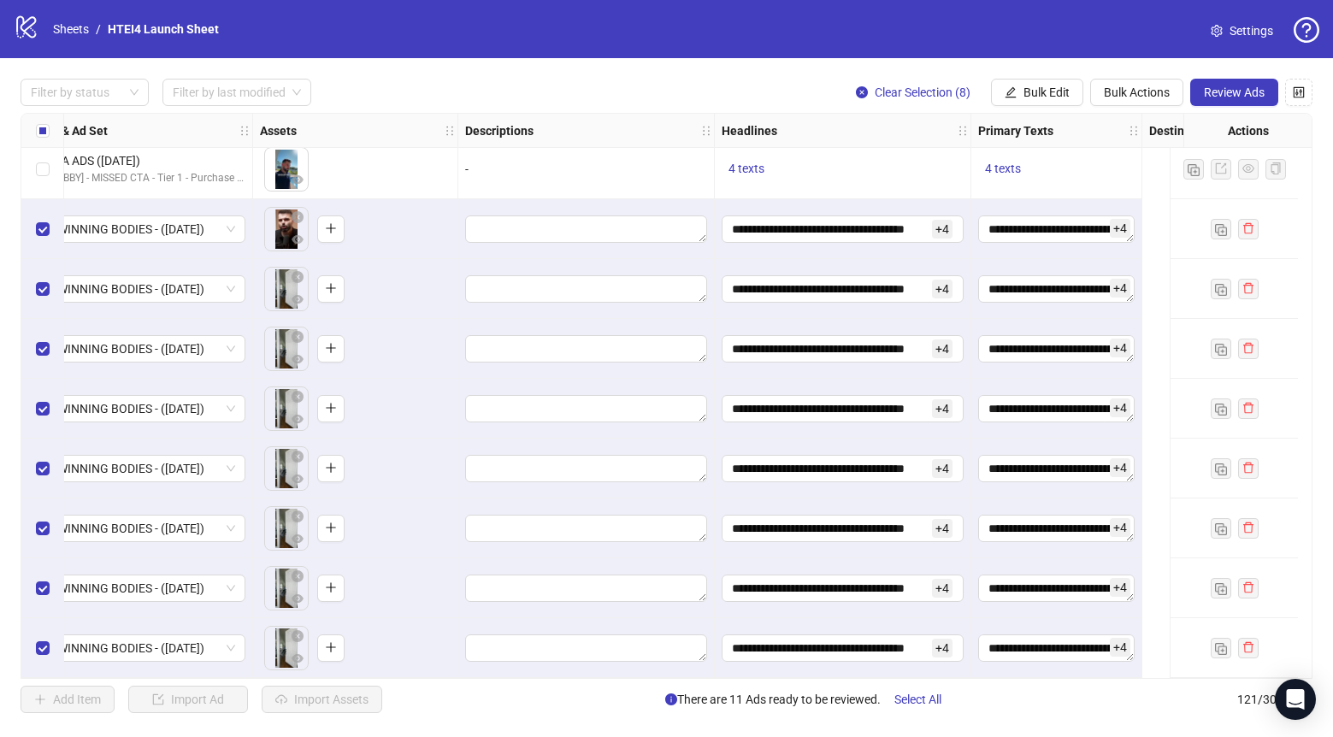
scroll to position [6719, 0]
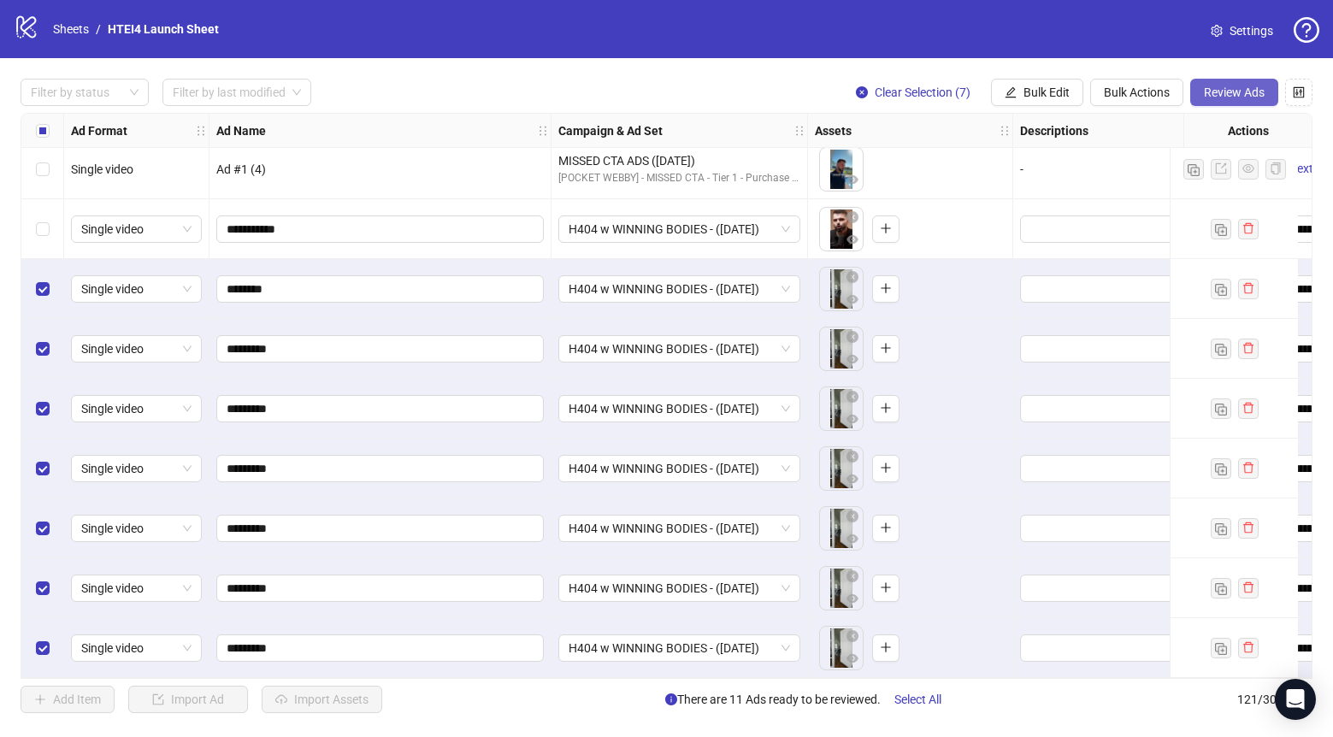
click at [1267, 97] on button "Review Ads" at bounding box center [1234, 92] width 88 height 27
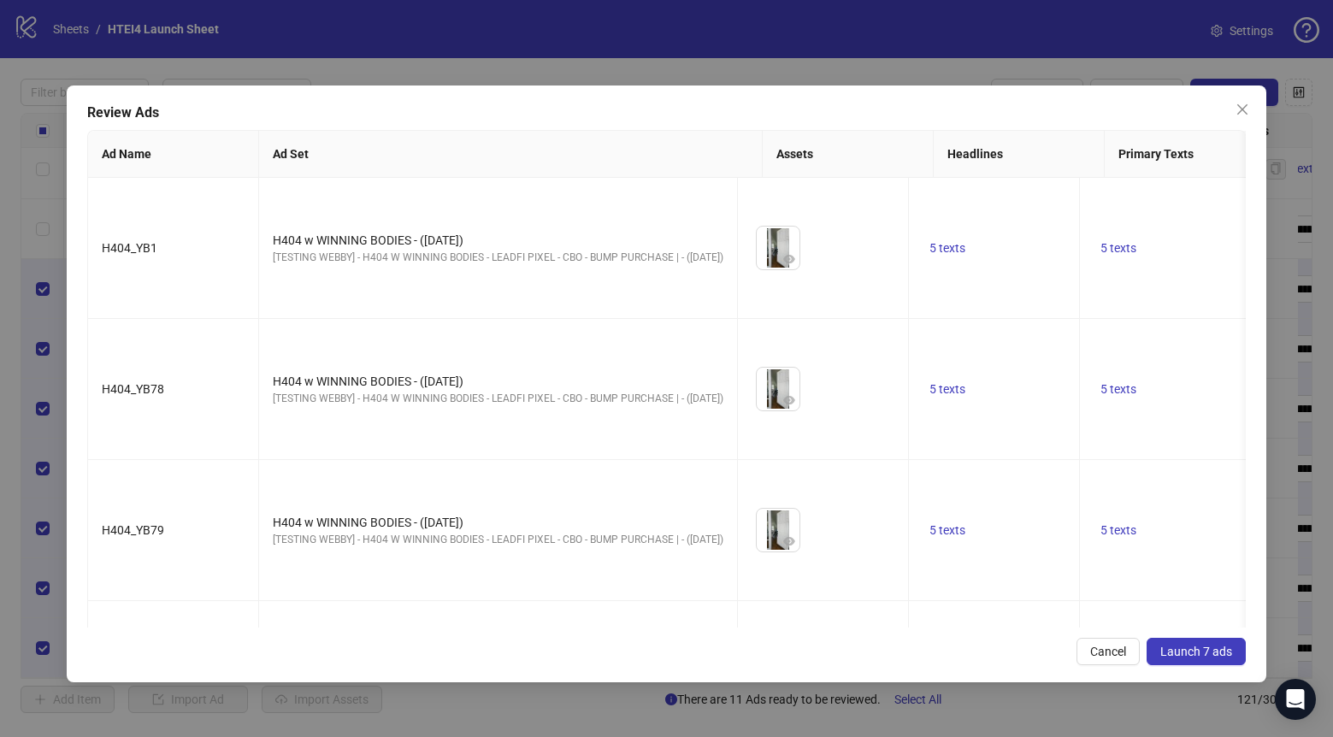
click at [1192, 649] on span "Launch 7 ads" at bounding box center [1196, 652] width 72 height 14
